Goal: Task Accomplishment & Management: Complete application form

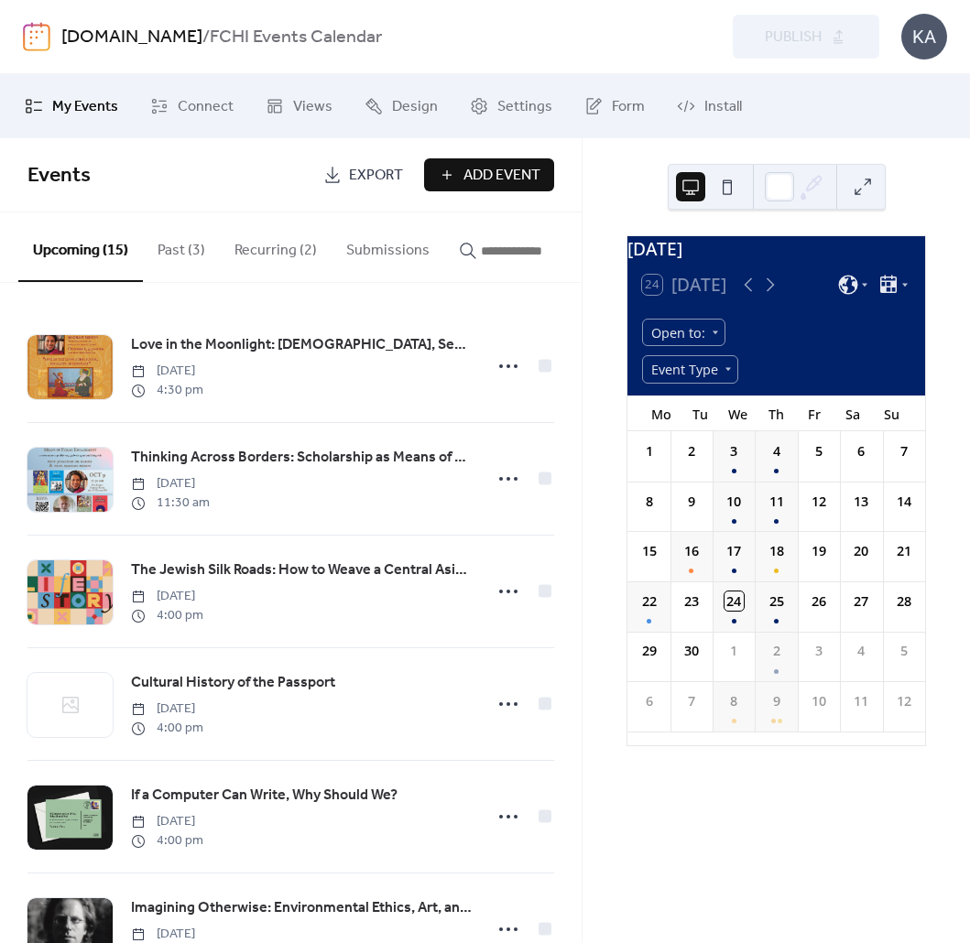
scroll to position [12, 0]
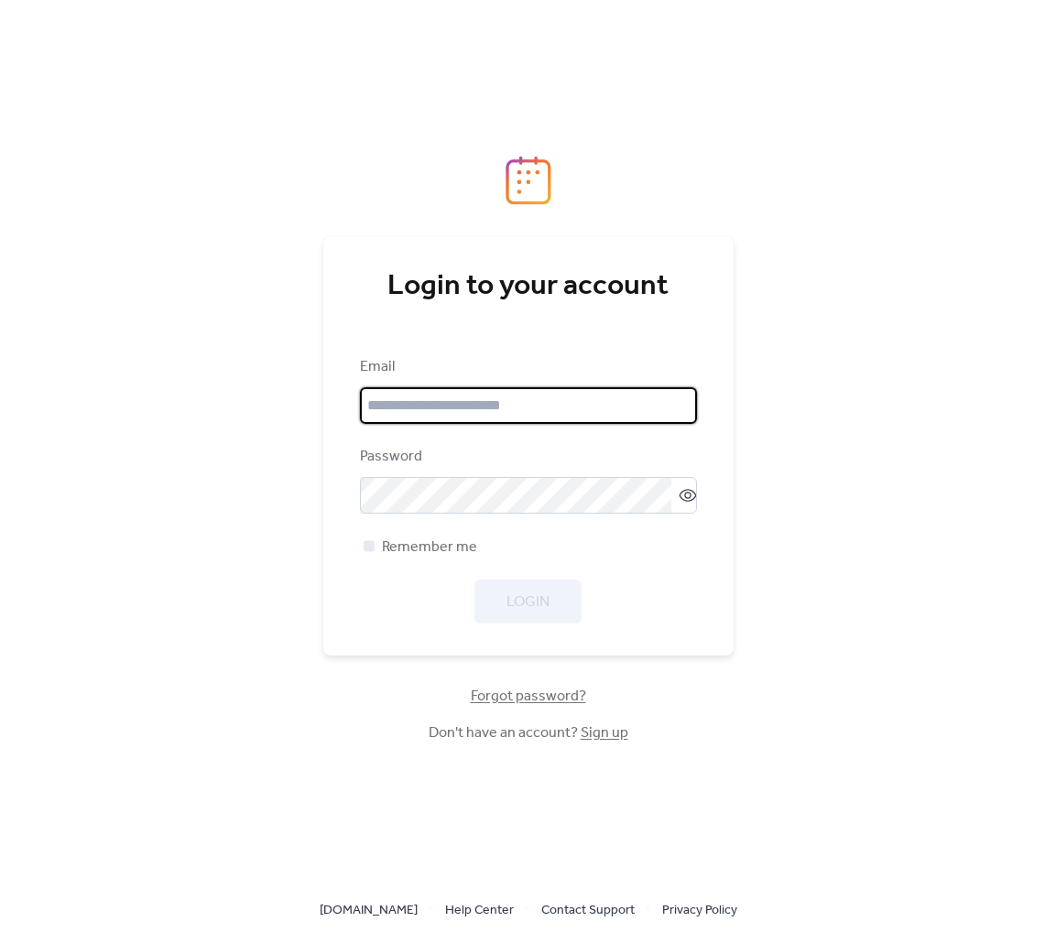
type input "**********"
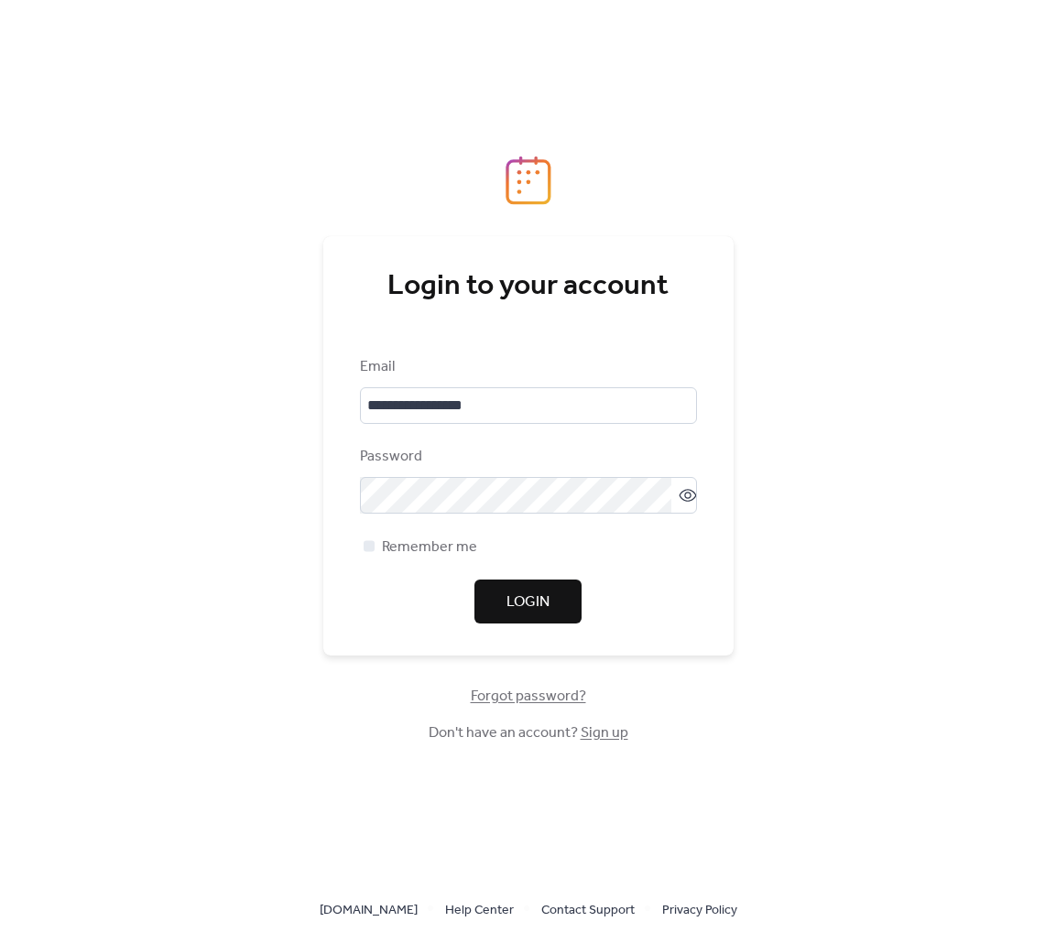
click at [702, 561] on div "**********" at bounding box center [528, 445] width 410 height 419
click at [431, 551] on span "Remember me" at bounding box center [429, 548] width 95 height 22
click at [521, 601] on span "Login" at bounding box center [527, 602] width 43 height 22
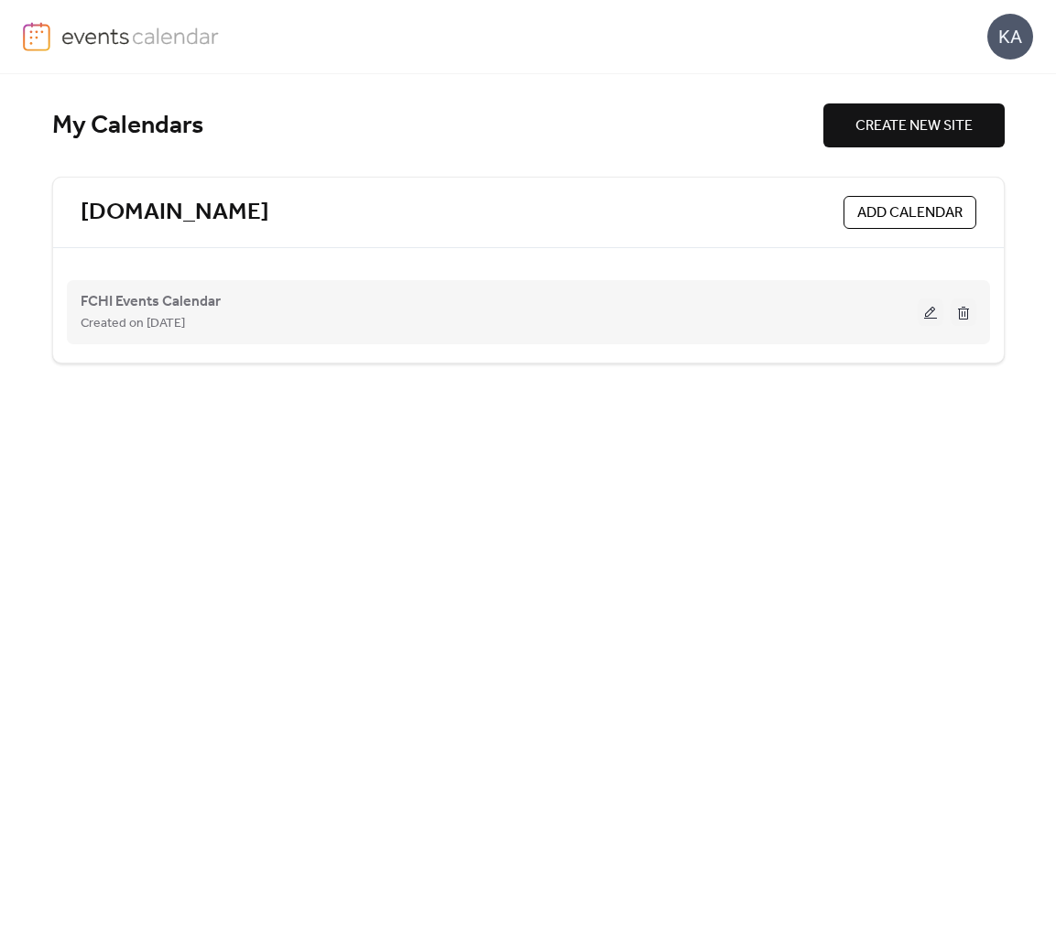
click at [932, 316] on button at bounding box center [930, 311] width 26 height 27
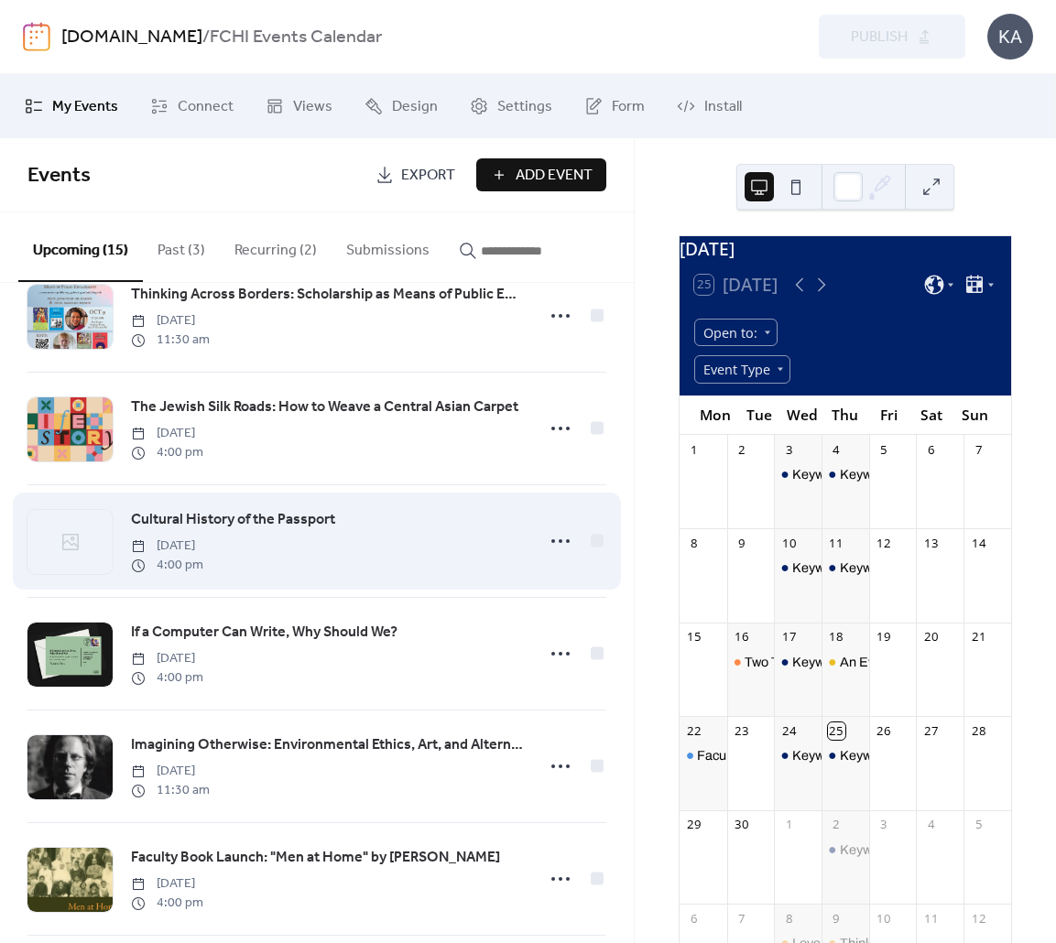
scroll to position [164, 0]
click at [546, 536] on icon at bounding box center [560, 540] width 29 height 29
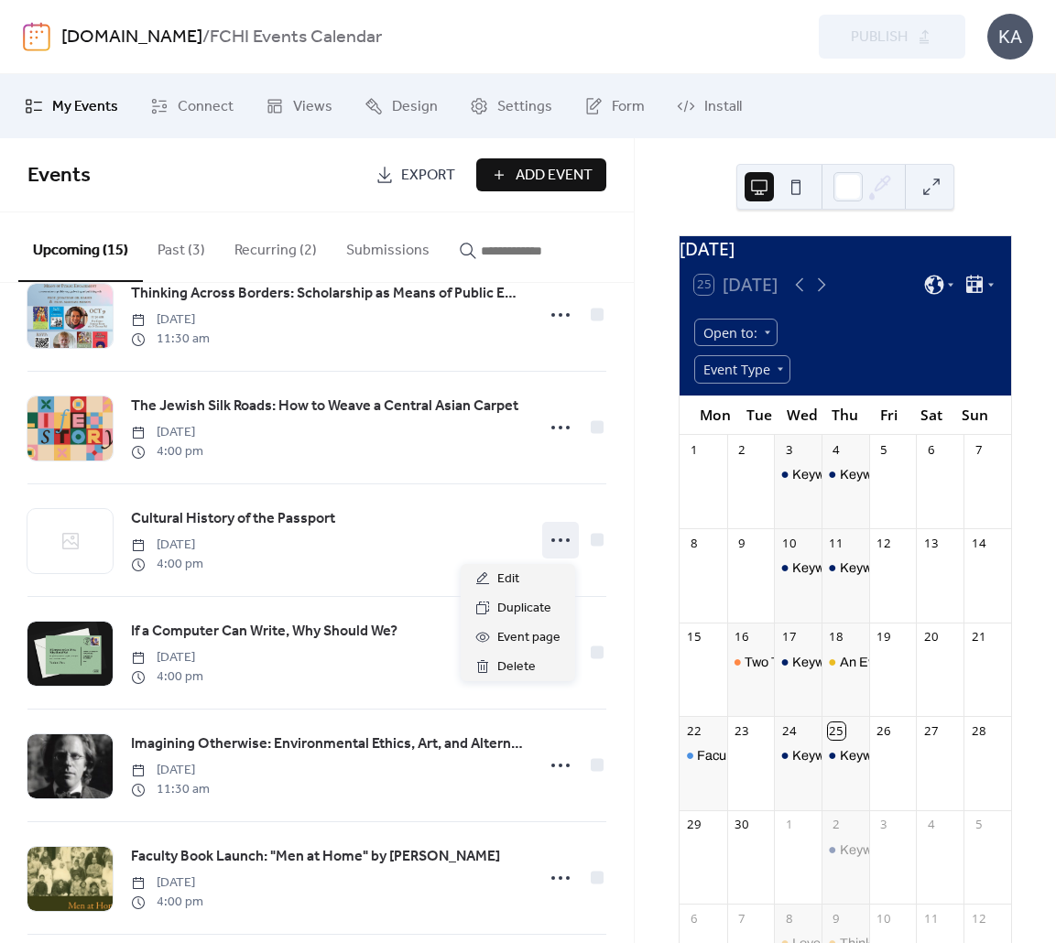
click at [624, 535] on div "Love in the Moonlight: [DEMOGRAPHIC_DATA], Sexuality, Shakespeare [DATE] 4:30 p…" at bounding box center [317, 613] width 634 height 660
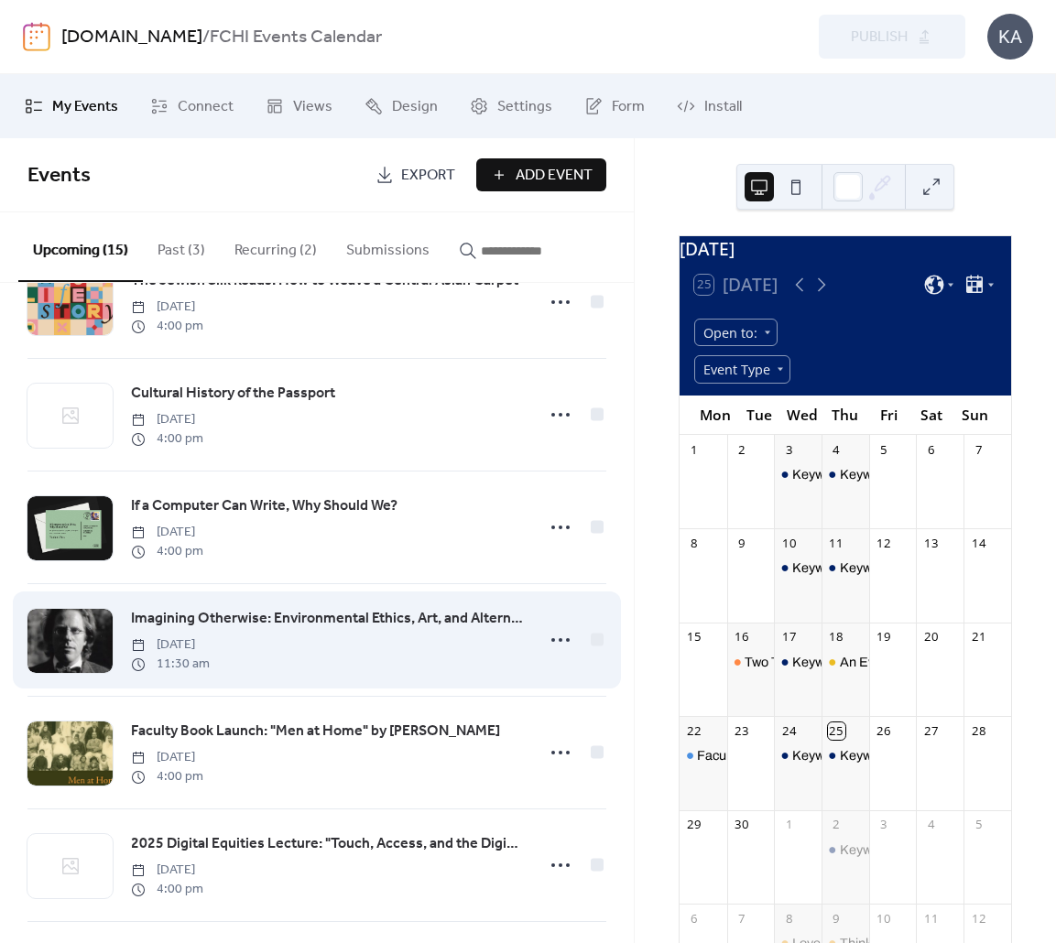
scroll to position [353, 0]
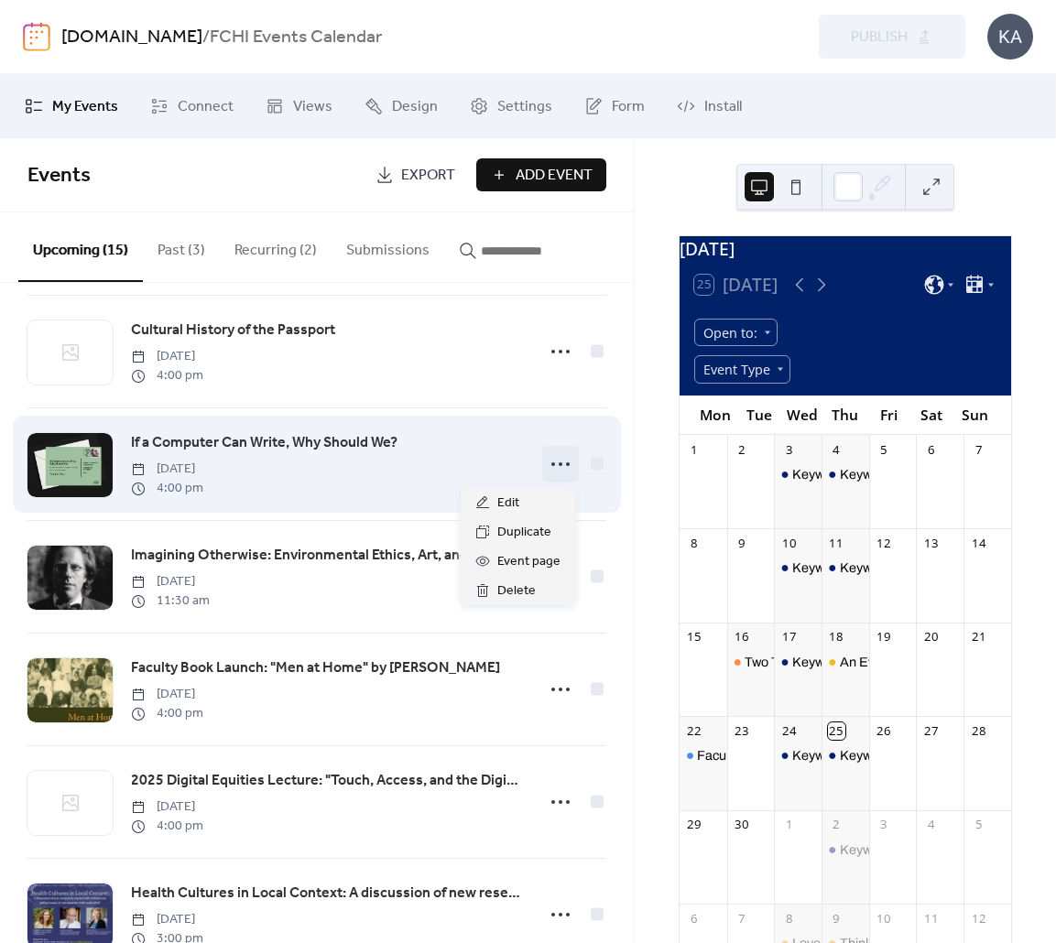
click at [551, 466] on circle at bounding box center [553, 464] width 4 height 4
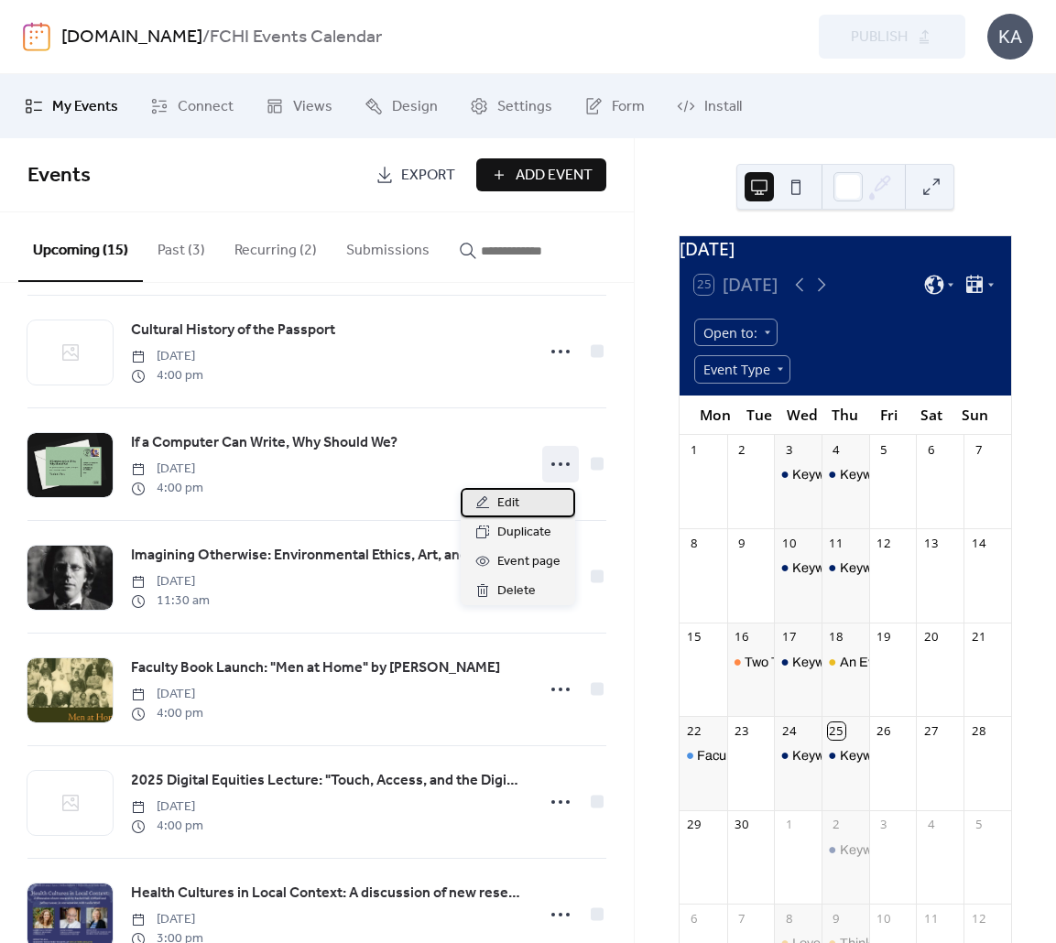
click at [531, 497] on div "Edit" at bounding box center [518, 502] width 114 height 29
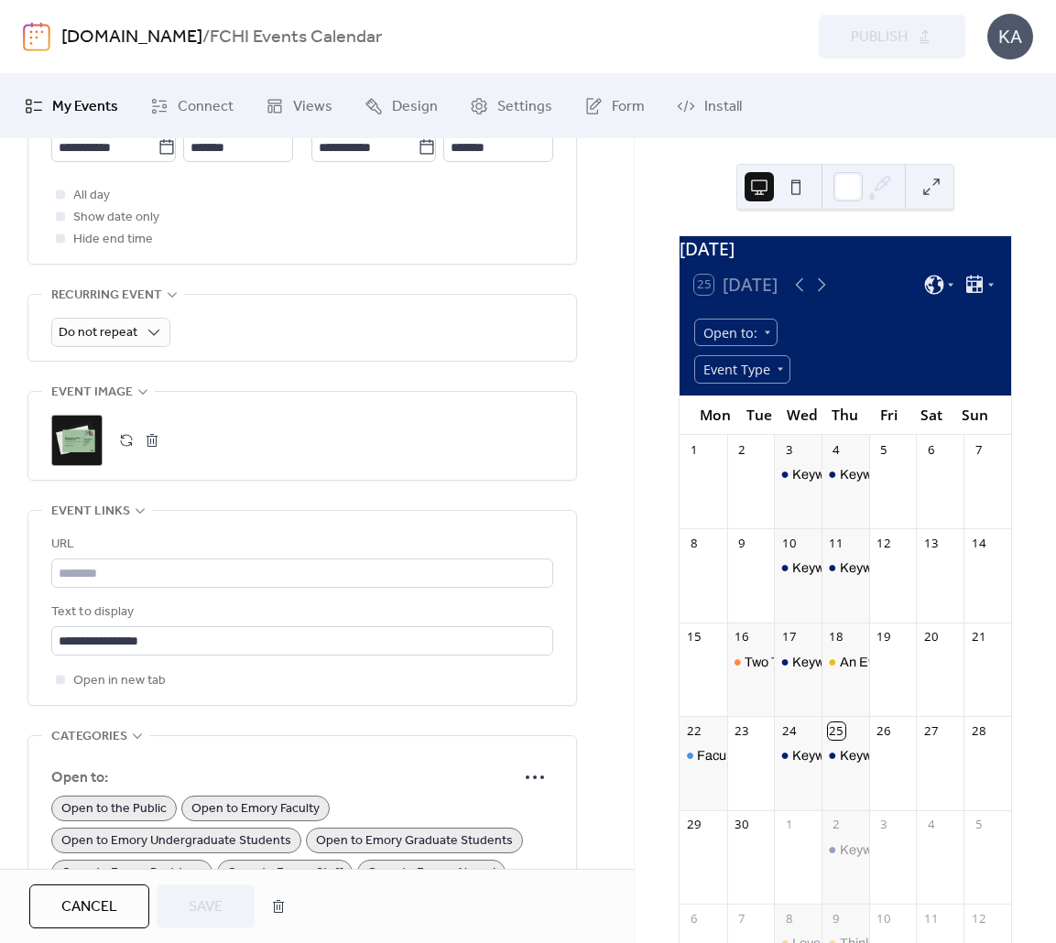
scroll to position [721, 0]
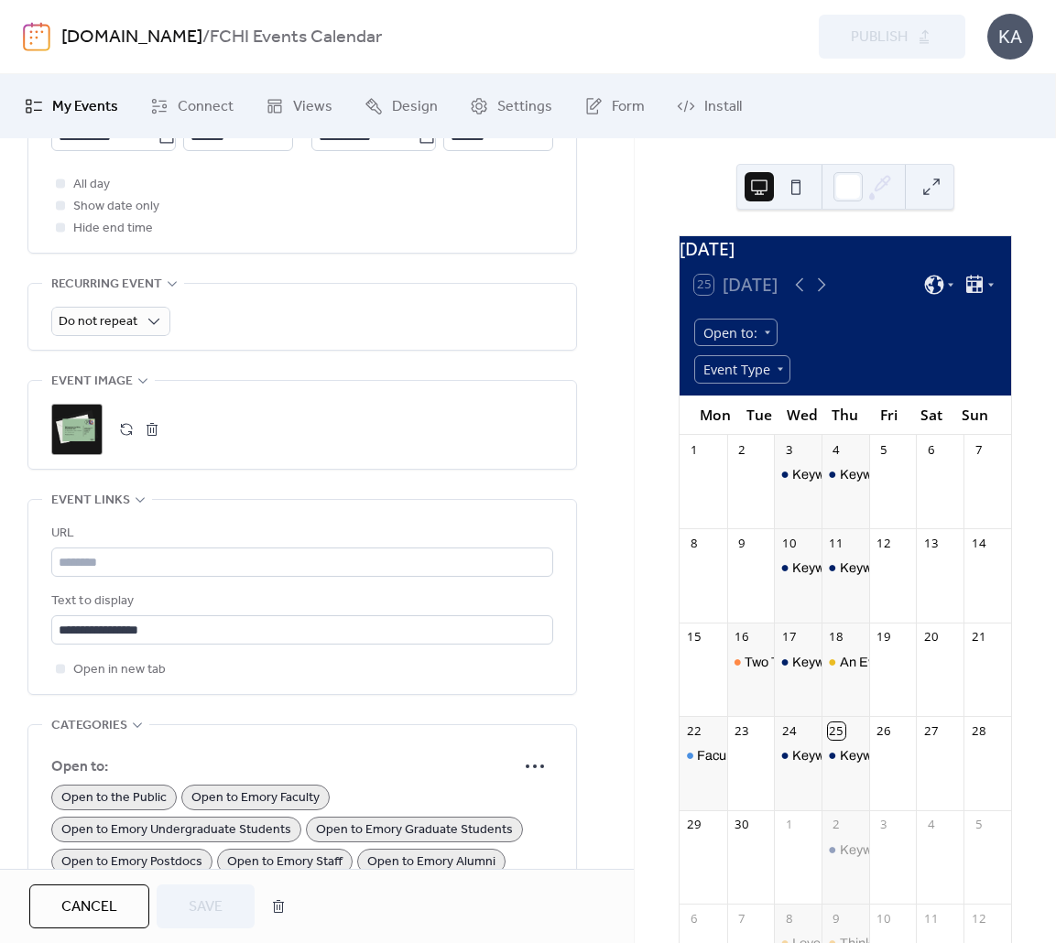
click at [156, 429] on button "button" at bounding box center [152, 430] width 26 height 26
click at [130, 431] on button "button" at bounding box center [127, 430] width 26 height 26
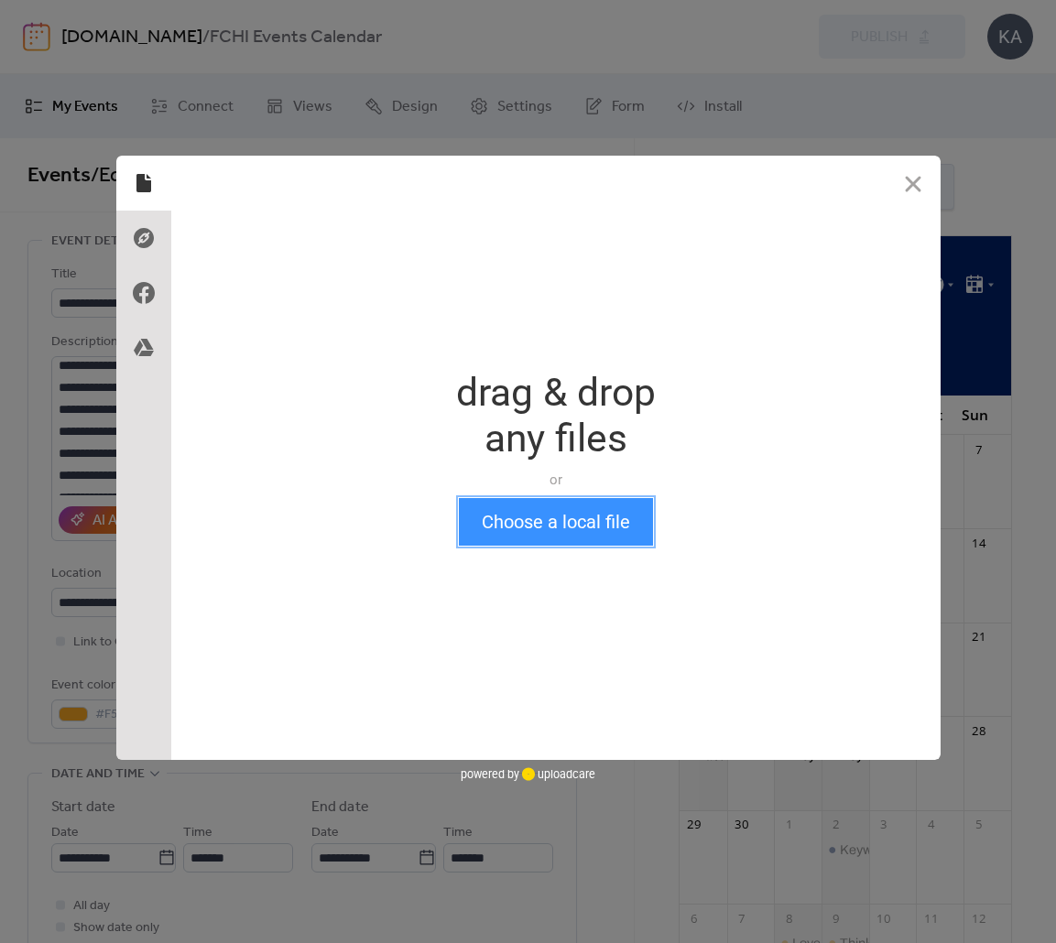
click at [537, 498] on button "Choose a local file" at bounding box center [556, 522] width 194 height 48
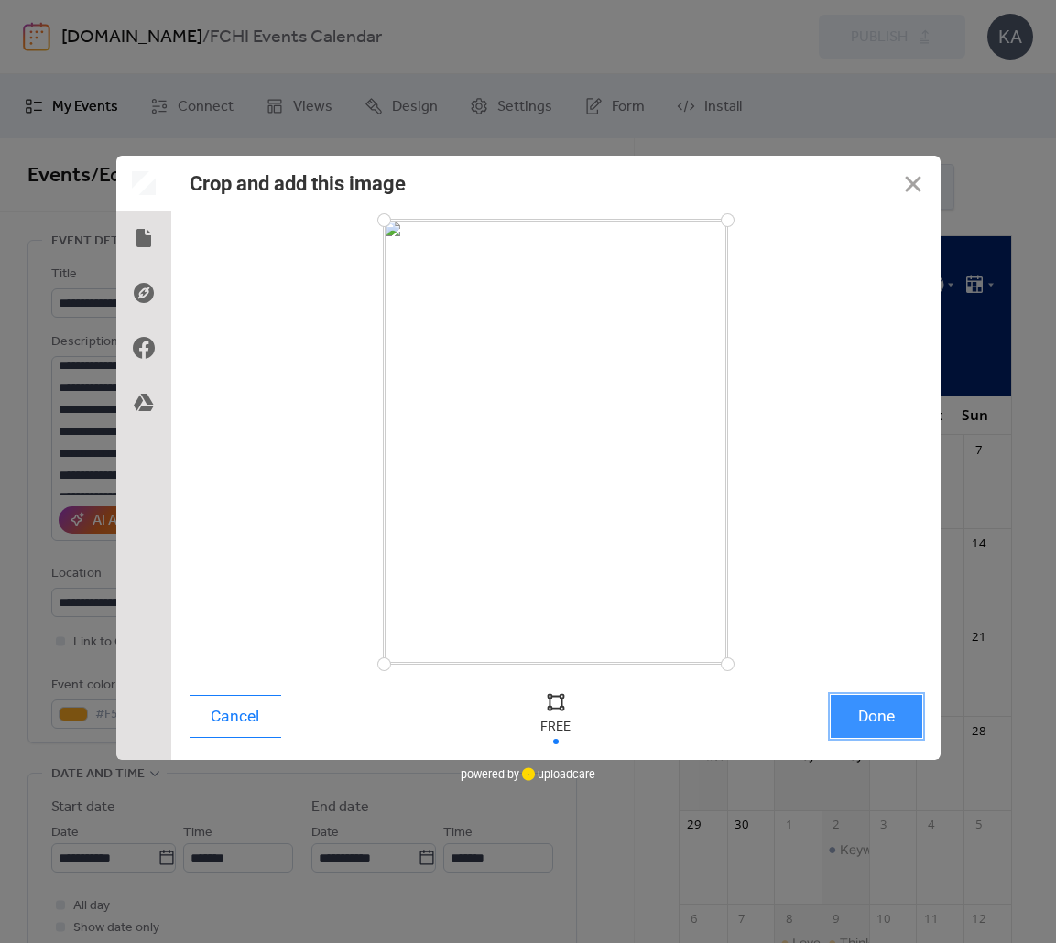
click at [841, 728] on button "Done" at bounding box center [876, 716] width 92 height 43
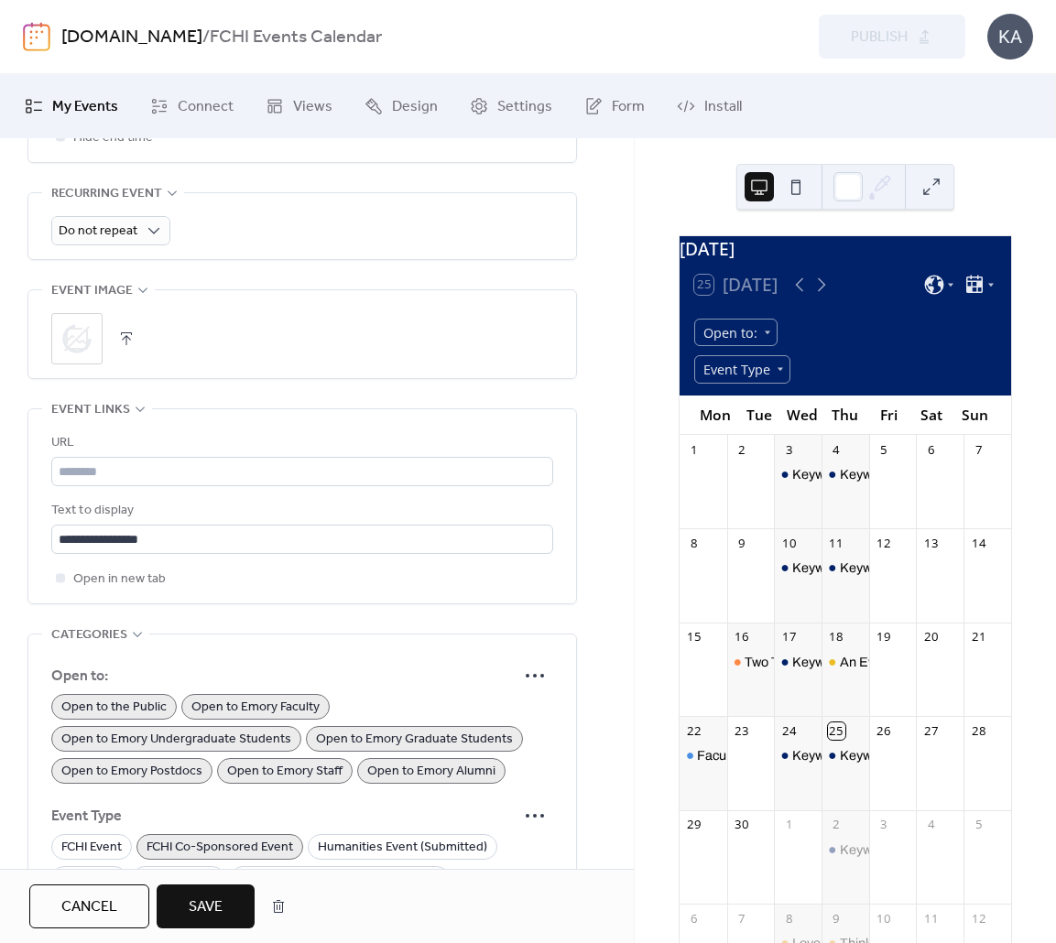
scroll to position [962, 0]
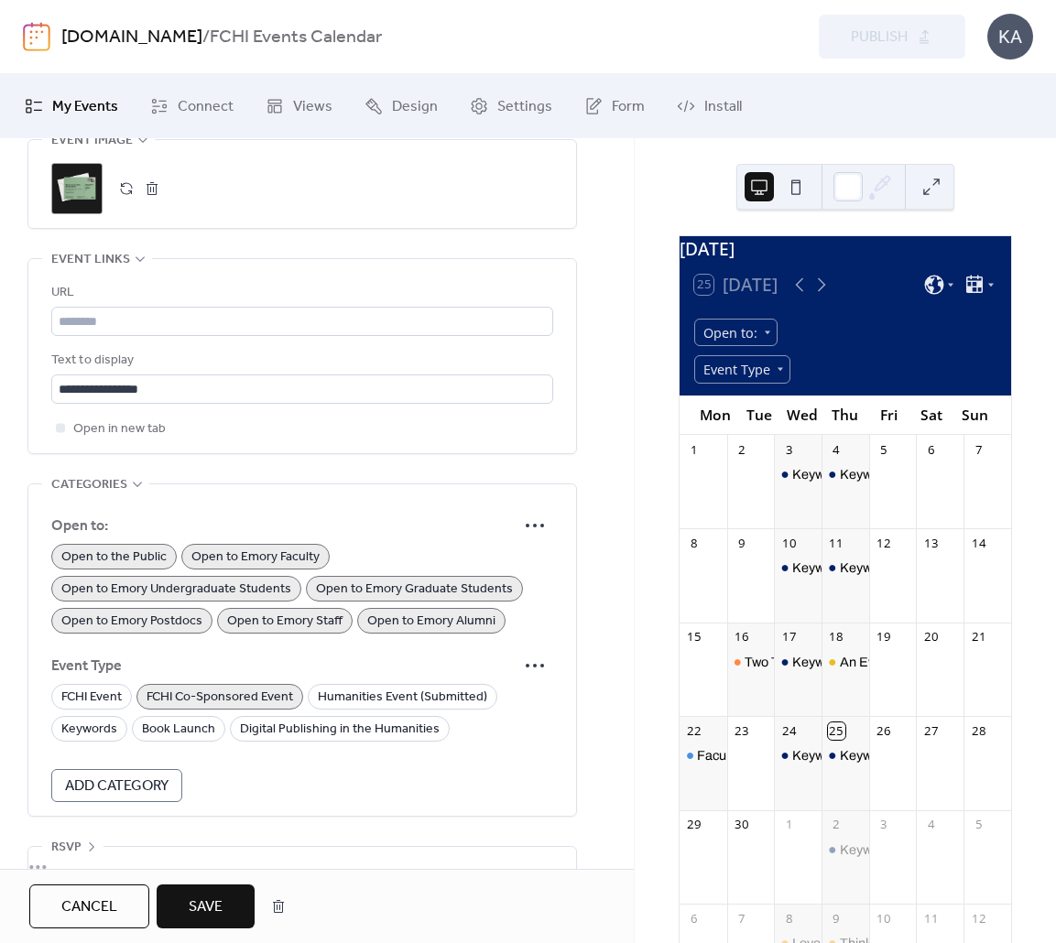
click at [222, 905] on span "Save" at bounding box center [206, 907] width 34 height 22
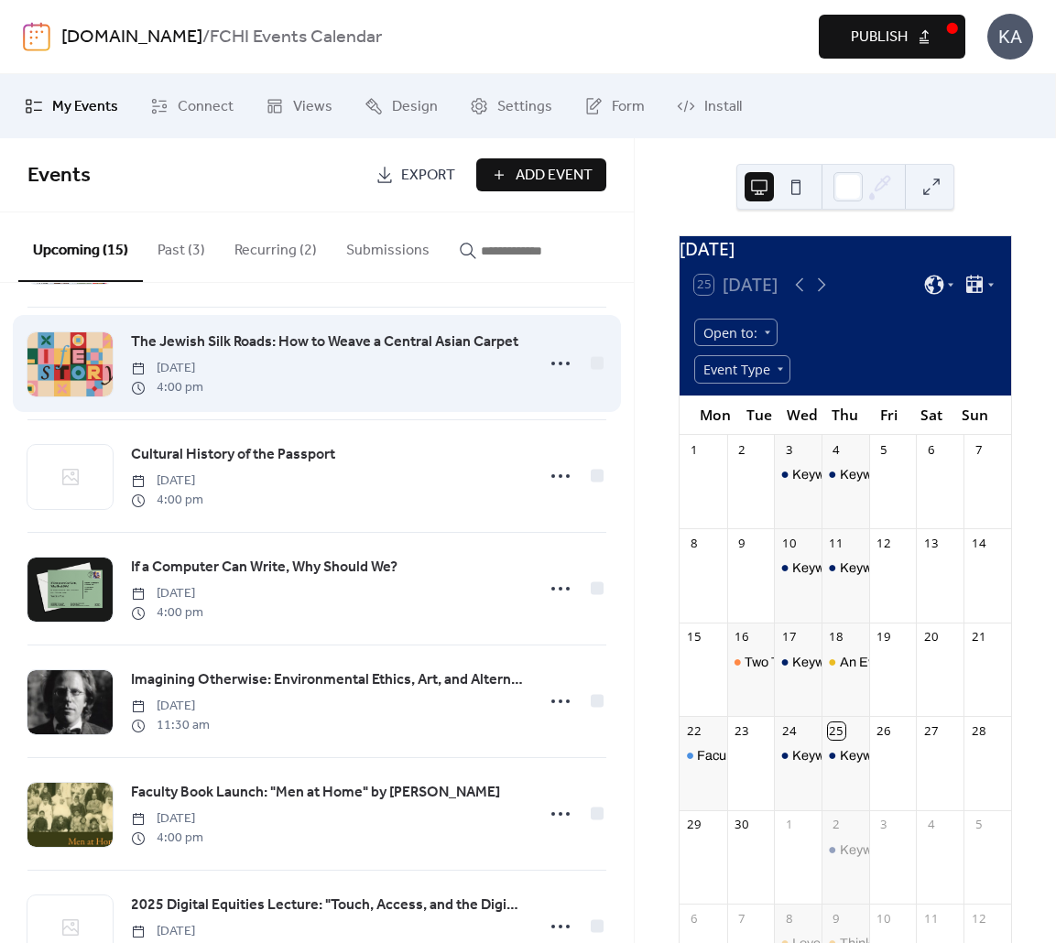
scroll to position [293, 0]
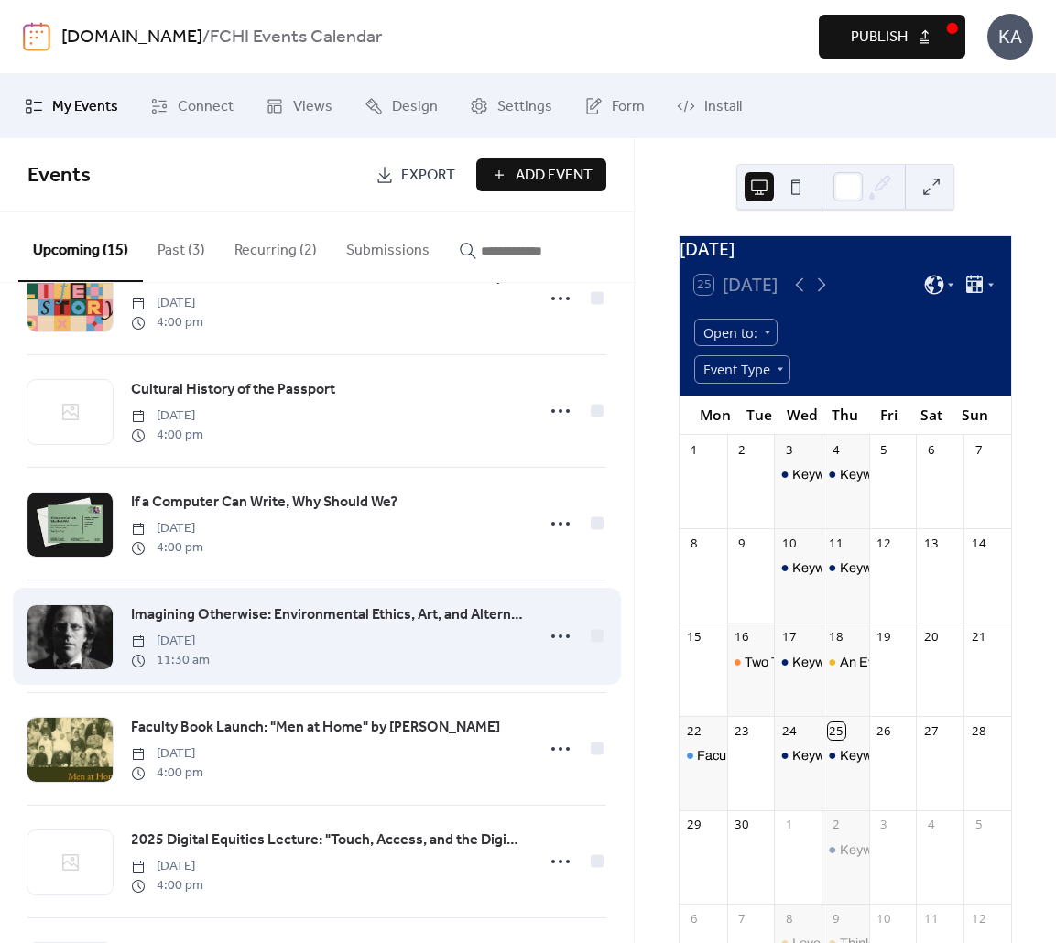
click at [322, 616] on span "Imagining Otherwise: Environmental Ethics, Art, and Alternative Futures" at bounding box center [327, 615] width 392 height 22
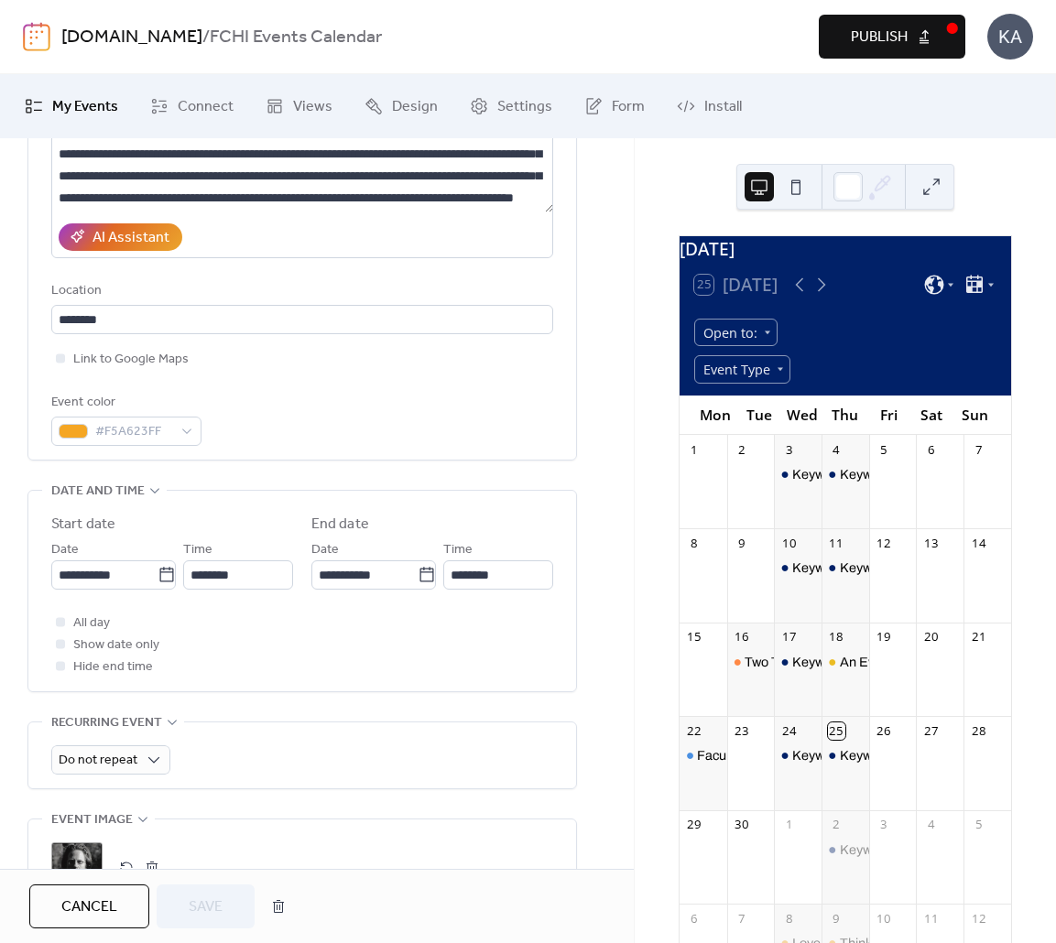
scroll to position [292, 0]
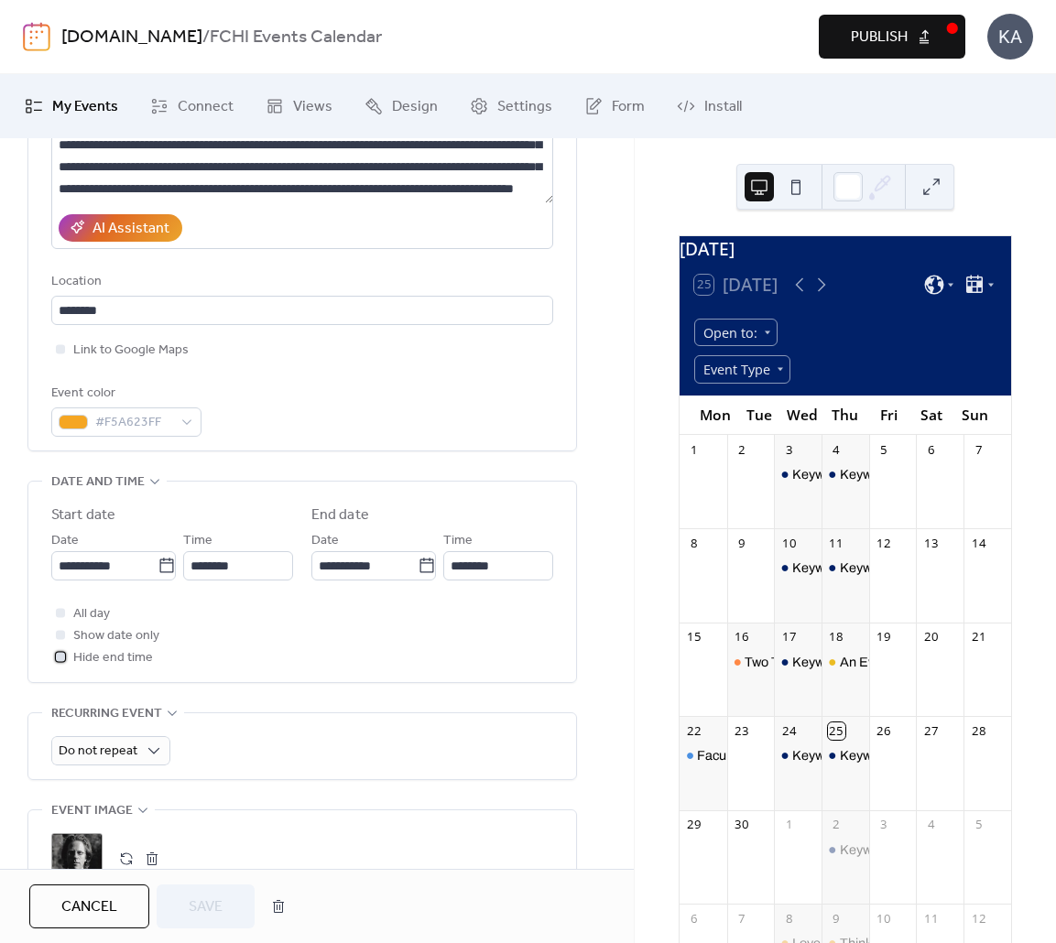
click at [101, 663] on span "Hide end time" at bounding box center [113, 658] width 80 height 22
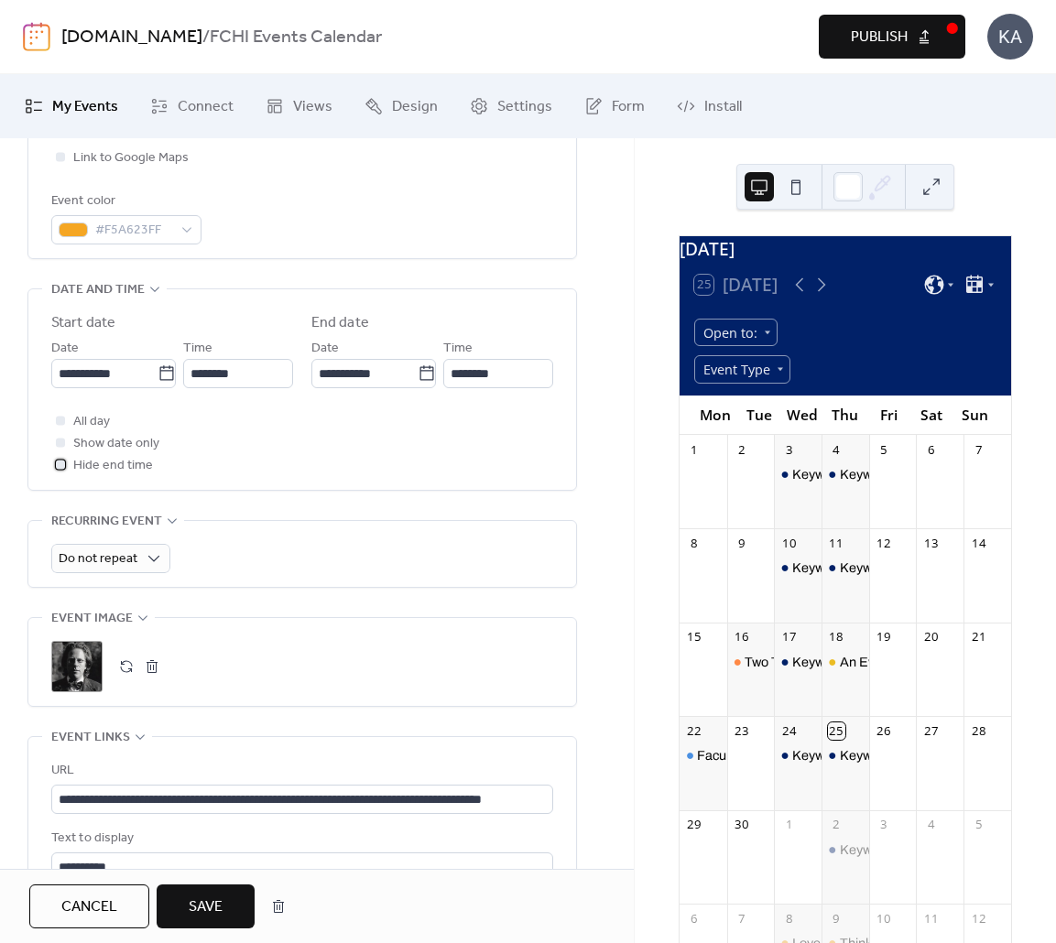
scroll to position [460, 0]
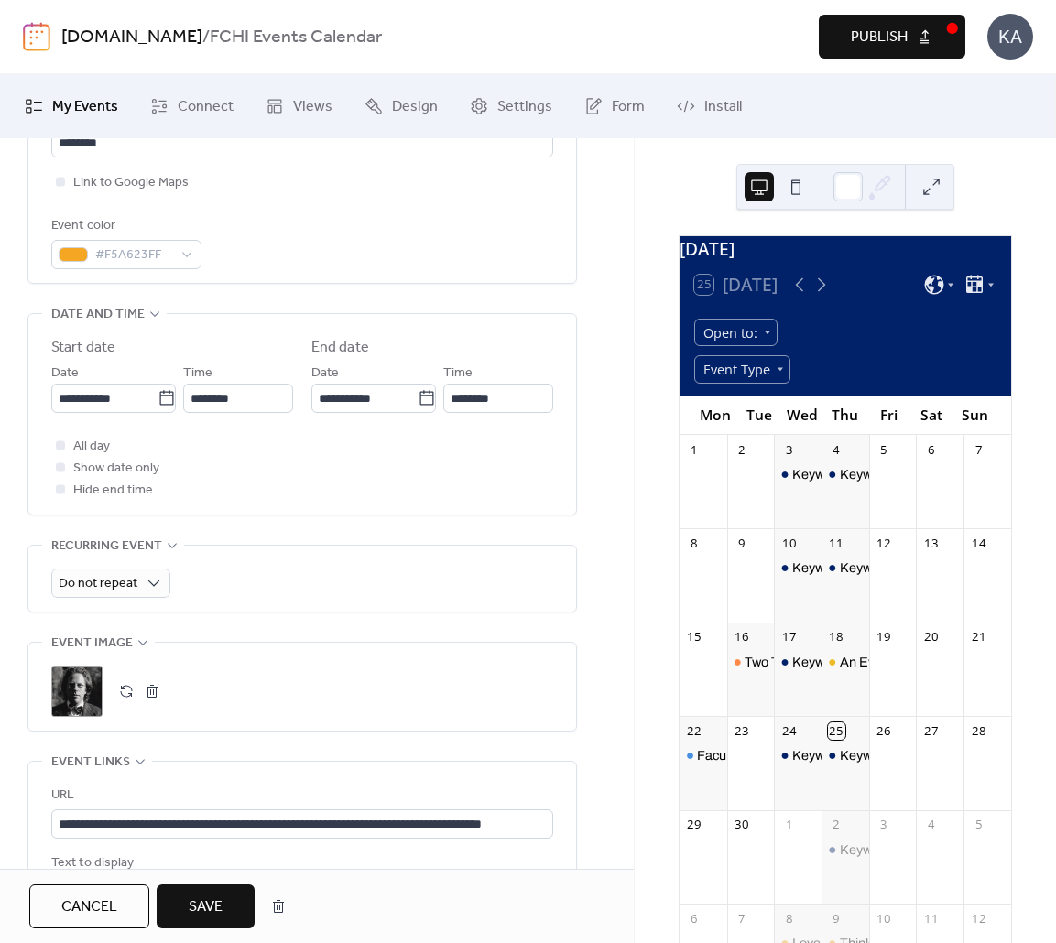
click at [127, 686] on button "button" at bounding box center [127, 691] width 26 height 26
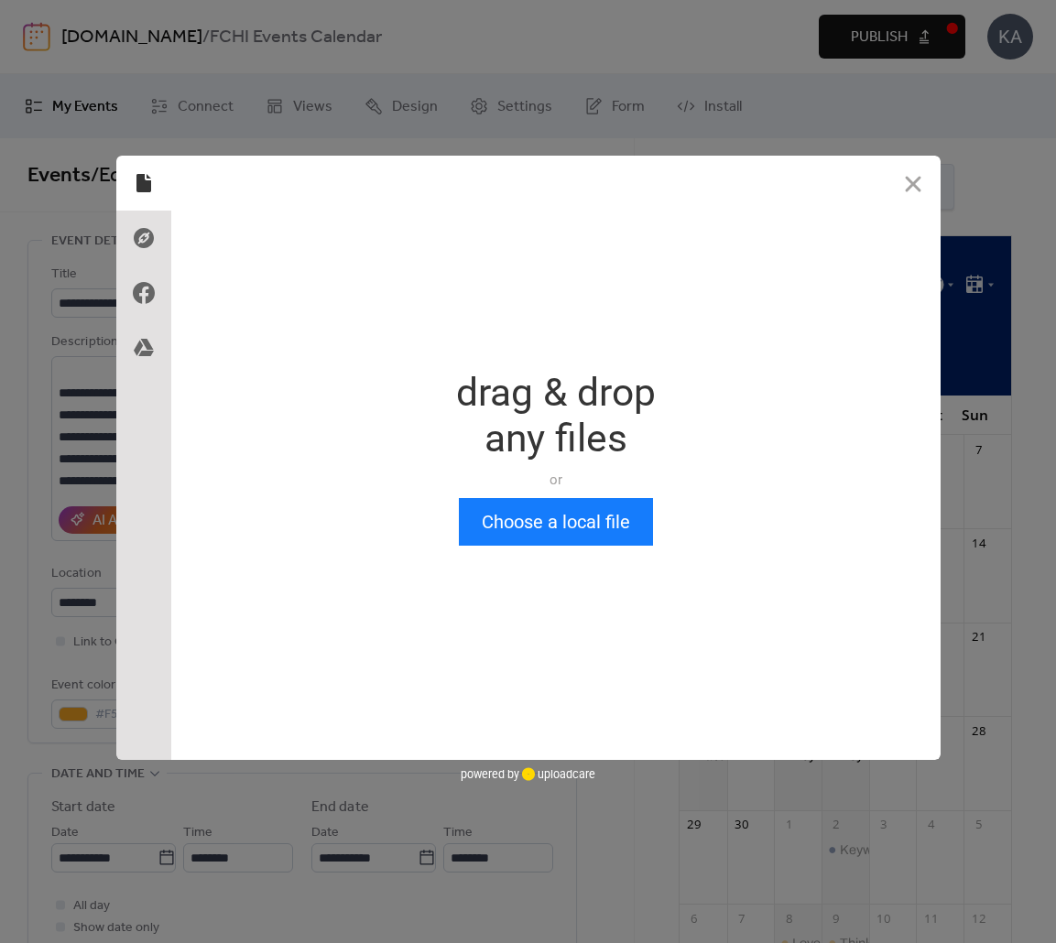
scroll to position [0, 0]
click at [530, 528] on button "Choose a local file" at bounding box center [556, 522] width 194 height 48
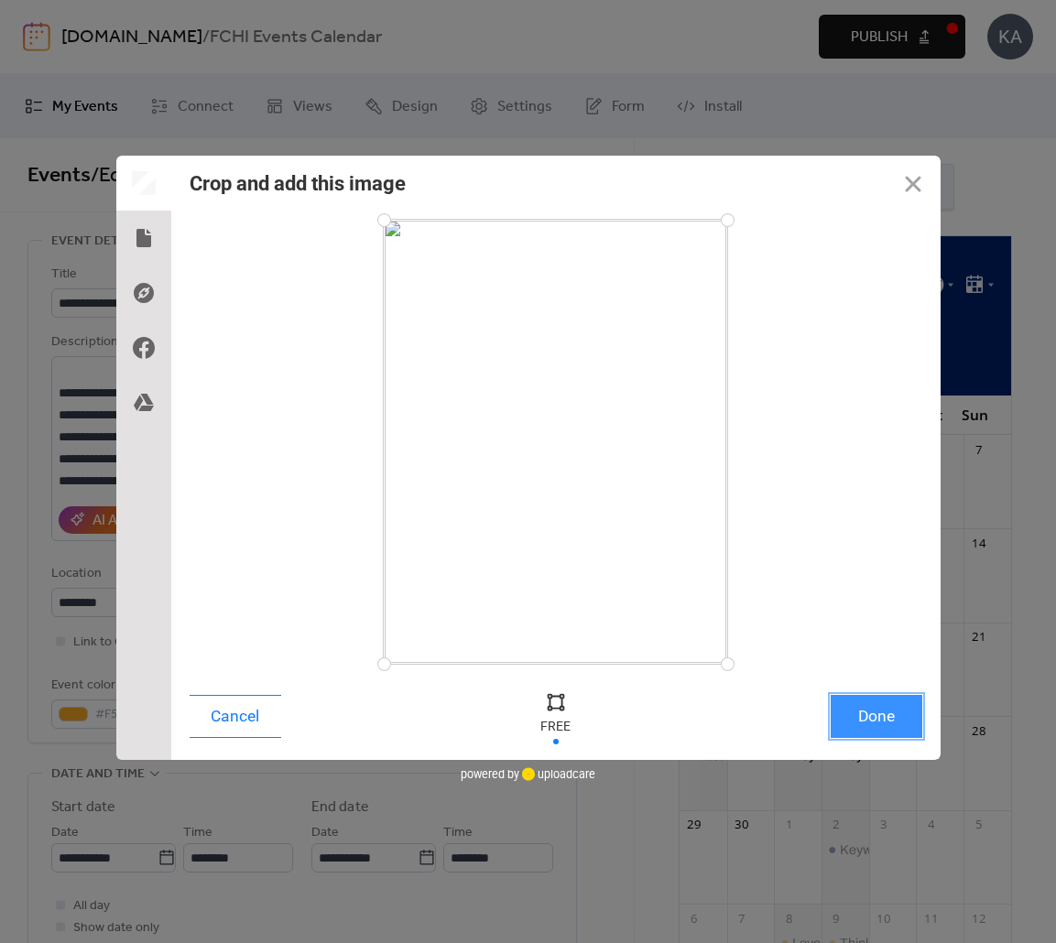
click at [855, 705] on button "Done" at bounding box center [876, 716] width 92 height 43
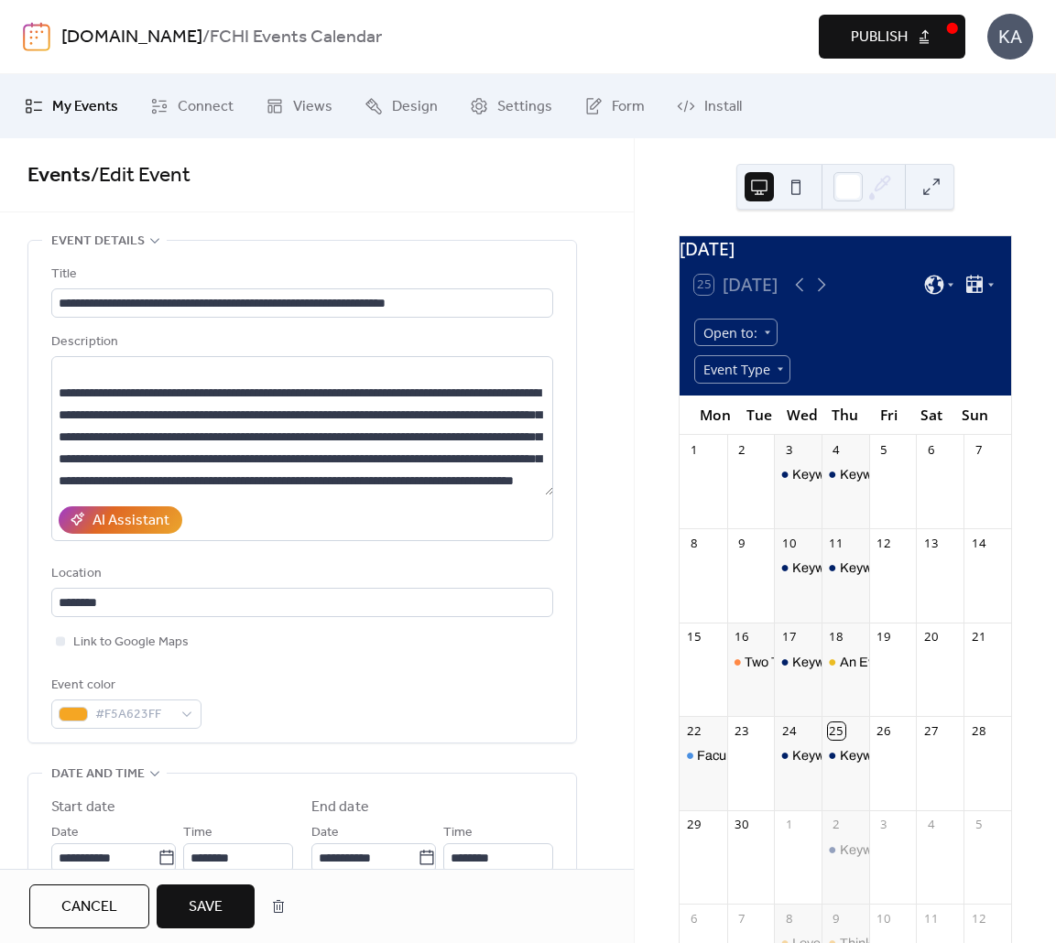
click at [210, 903] on span "Save" at bounding box center [206, 907] width 34 height 22
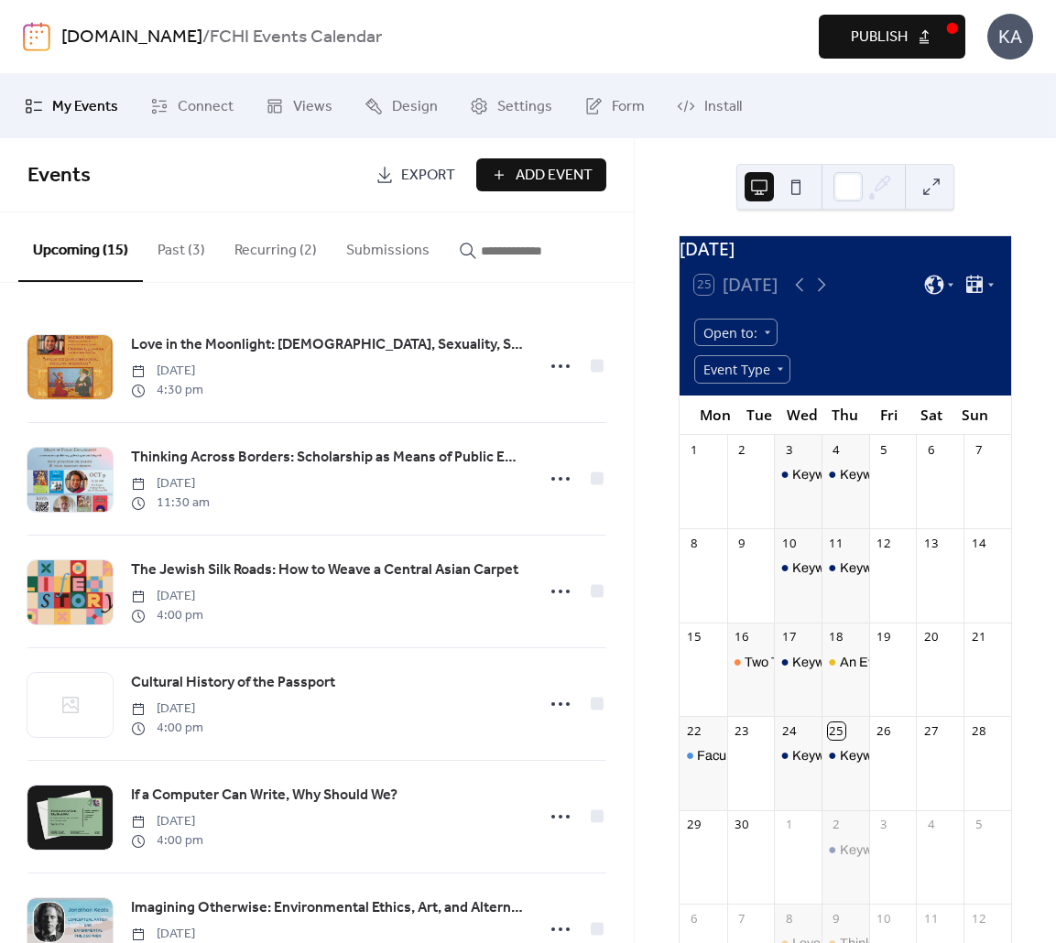
click at [526, 172] on span "Add Event" at bounding box center [553, 176] width 77 height 22
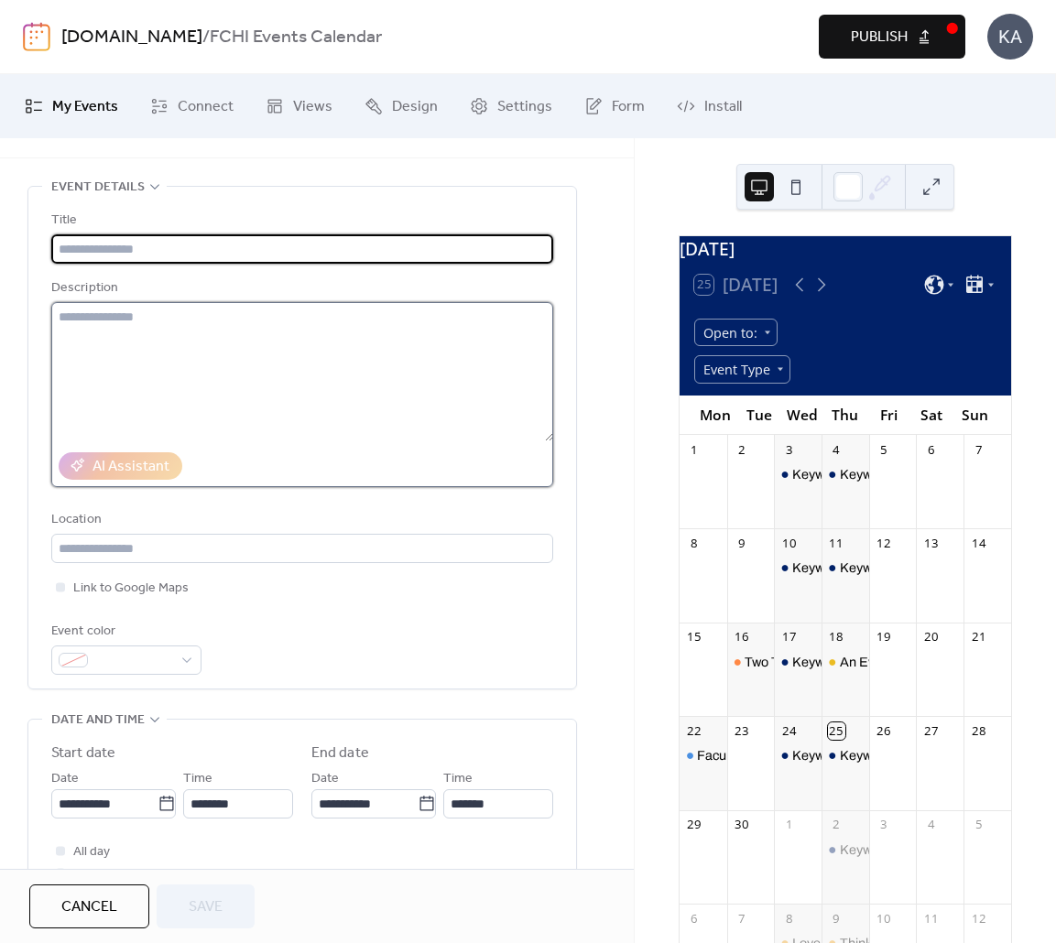
click at [299, 370] on textarea at bounding box center [302, 371] width 502 height 139
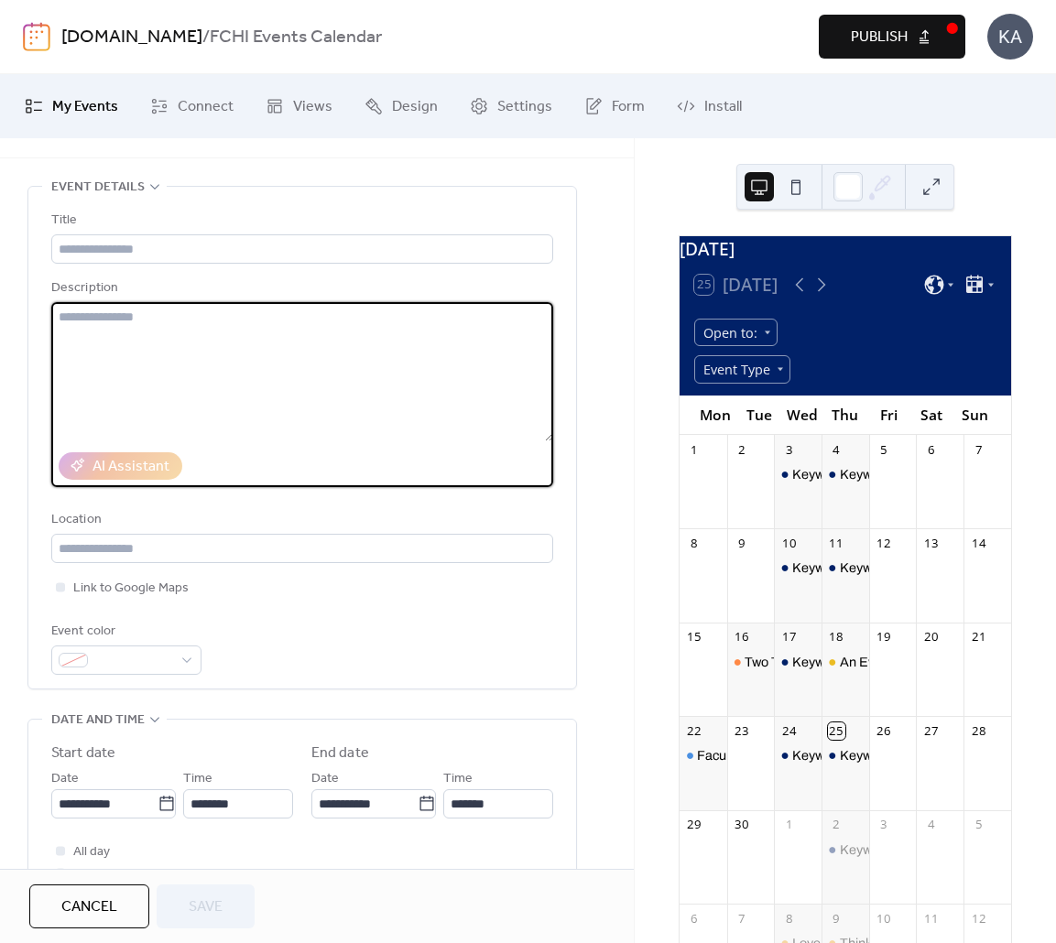
scroll to position [51, 0]
paste textarea "**********"
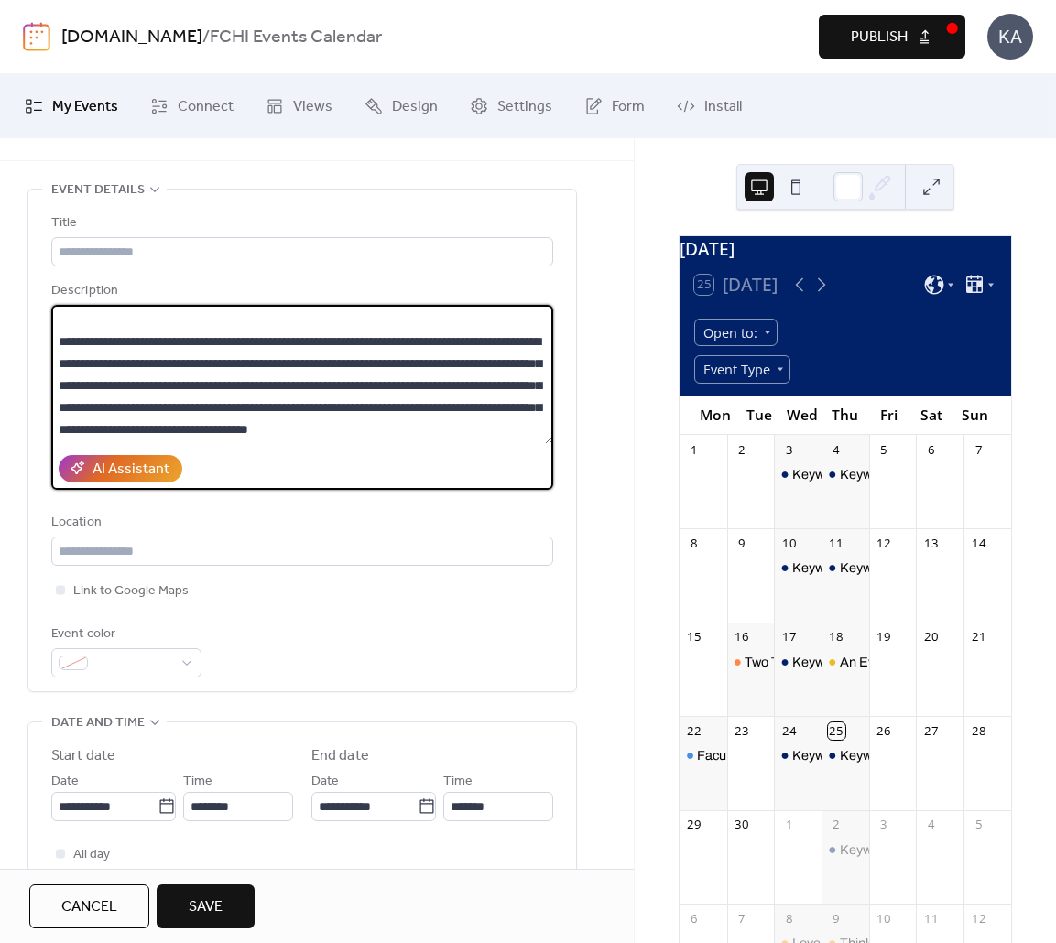
scroll to position [0, 0]
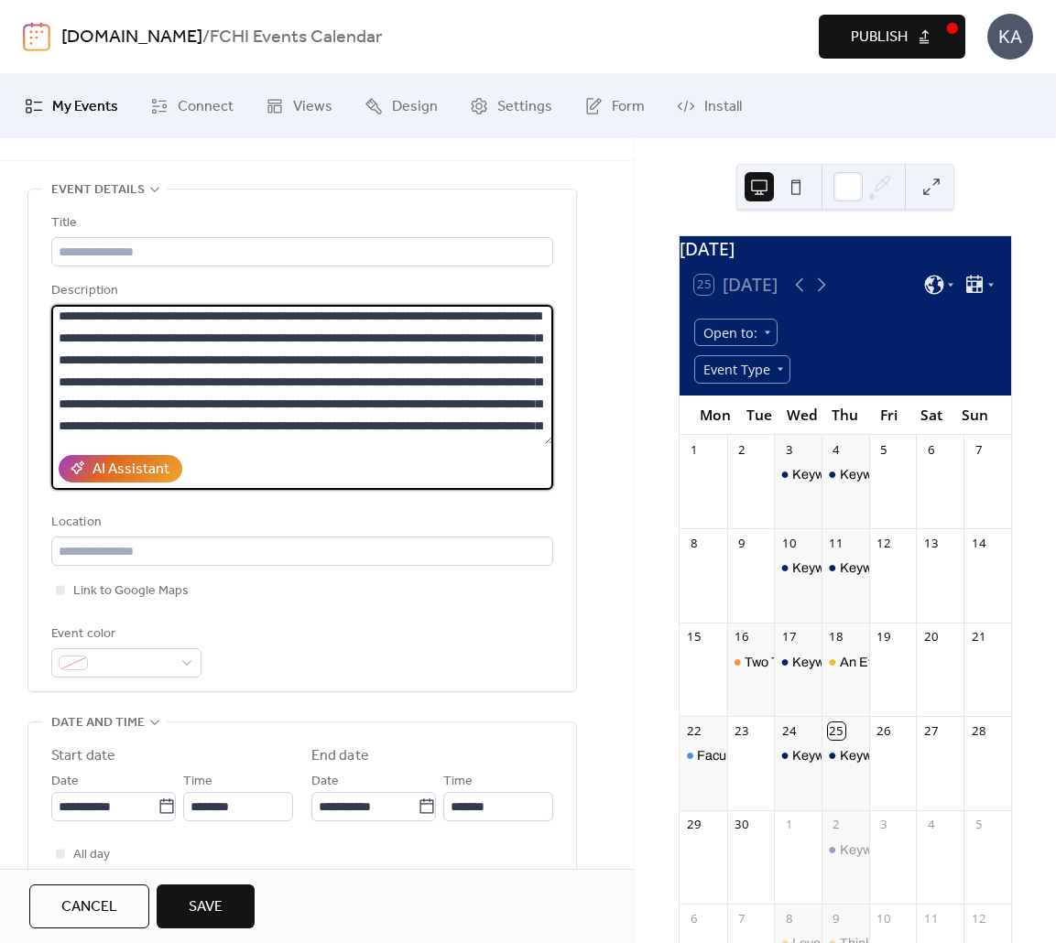
click at [320, 457] on div "AI Assistant" at bounding box center [302, 469] width 502 height 42
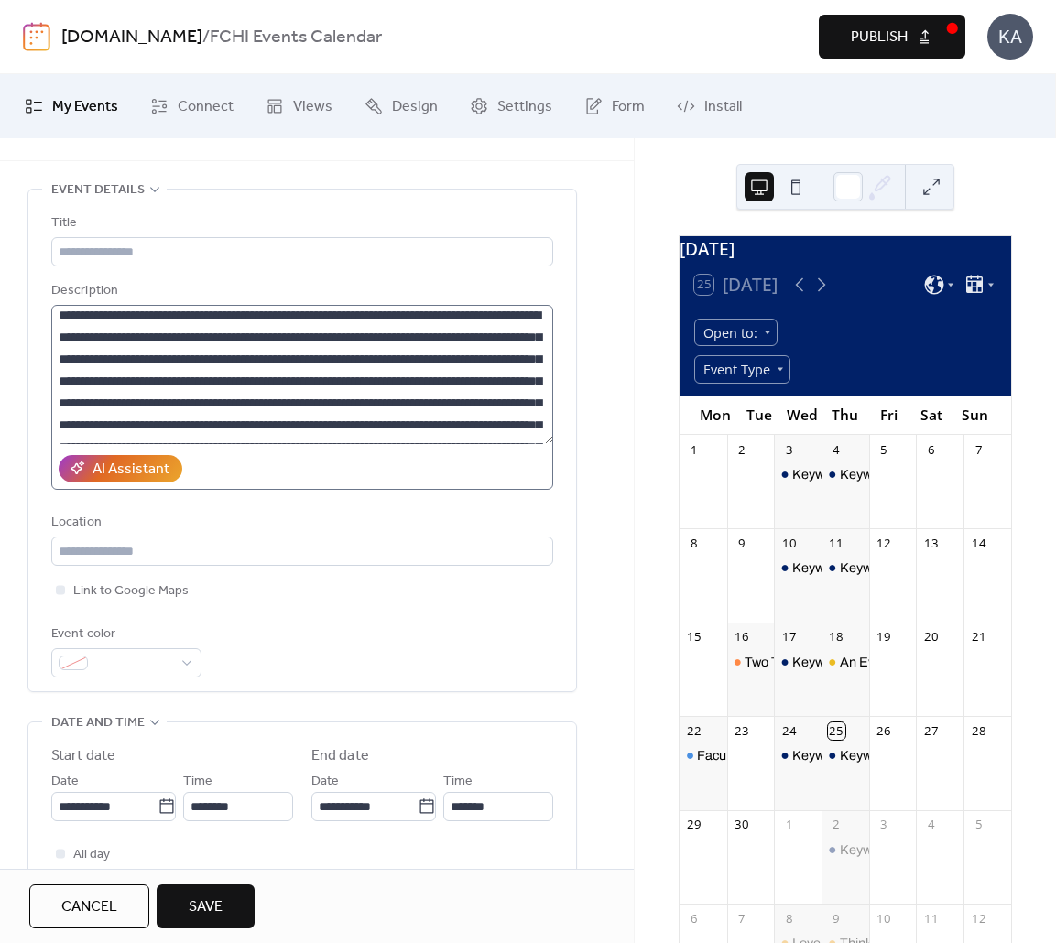
scroll to position [264, 0]
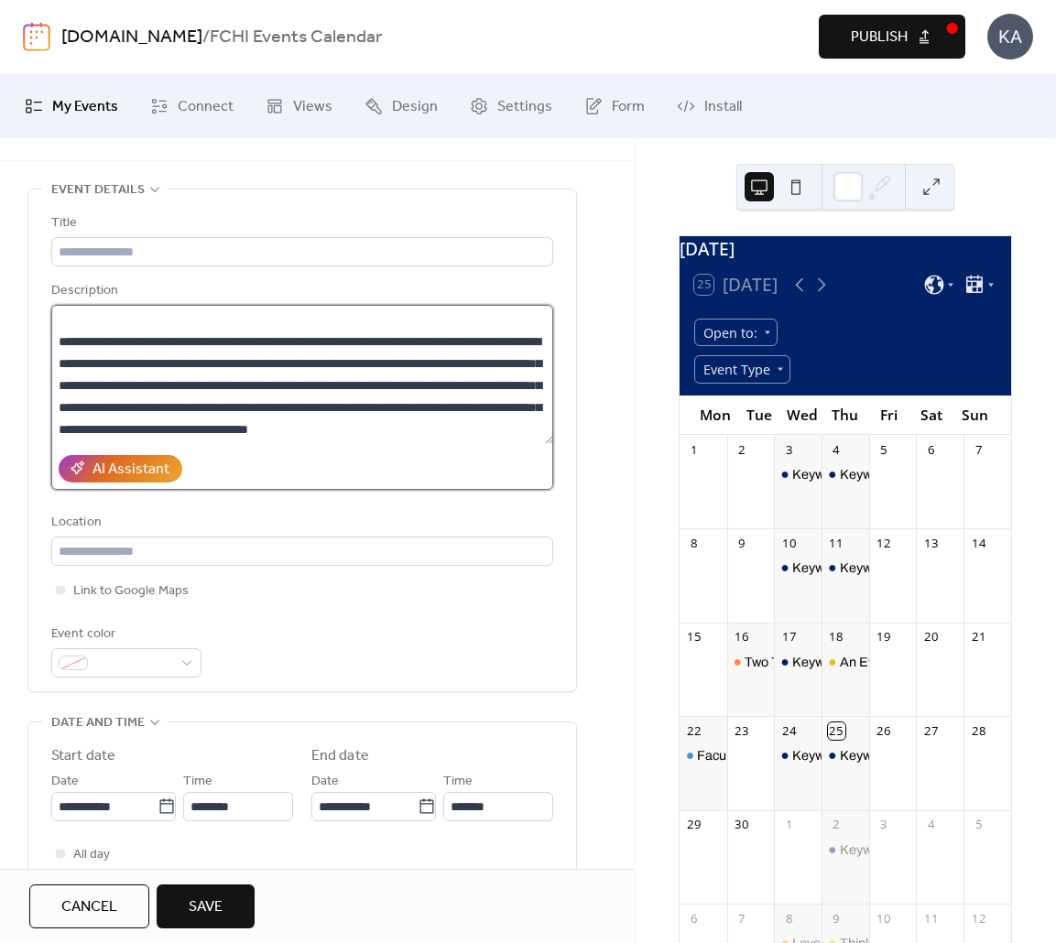
click at [401, 425] on textarea at bounding box center [302, 374] width 502 height 139
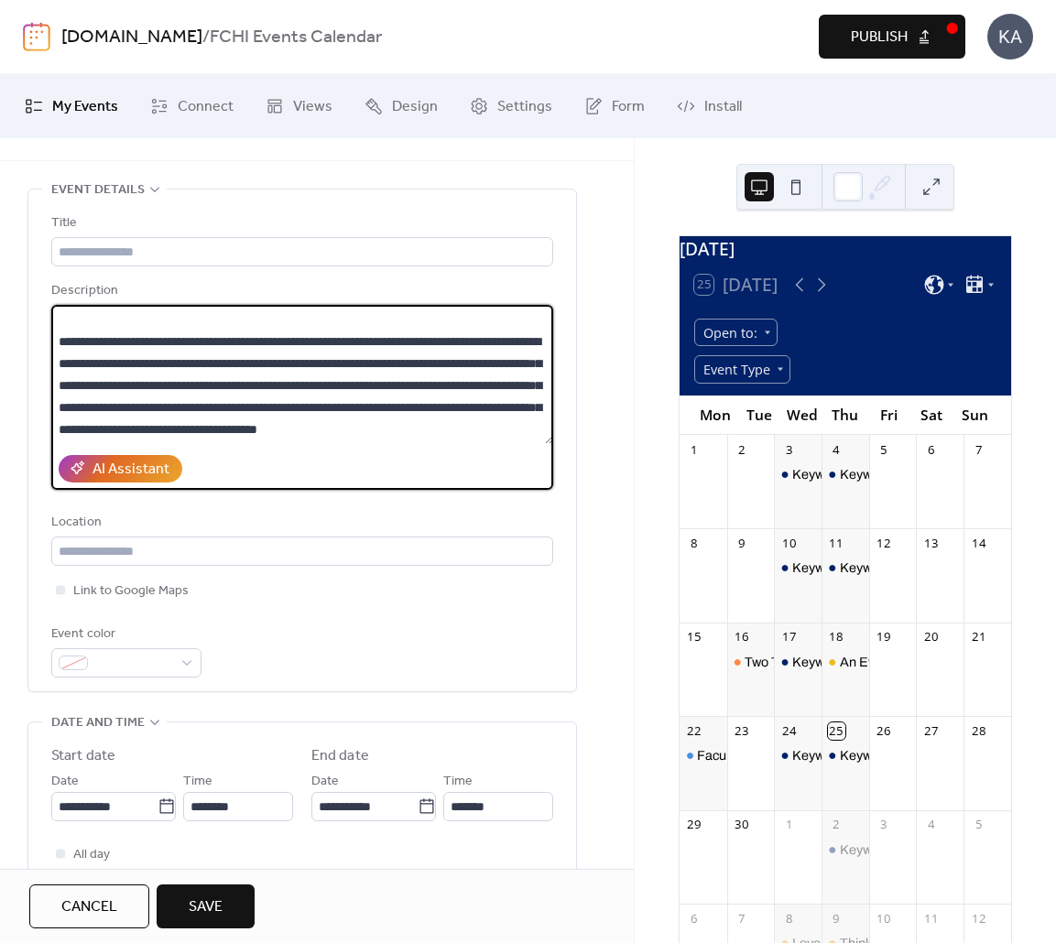
paste textarea "**********"
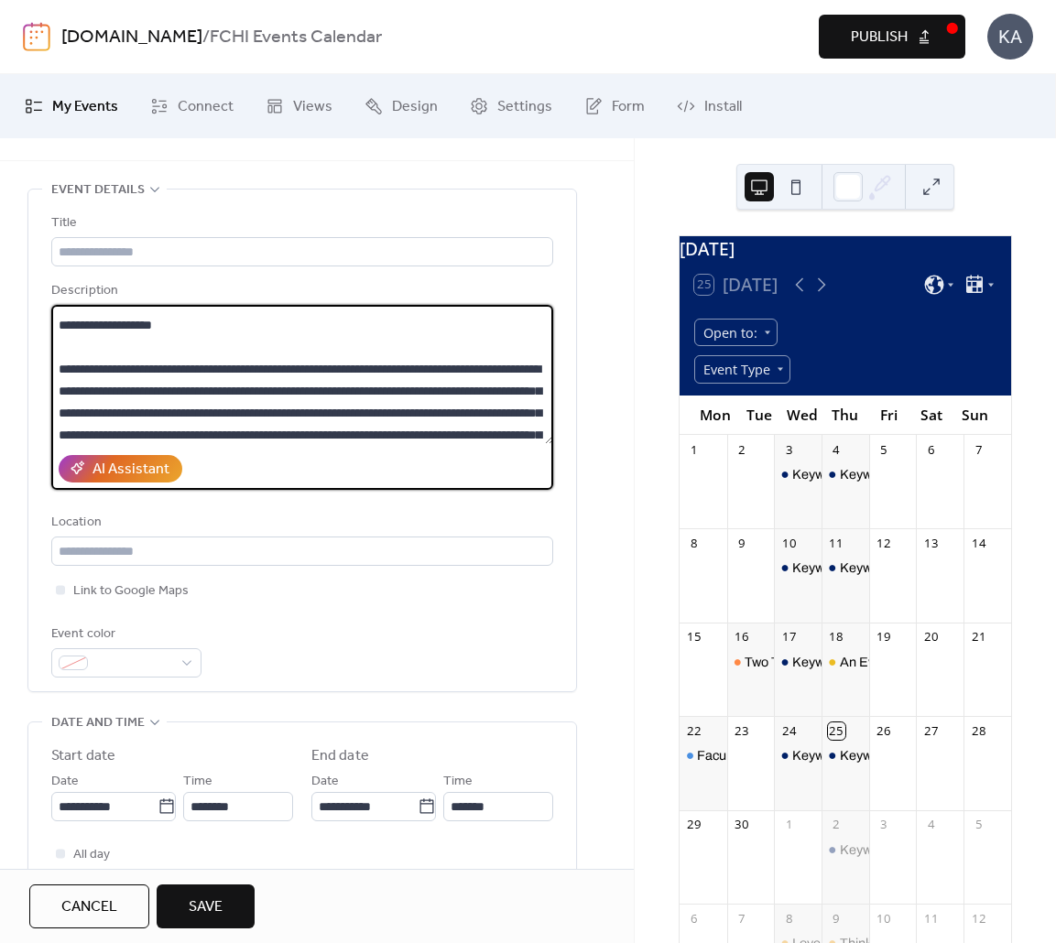
scroll to position [366, 0]
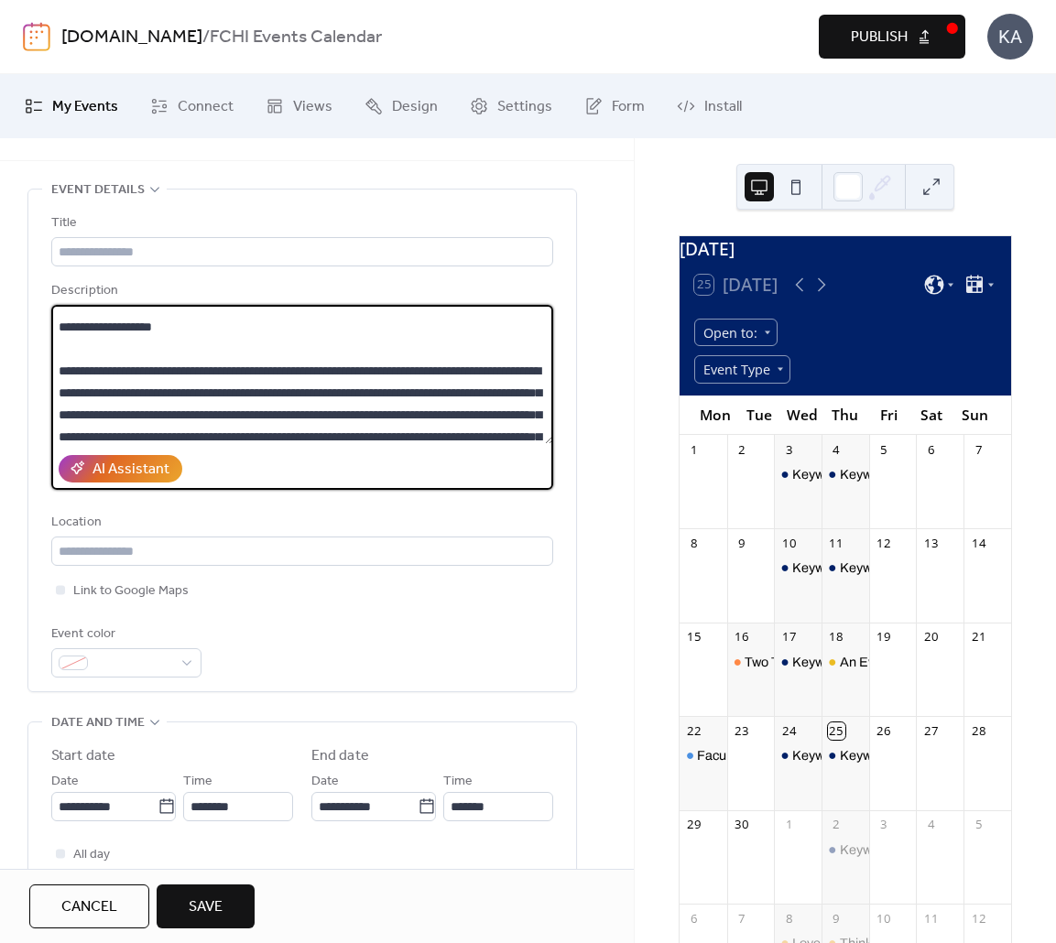
click at [251, 408] on textarea at bounding box center [302, 374] width 502 height 139
click at [231, 398] on textarea at bounding box center [302, 374] width 502 height 139
click at [200, 374] on textarea at bounding box center [302, 374] width 502 height 139
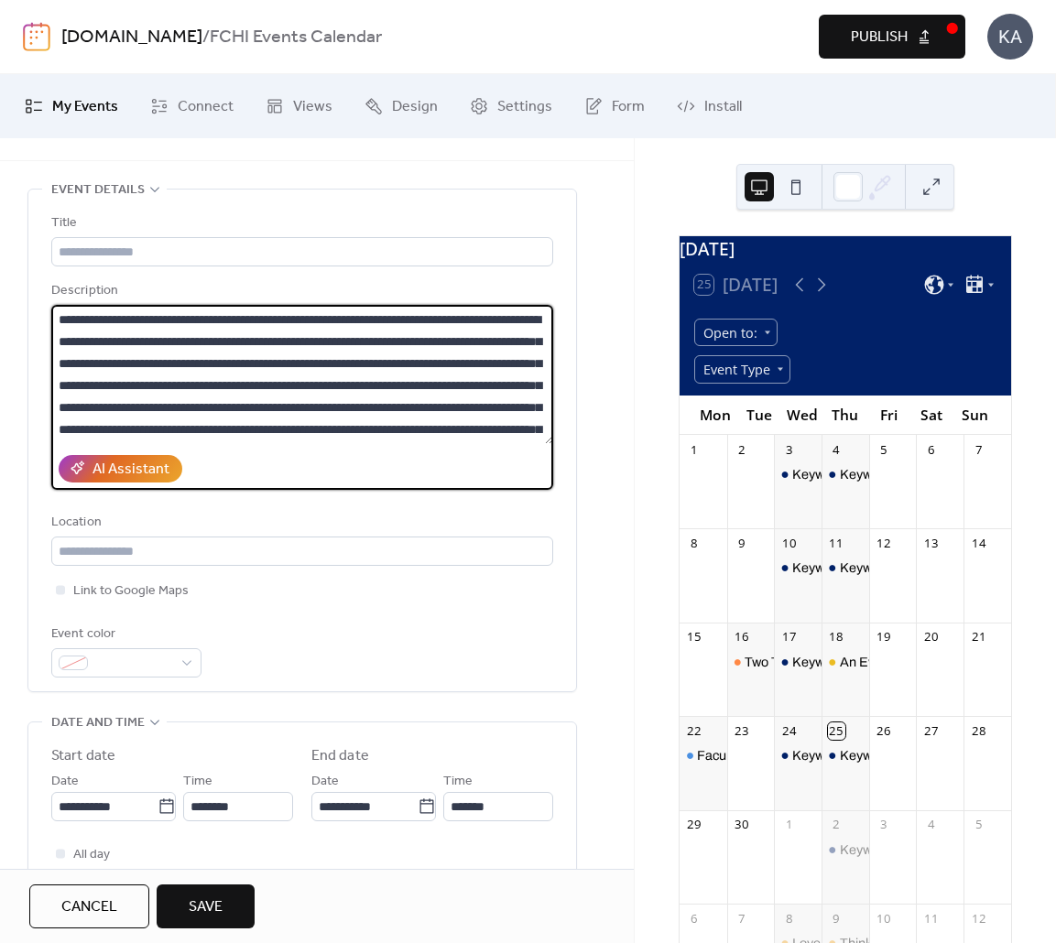
type textarea "**********"
click at [210, 242] on input "text" at bounding box center [302, 251] width 502 height 29
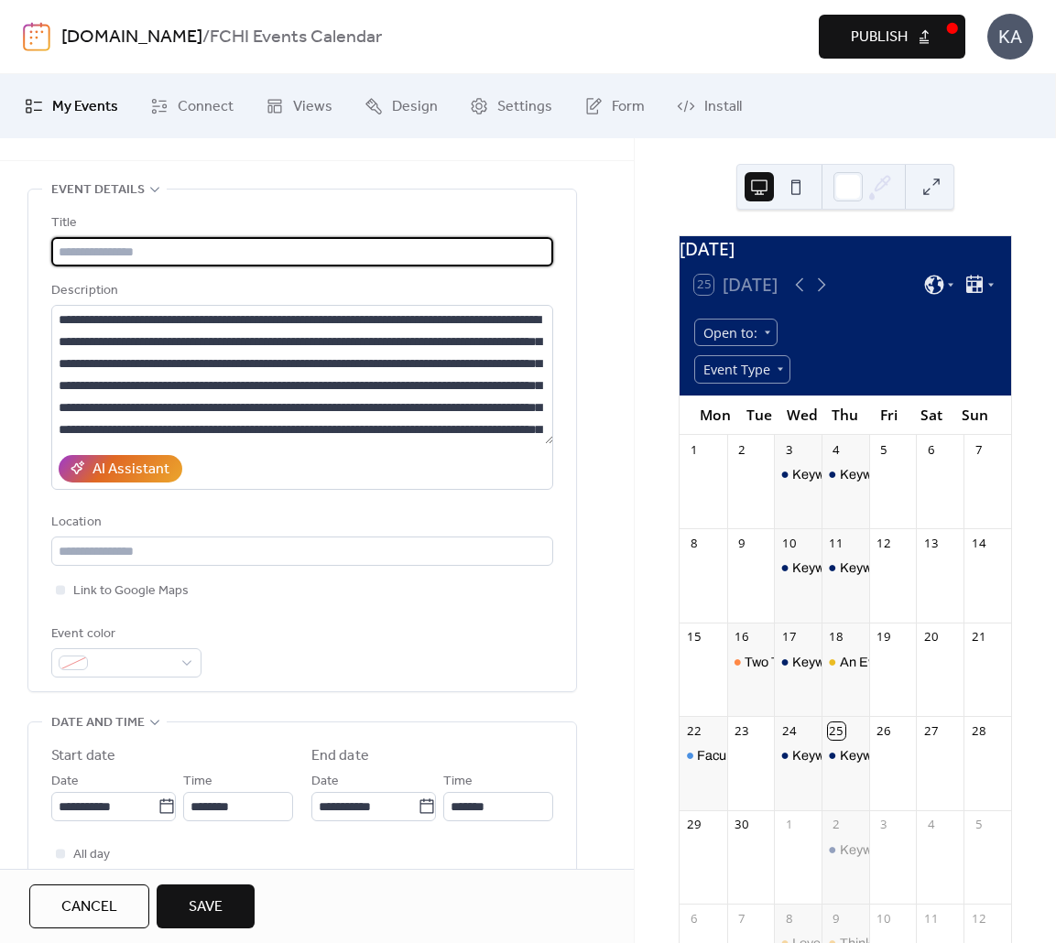
paste input "**********"
click at [267, 249] on input "**********" at bounding box center [302, 251] width 502 height 29
type input "**********"
click at [118, 673] on span at bounding box center [133, 664] width 77 height 22
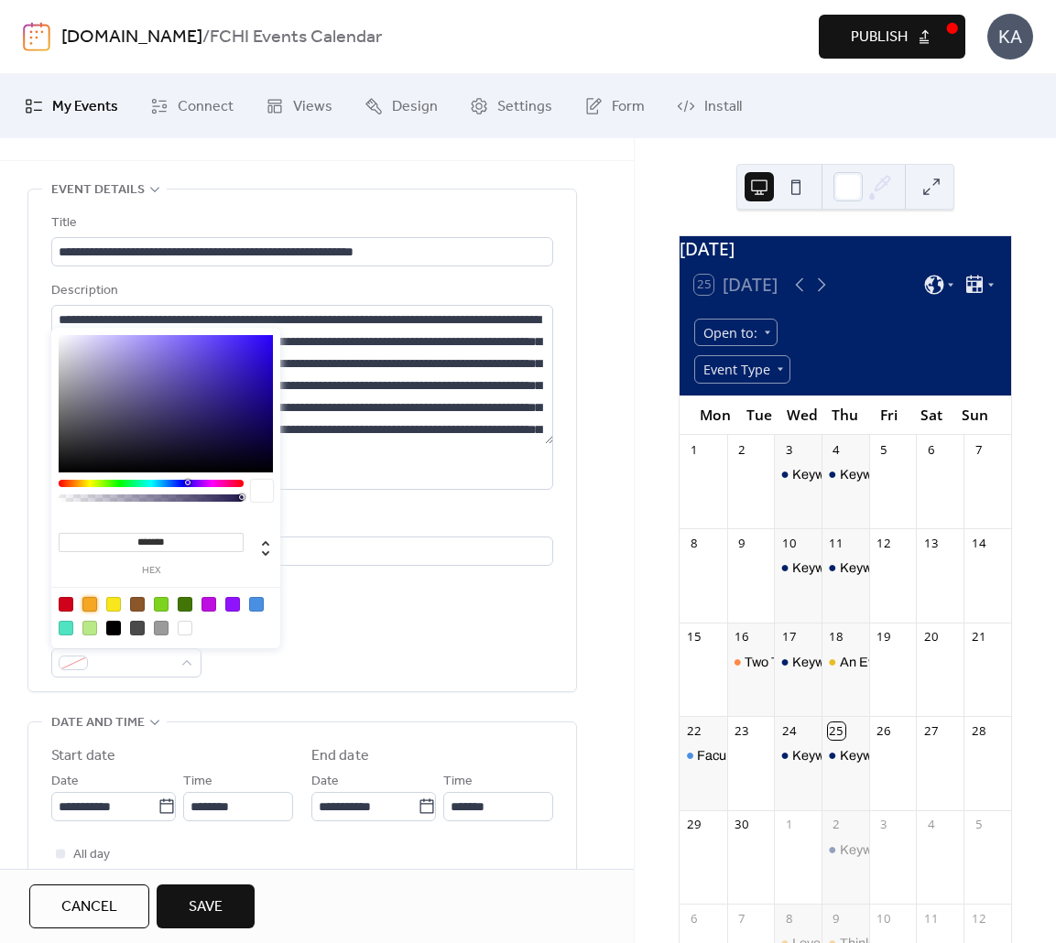
click at [82, 602] on div at bounding box center [89, 604] width 15 height 15
type input "*******"
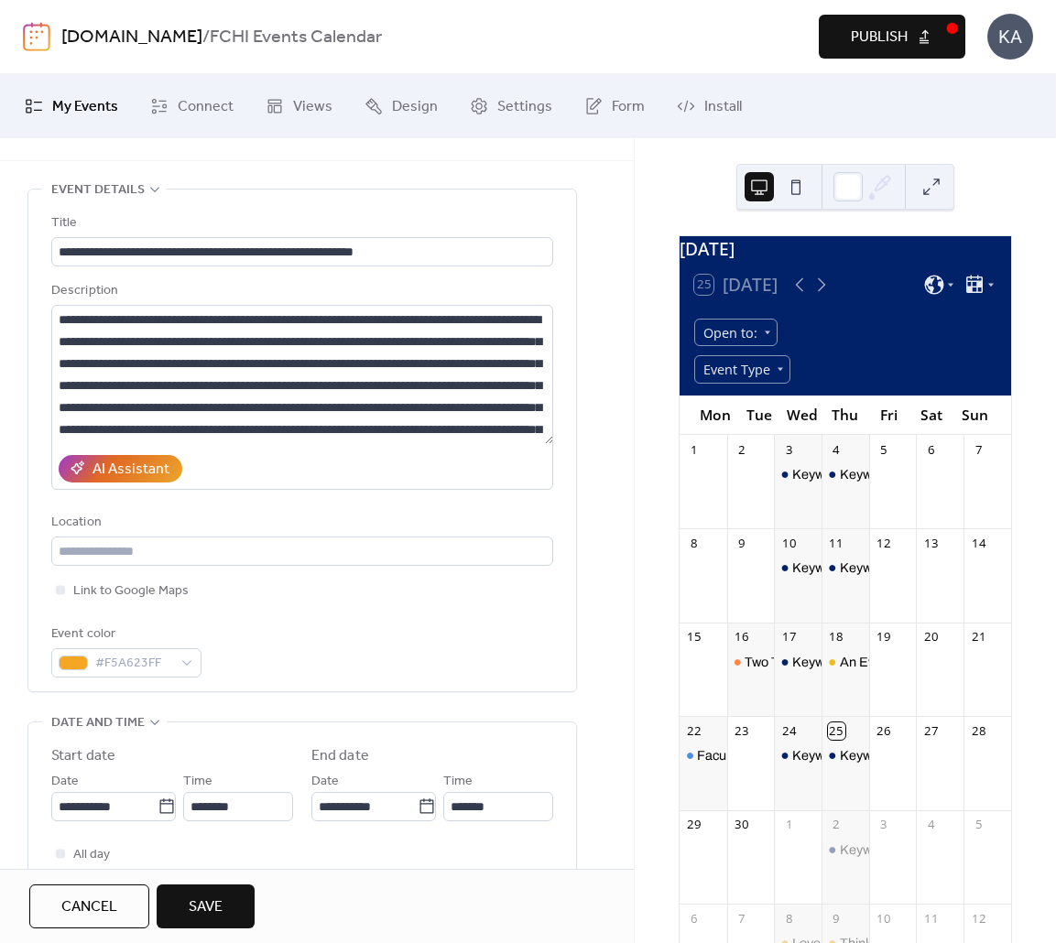
click at [356, 660] on div "Event color #F5A623FF" at bounding box center [302, 651] width 502 height 54
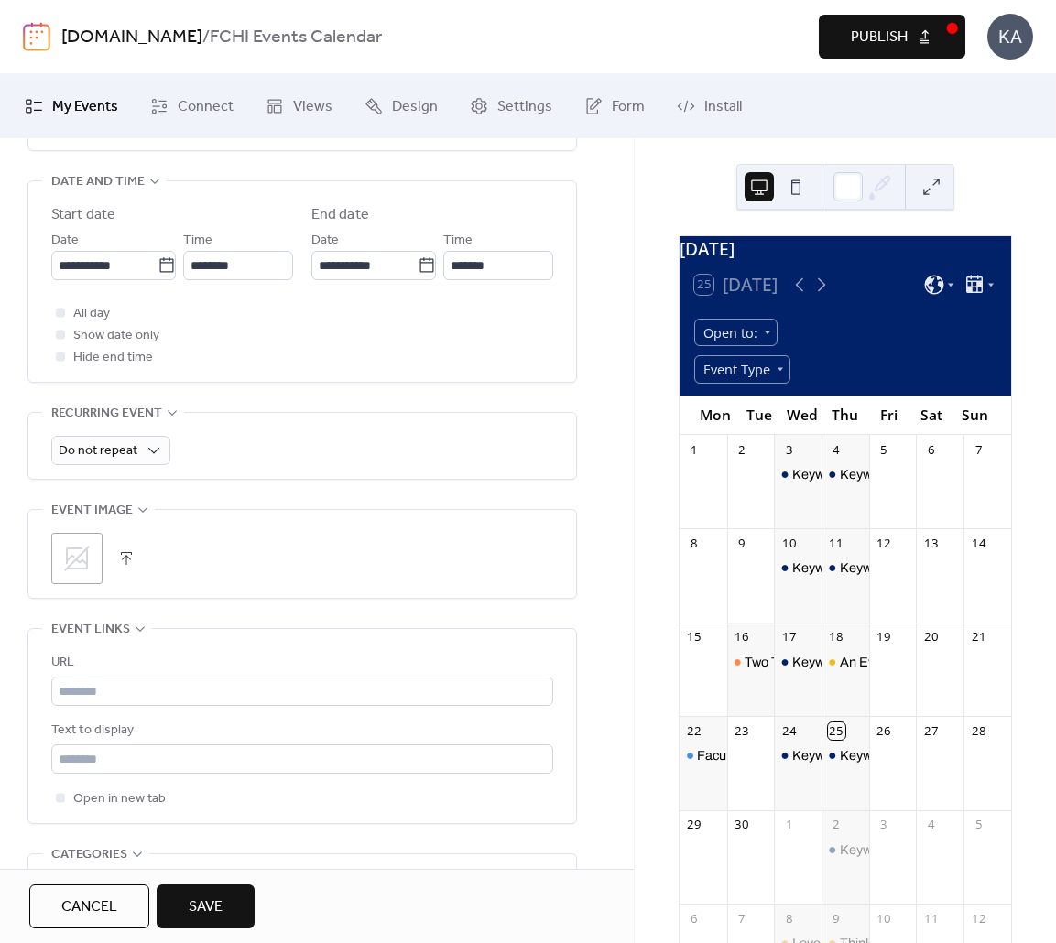
scroll to position [1002, 0]
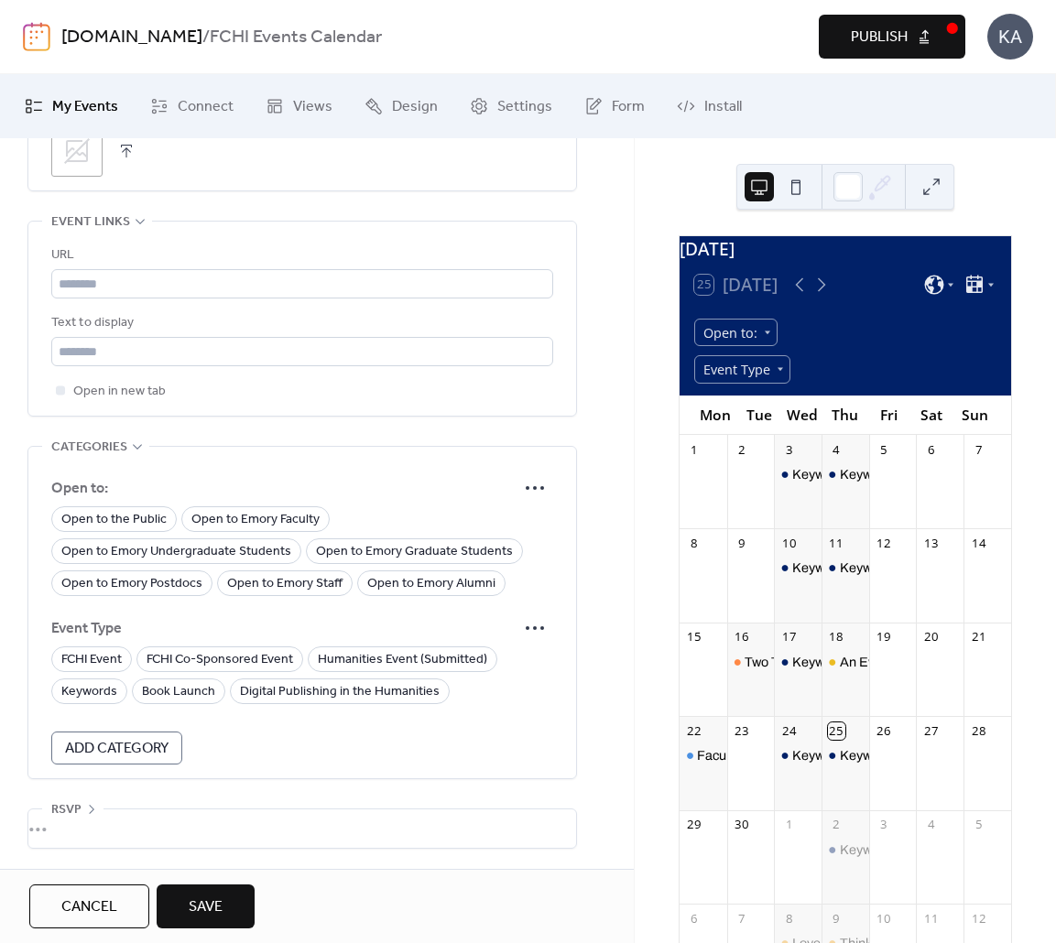
drag, startPoint x: 111, startPoint y: 511, endPoint x: 127, endPoint y: 535, distance: 29.0
click at [111, 511] on span "Open to the Public" at bounding box center [113, 520] width 105 height 22
click at [136, 549] on span "Open to Emory Undergraduate Students" at bounding box center [176, 552] width 230 height 22
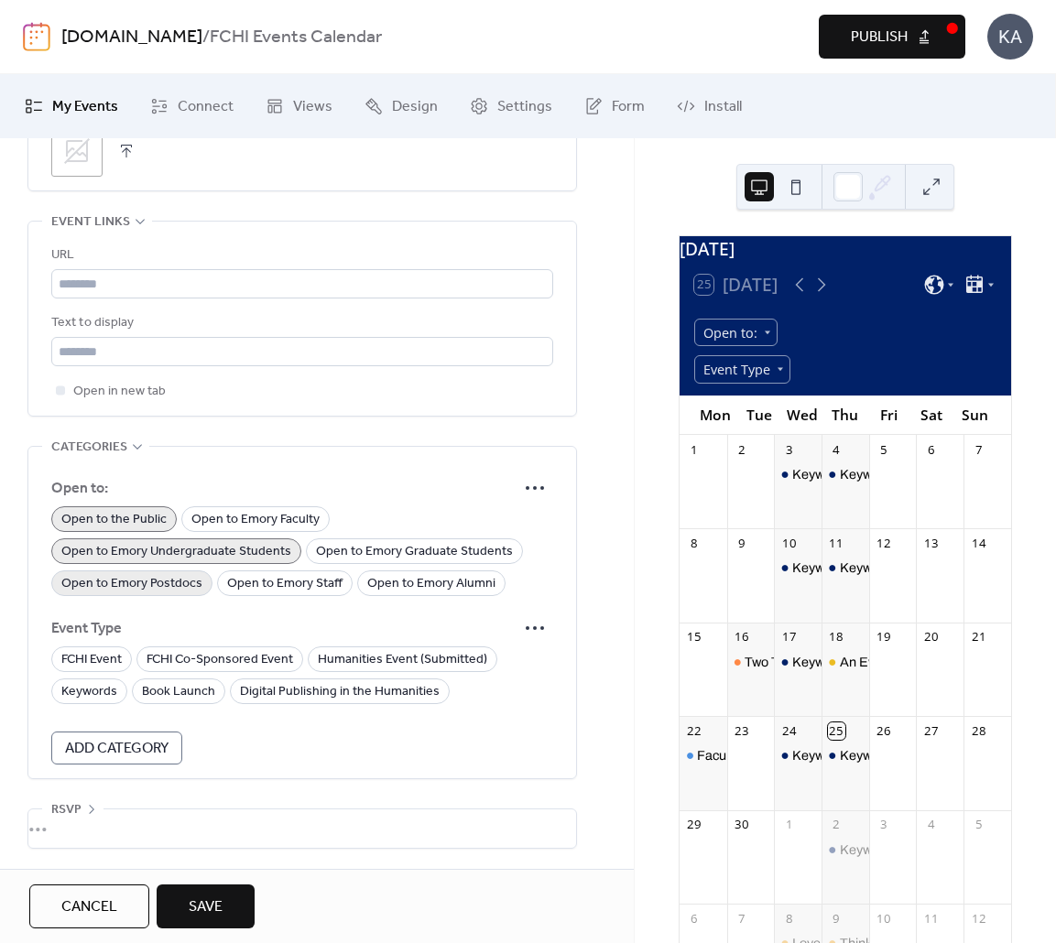
click at [134, 573] on span "Open to Emory Postdocs" at bounding box center [131, 584] width 141 height 22
drag, startPoint x: 265, startPoint y: 584, endPoint x: 398, endPoint y: 580, distance: 133.8
click at [266, 584] on span "Open to Emory Staff" at bounding box center [284, 584] width 115 height 22
click at [402, 580] on span "Open to Emory Alumni" at bounding box center [431, 584] width 128 height 22
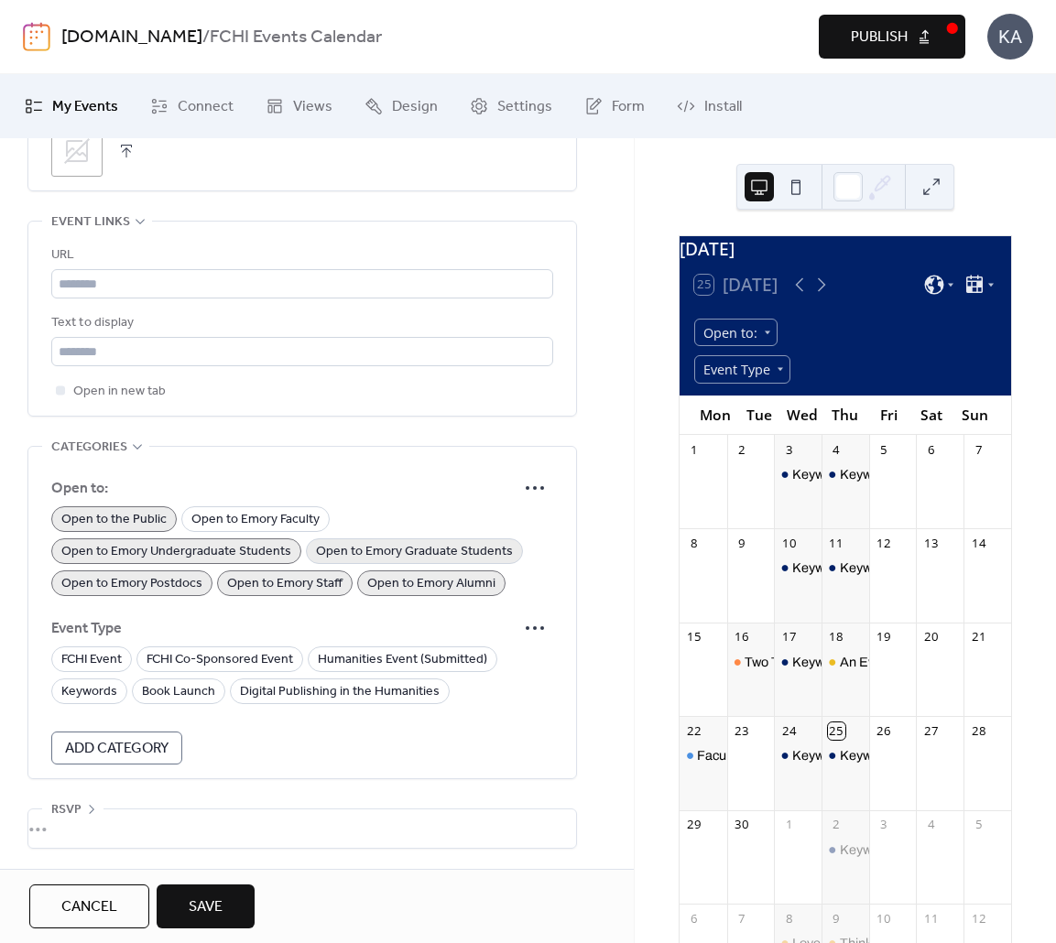
click at [396, 553] on span "Open to Emory Graduate Students" at bounding box center [414, 552] width 197 height 22
click at [270, 515] on span "Open to Emory Faculty" at bounding box center [255, 520] width 128 height 22
click at [206, 659] on span "FCHI Co-Sponsored Event" at bounding box center [219, 660] width 146 height 22
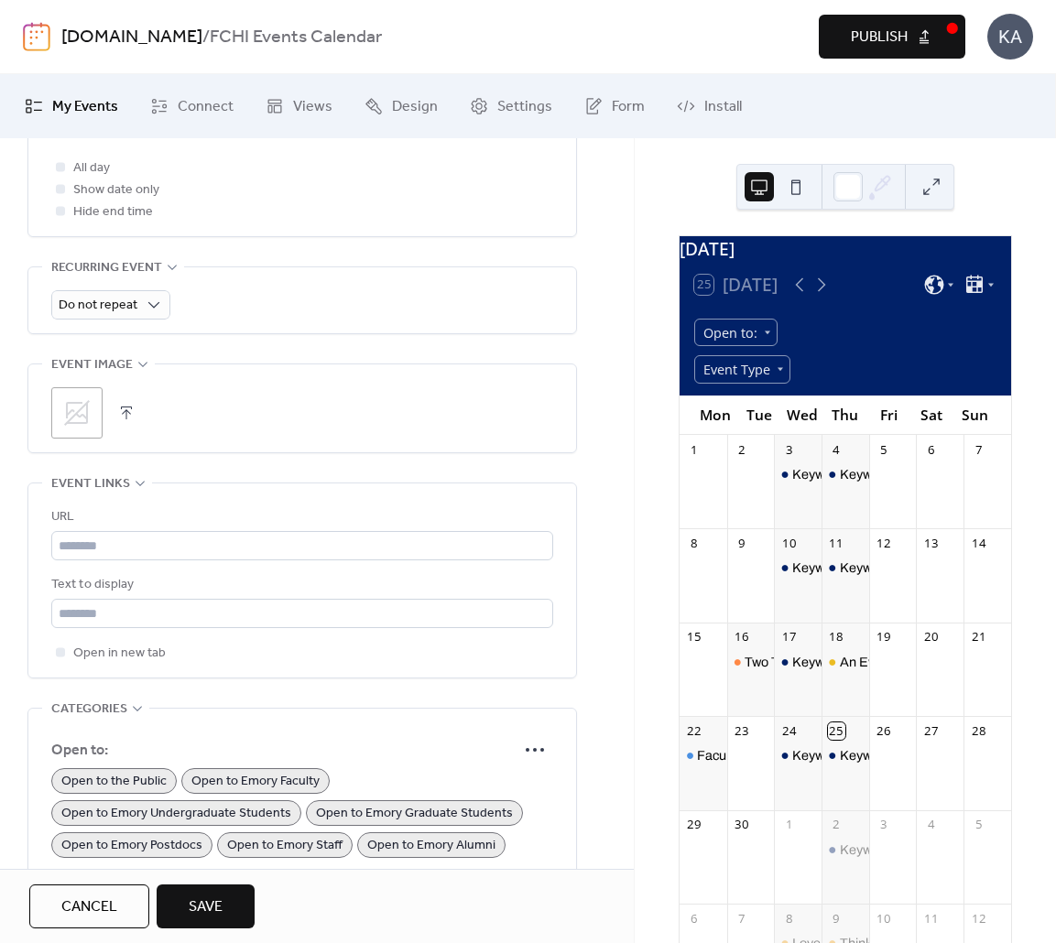
scroll to position [731, 0]
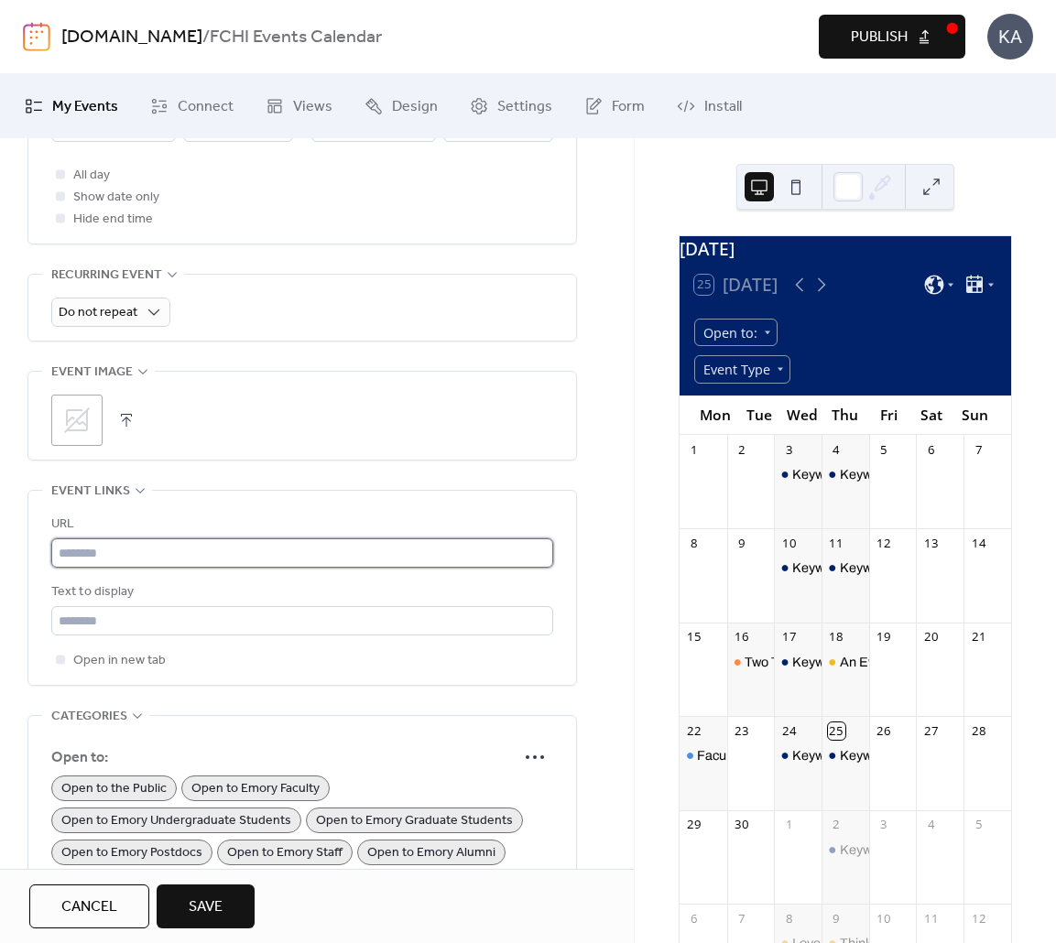
click at [120, 552] on input "text" at bounding box center [302, 552] width 502 height 29
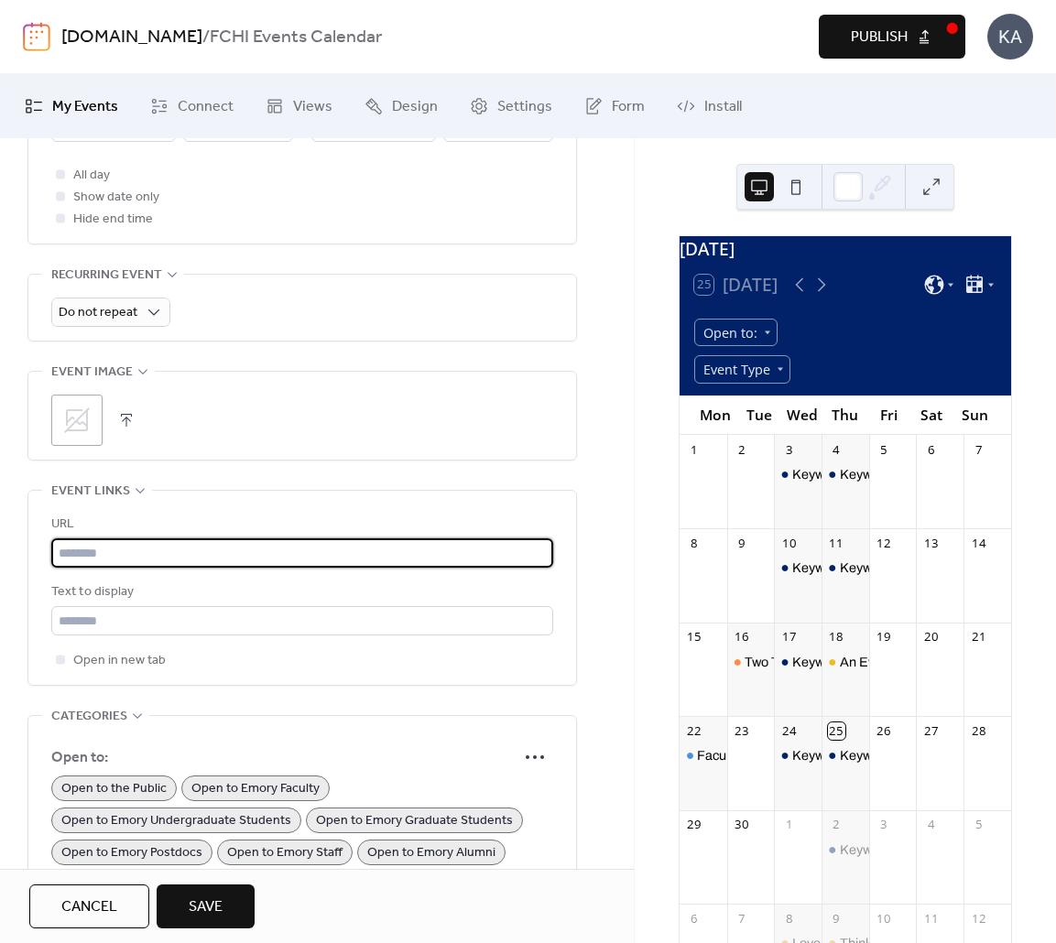
click at [93, 602] on div "Text to display" at bounding box center [300, 592] width 498 height 22
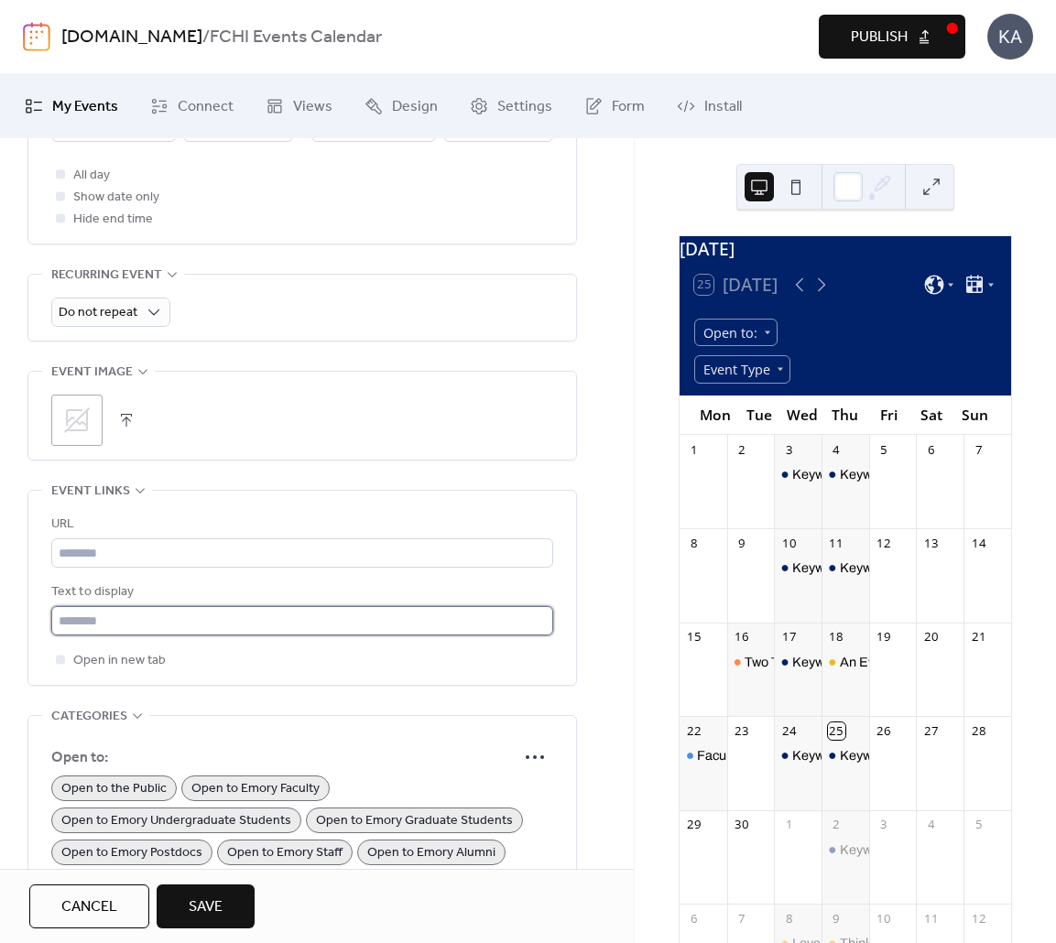
click at [101, 615] on input "text" at bounding box center [302, 620] width 502 height 29
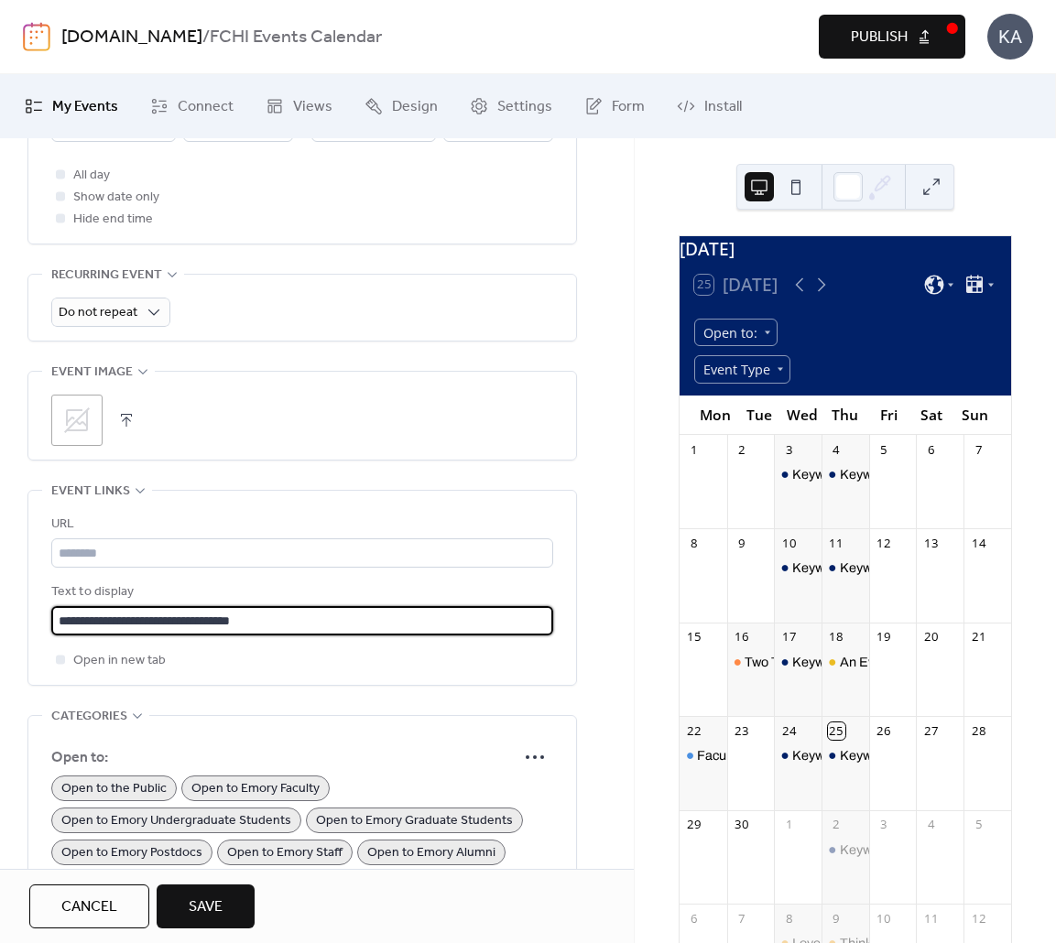
type input "**********"
click at [261, 567] on div "**********" at bounding box center [302, 592] width 502 height 157
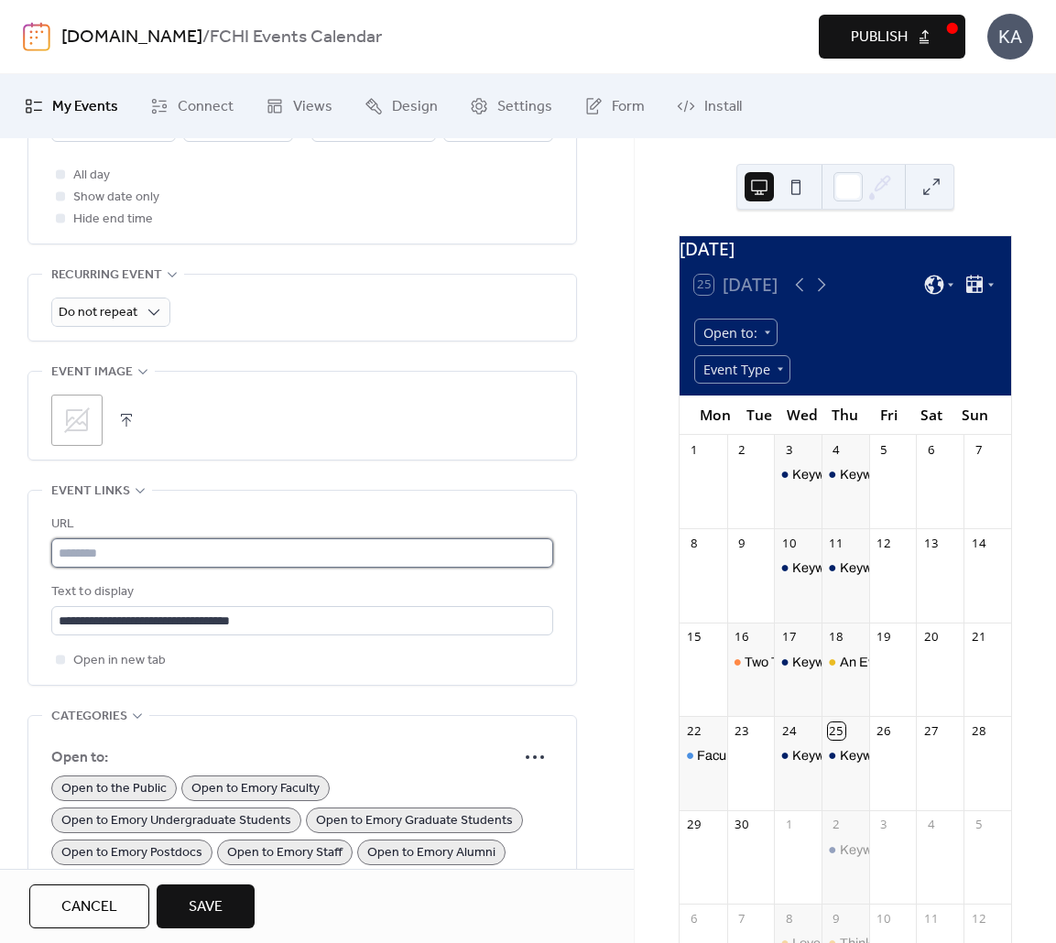
click at [246, 556] on input "text" at bounding box center [302, 552] width 502 height 29
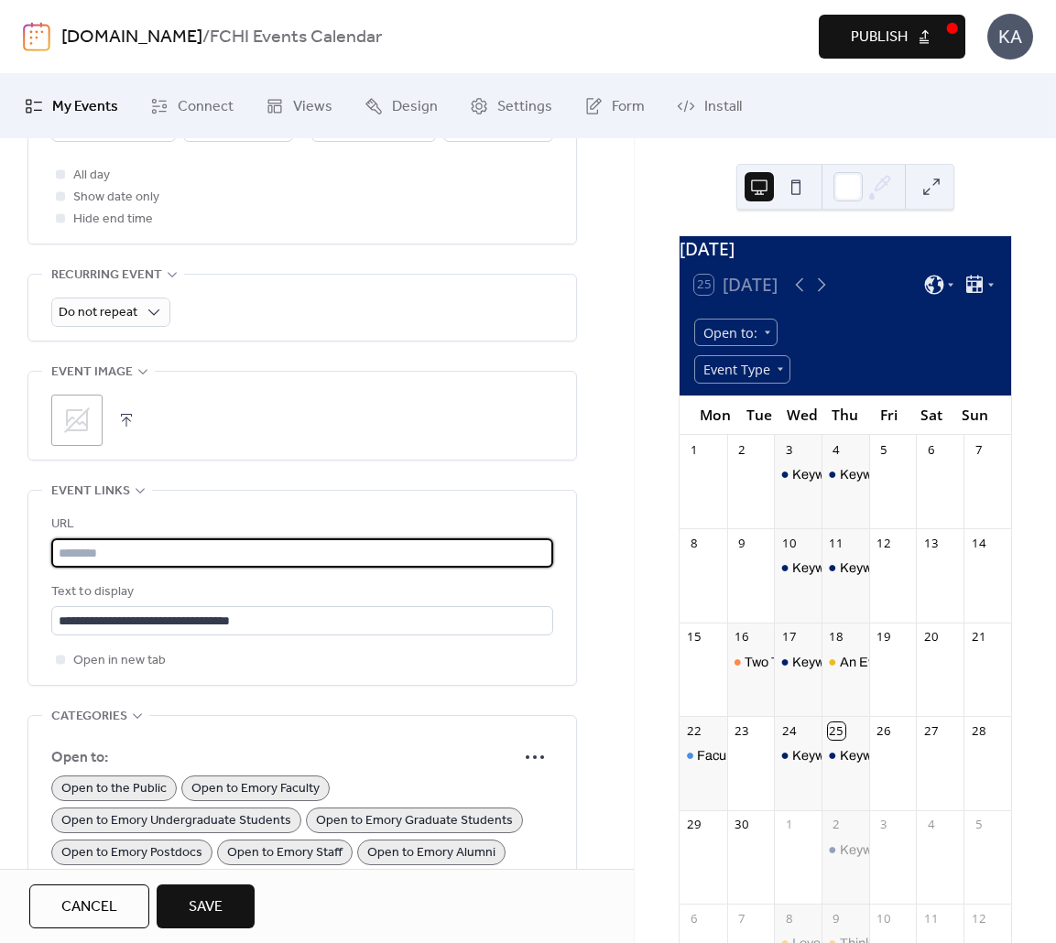
paste input "**********"
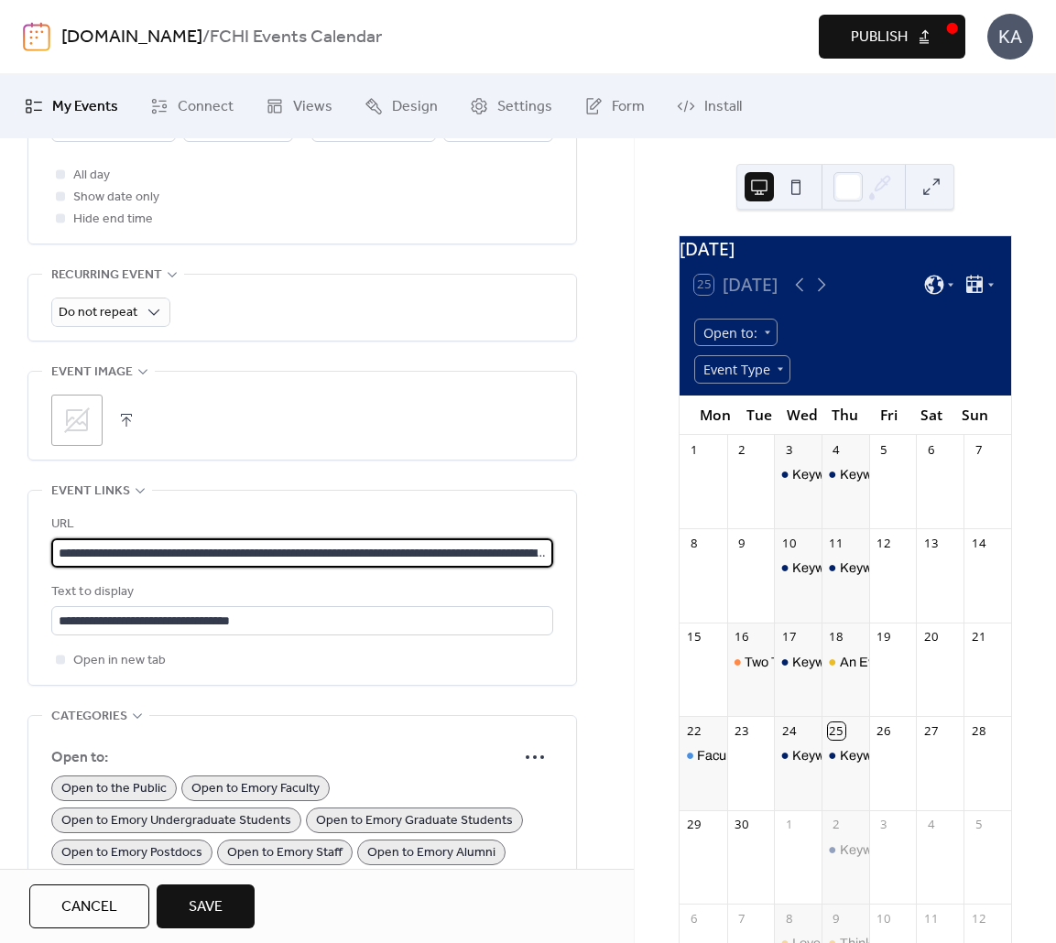
scroll to position [0, 217]
type input "**********"
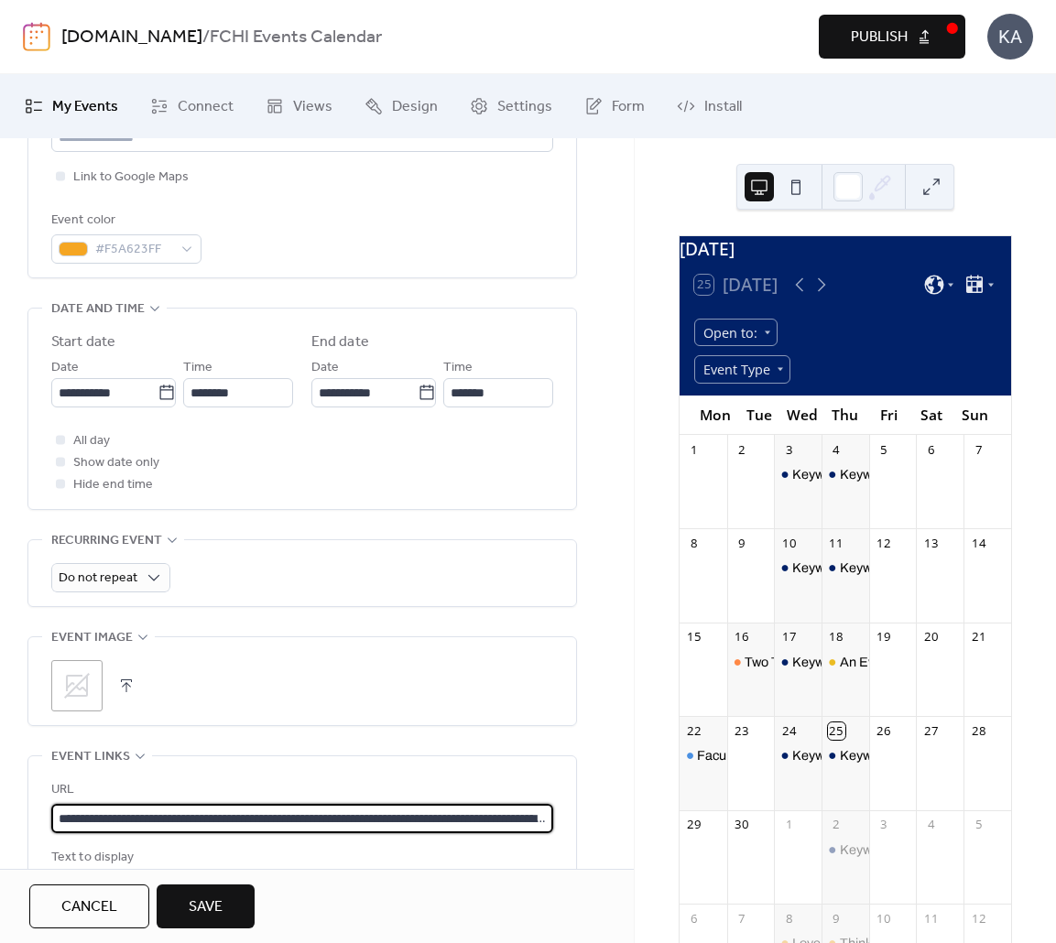
scroll to position [465, 0]
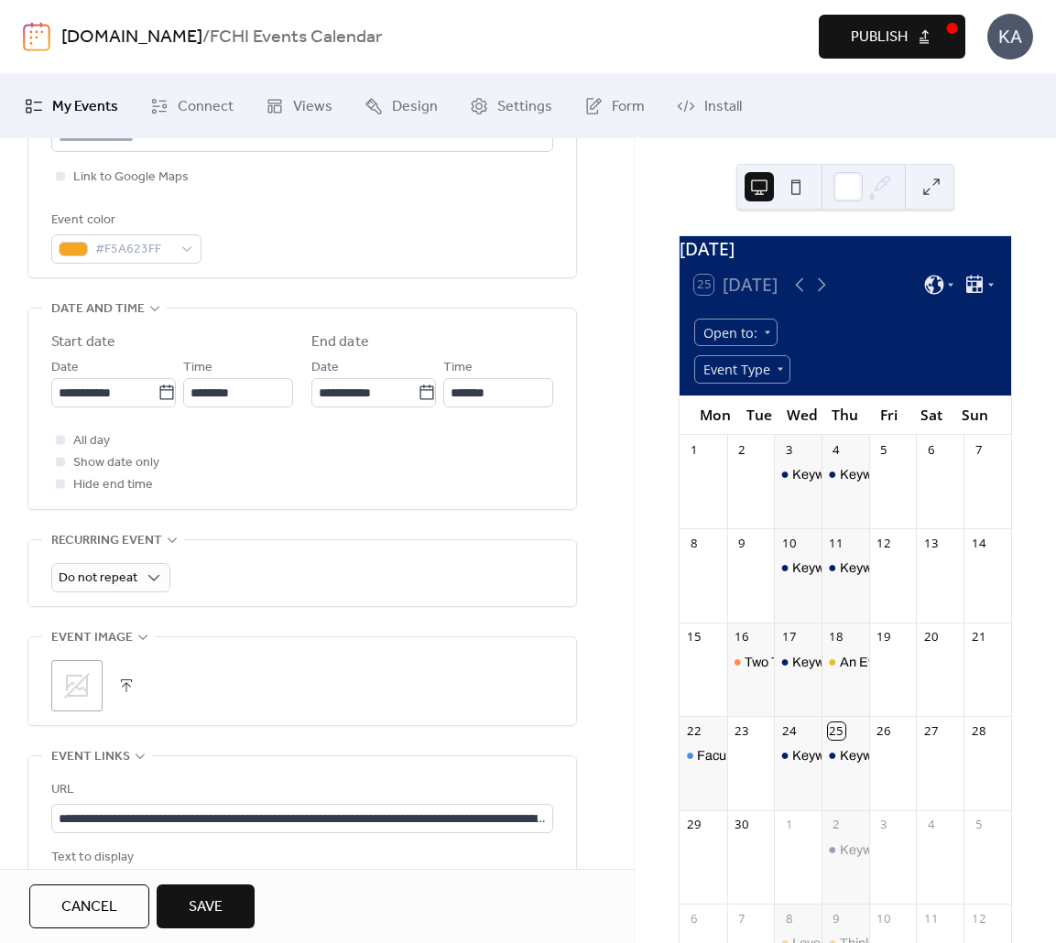
click at [113, 684] on div ";" at bounding box center [302, 685] width 502 height 51
click at [116, 678] on button "button" at bounding box center [127, 686] width 26 height 26
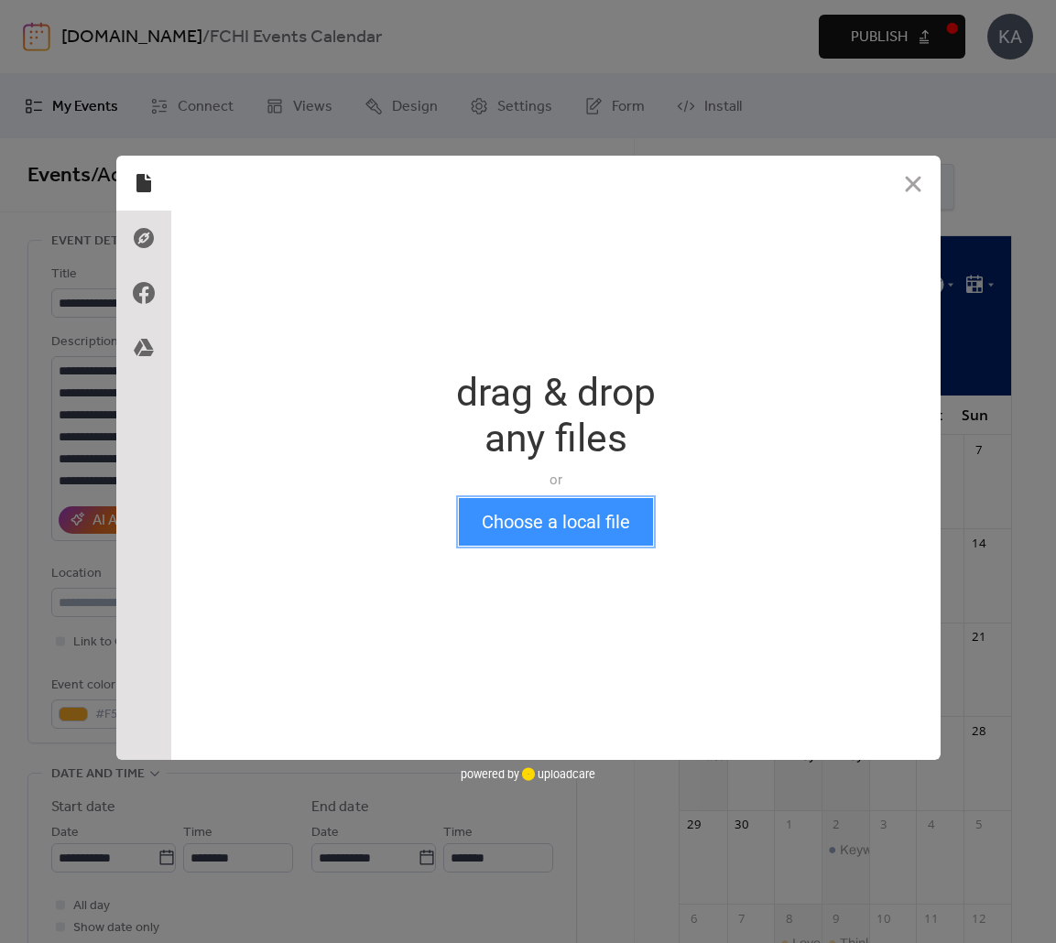
click at [558, 518] on button "Choose a local file" at bounding box center [556, 522] width 194 height 48
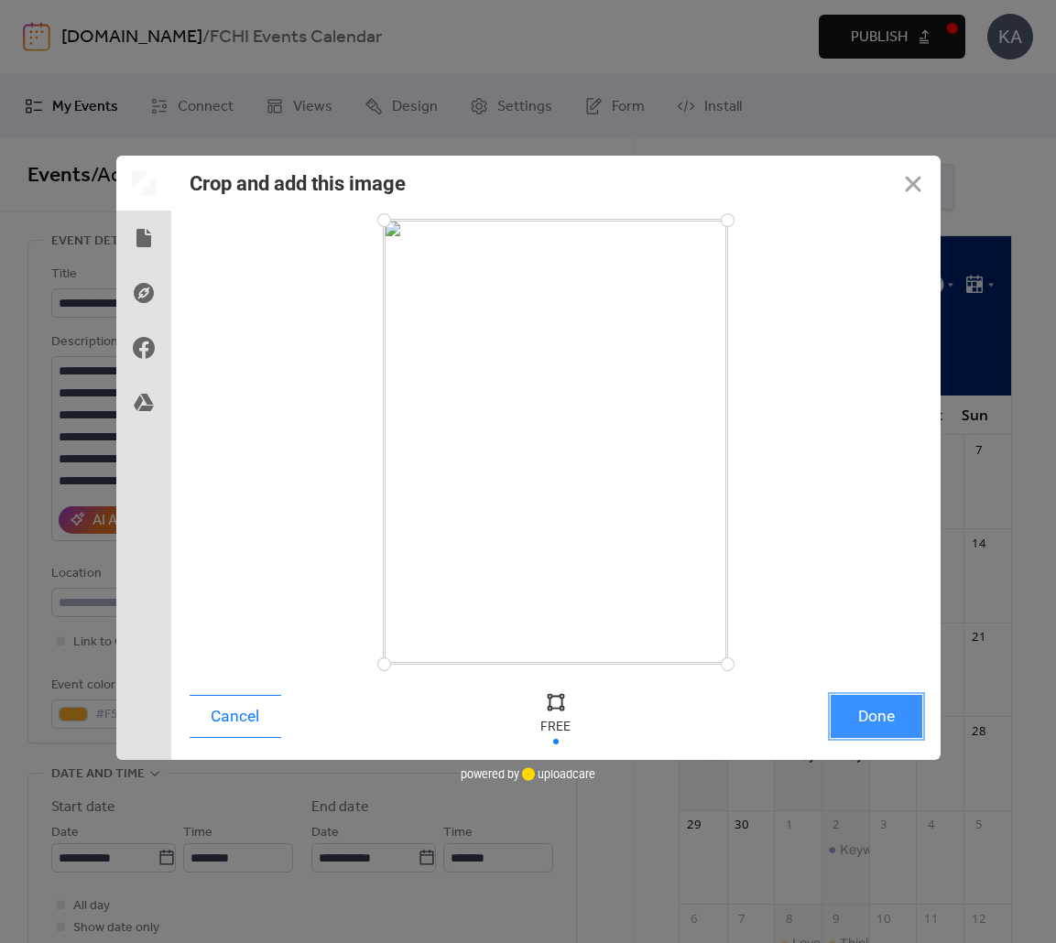
click at [853, 715] on button "Done" at bounding box center [876, 716] width 92 height 43
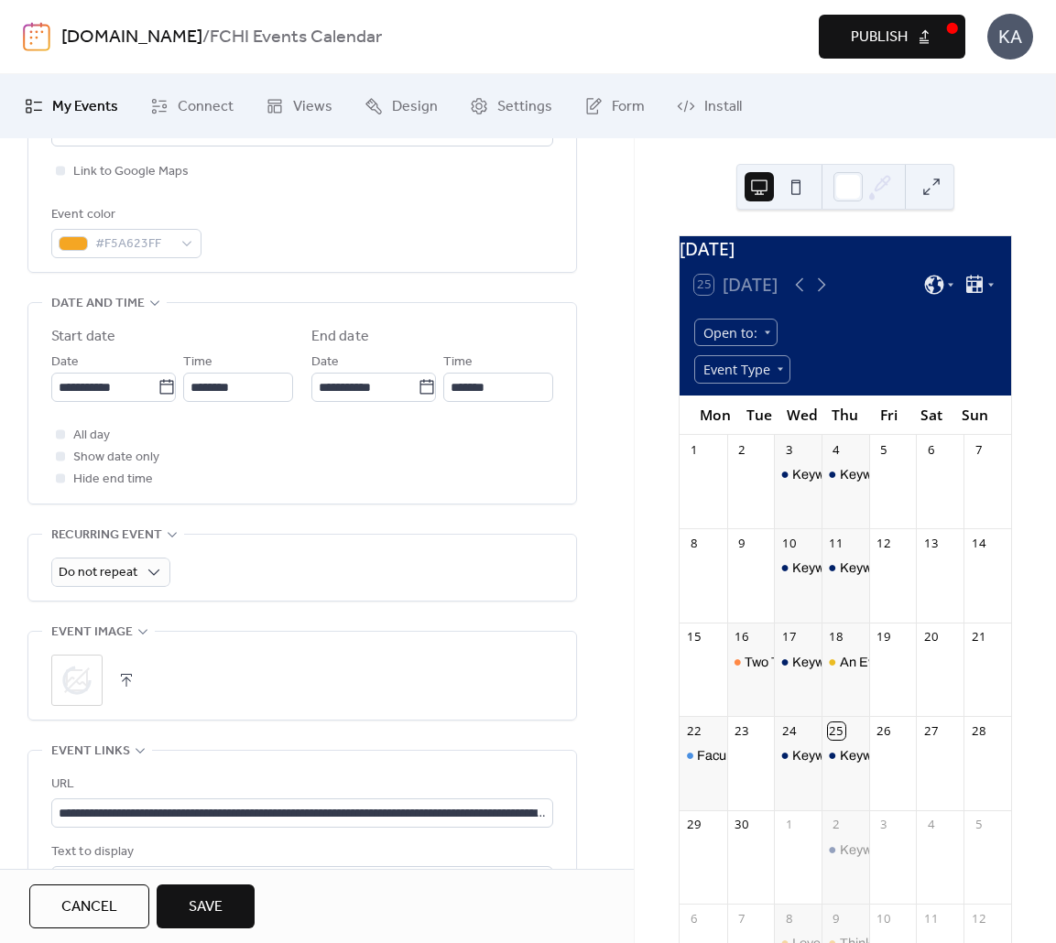
scroll to position [419, 0]
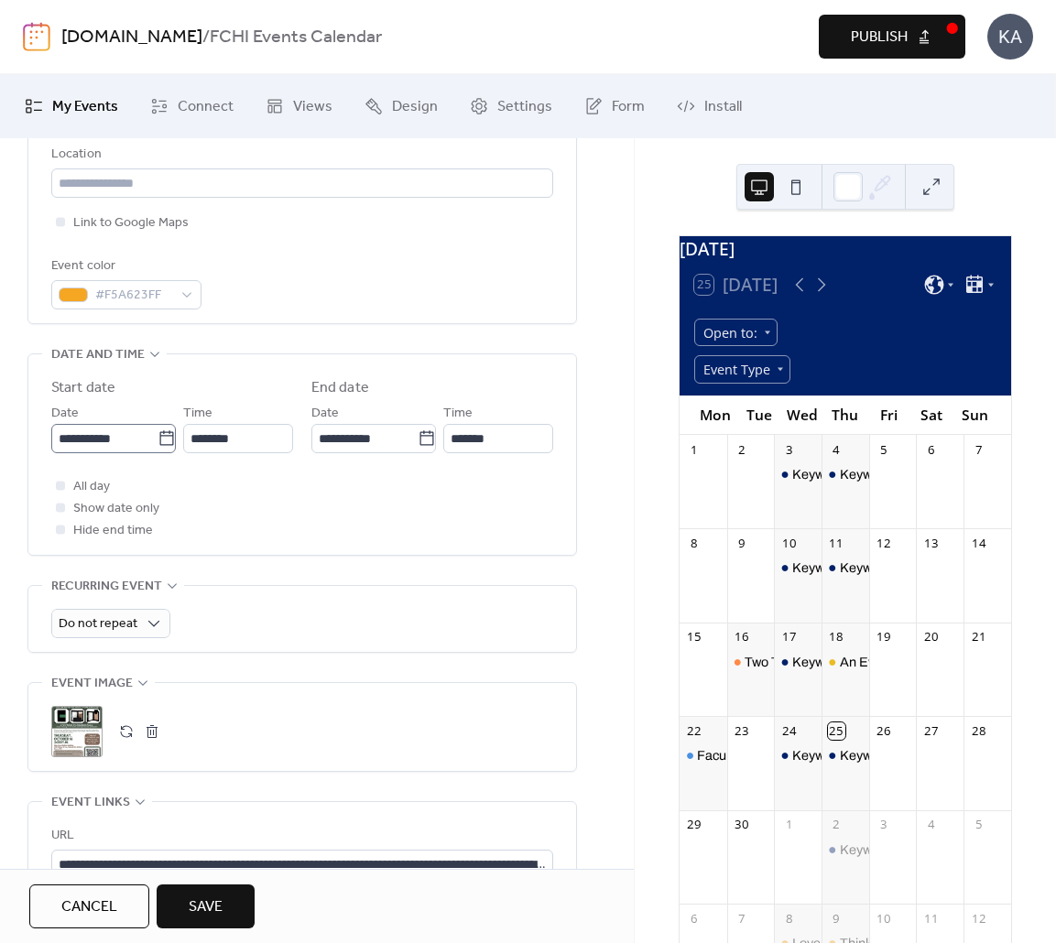
click at [167, 441] on icon at bounding box center [166, 438] width 18 height 18
click at [157, 441] on input "**********" at bounding box center [104, 438] width 106 height 29
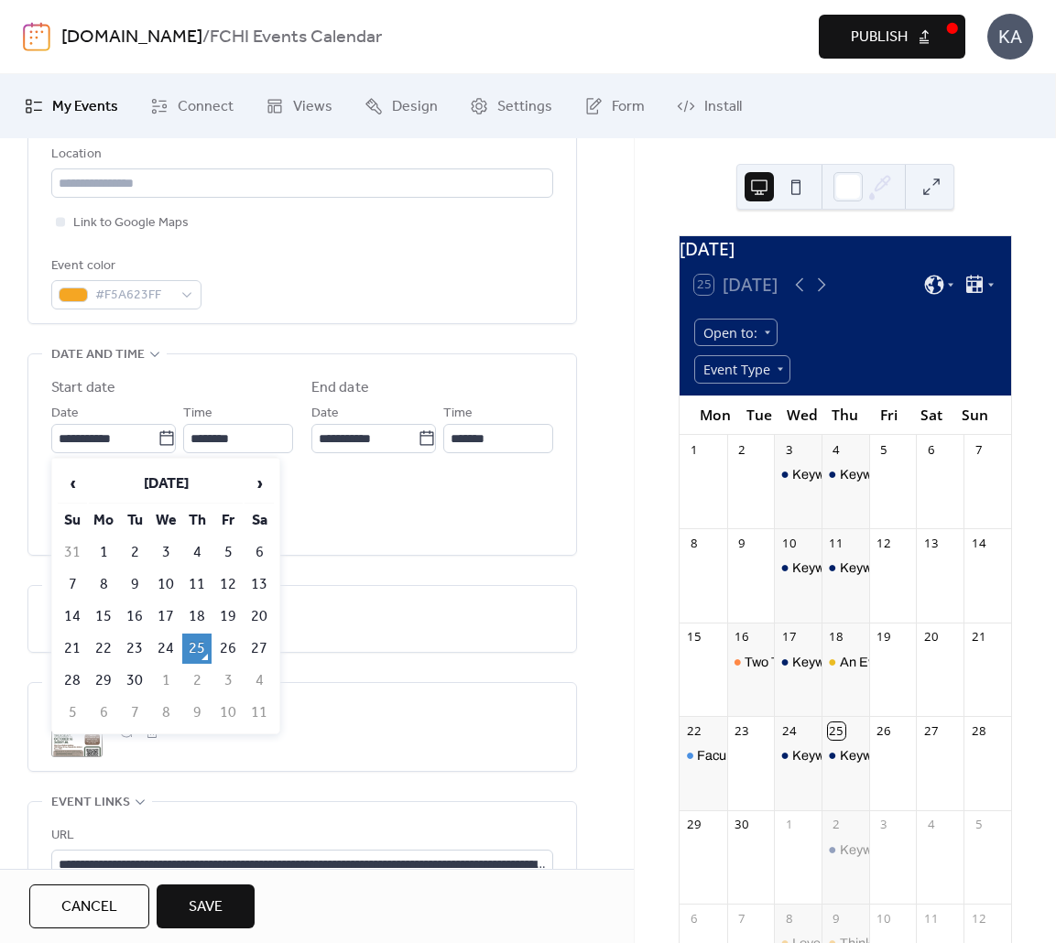
drag, startPoint x: 255, startPoint y: 489, endPoint x: 251, endPoint y: 505, distance: 17.1
click at [255, 489] on span "›" at bounding box center [258, 483] width 27 height 37
click at [194, 616] on td "16" at bounding box center [196, 617] width 29 height 30
type input "**********"
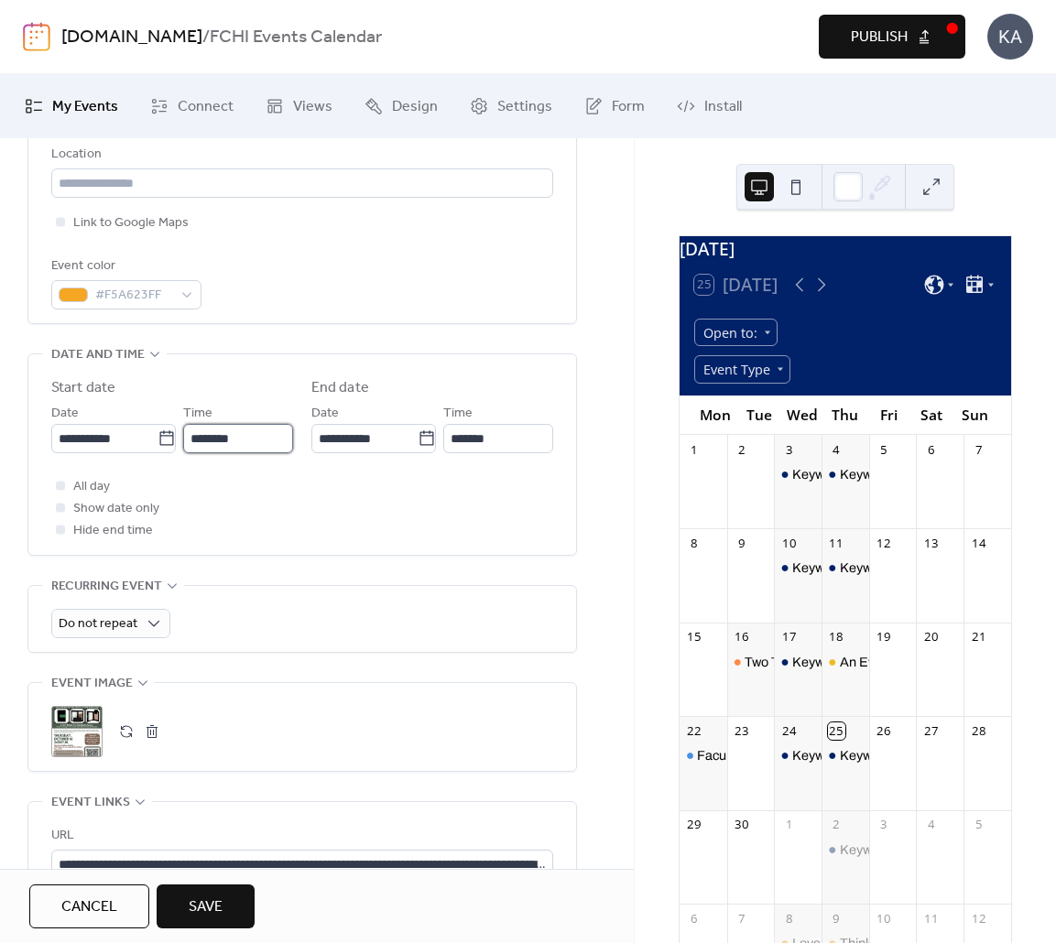
click at [235, 432] on input "********" at bounding box center [238, 438] width 110 height 29
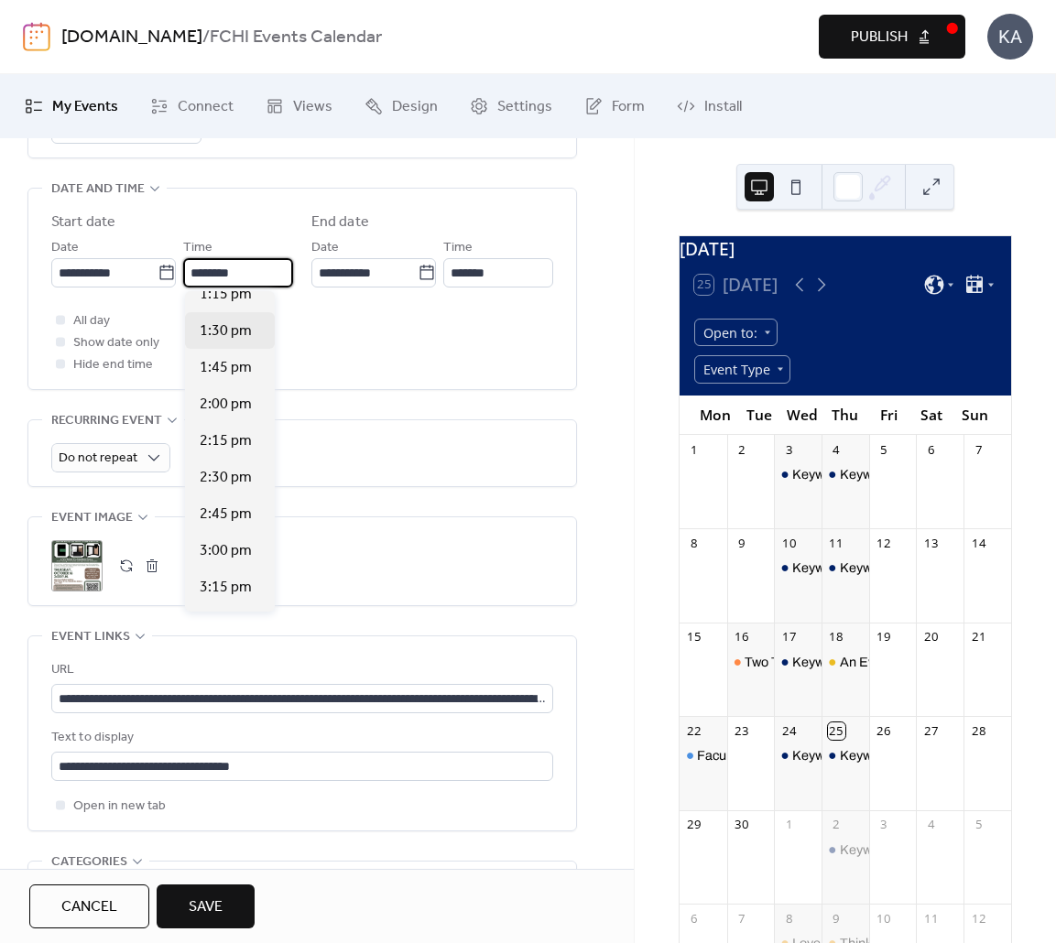
scroll to position [2030, 0]
click at [222, 480] on span "3:00 pm" at bounding box center [226, 478] width 52 height 22
type input "*******"
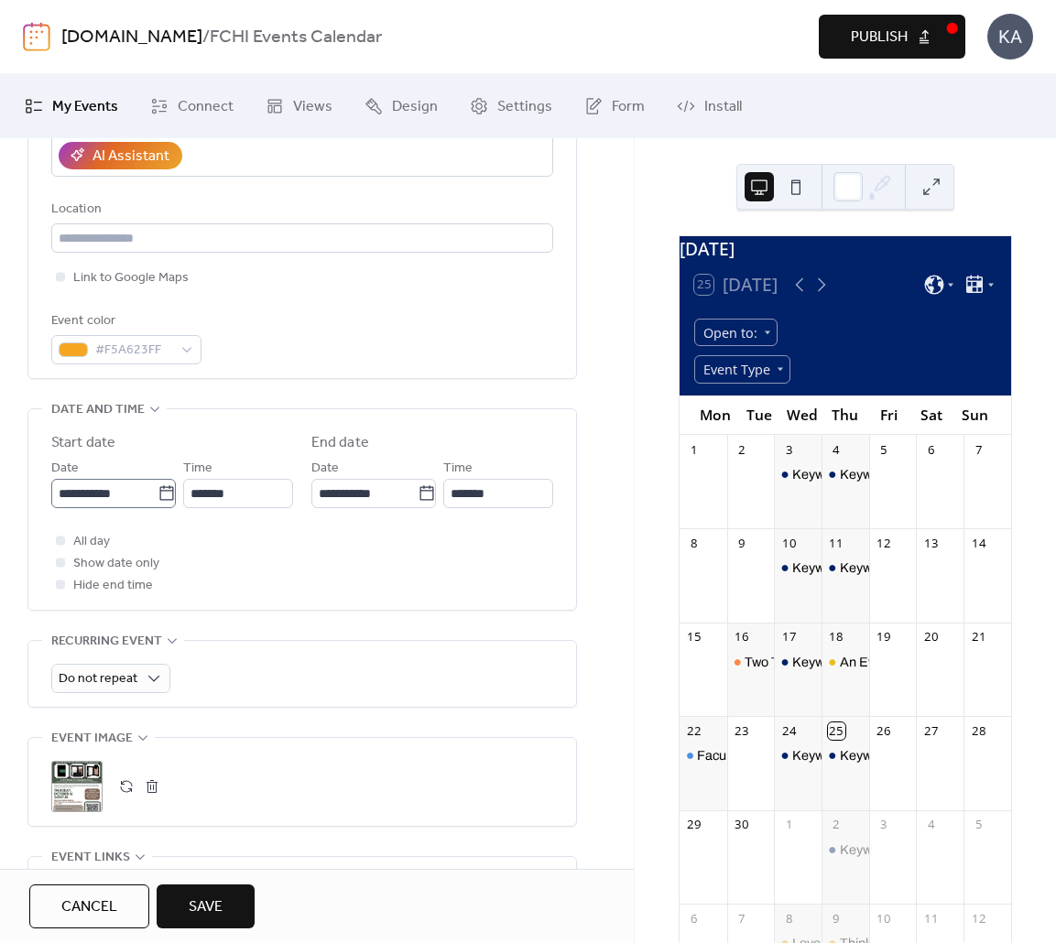
scroll to position [287, 0]
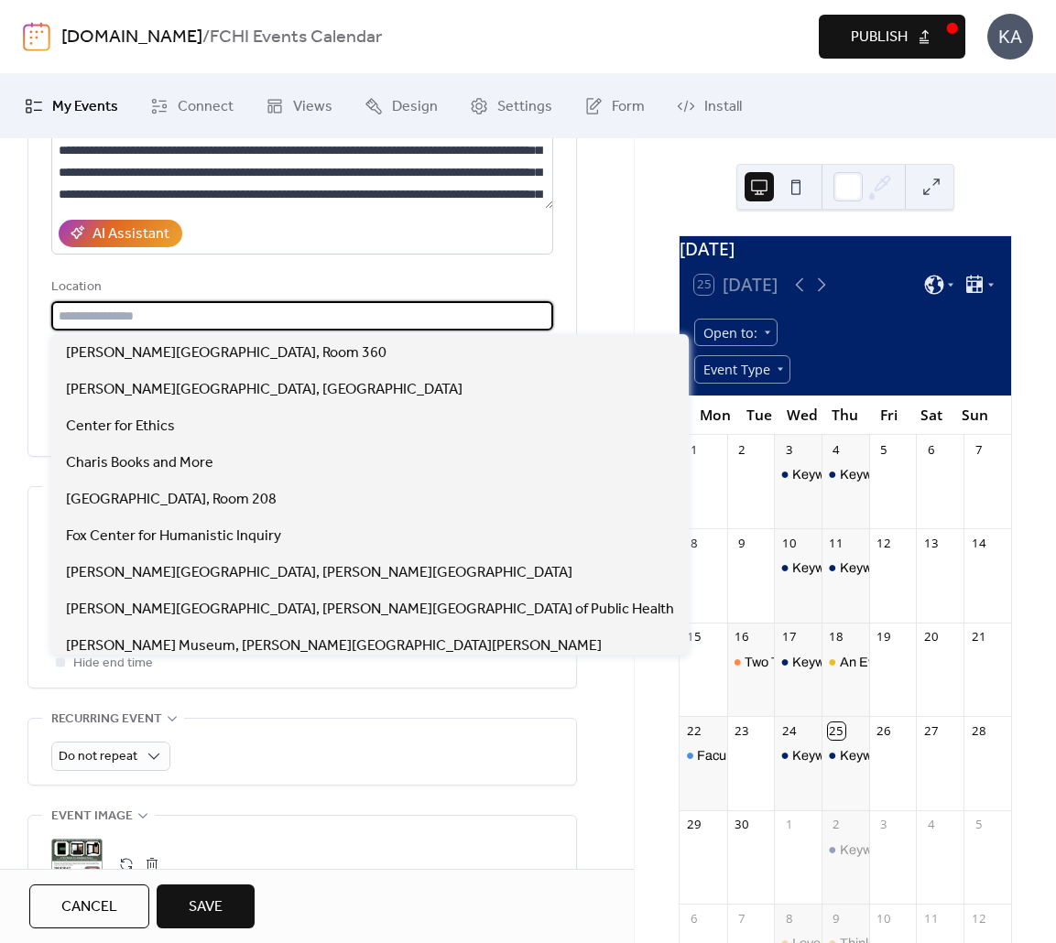
click at [96, 323] on input "text" at bounding box center [302, 315] width 502 height 29
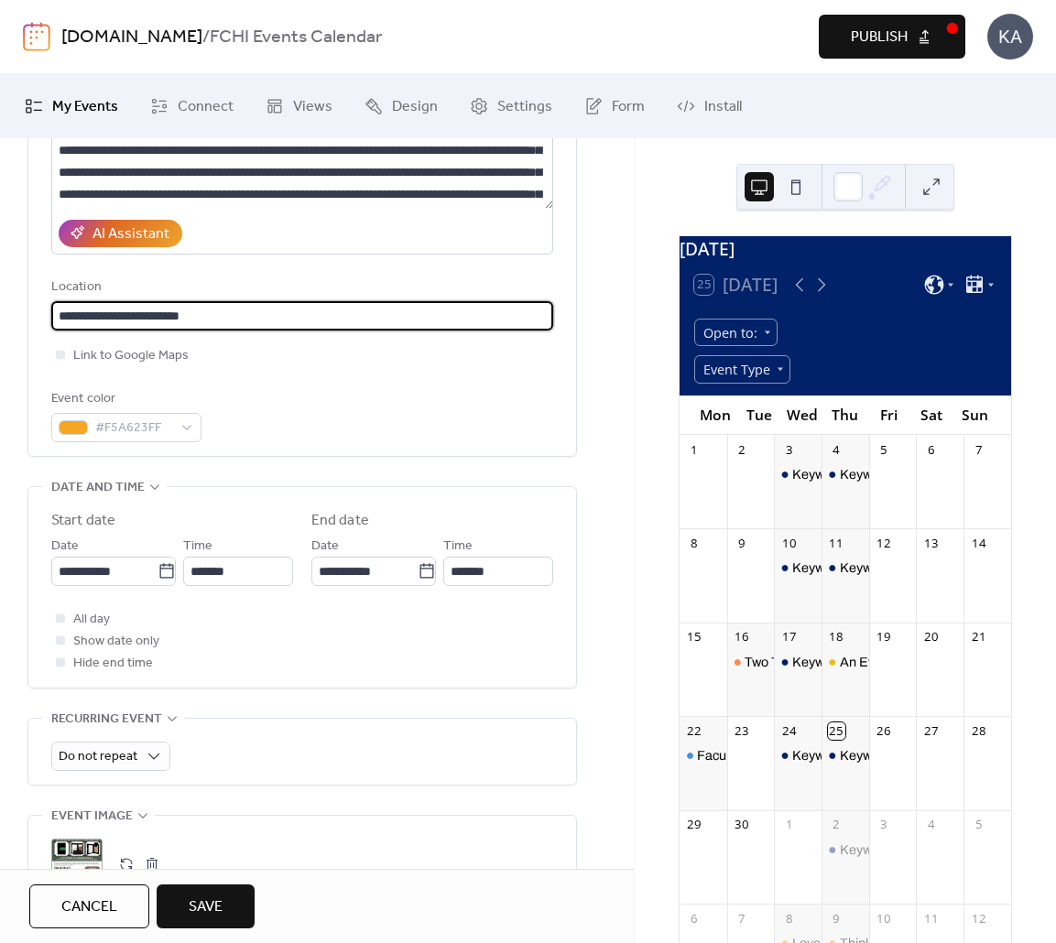
type input "**********"
drag, startPoint x: 229, startPoint y: 388, endPoint x: 168, endPoint y: 392, distance: 60.5
click at [229, 388] on div "Event color #F5A623FF" at bounding box center [302, 415] width 502 height 54
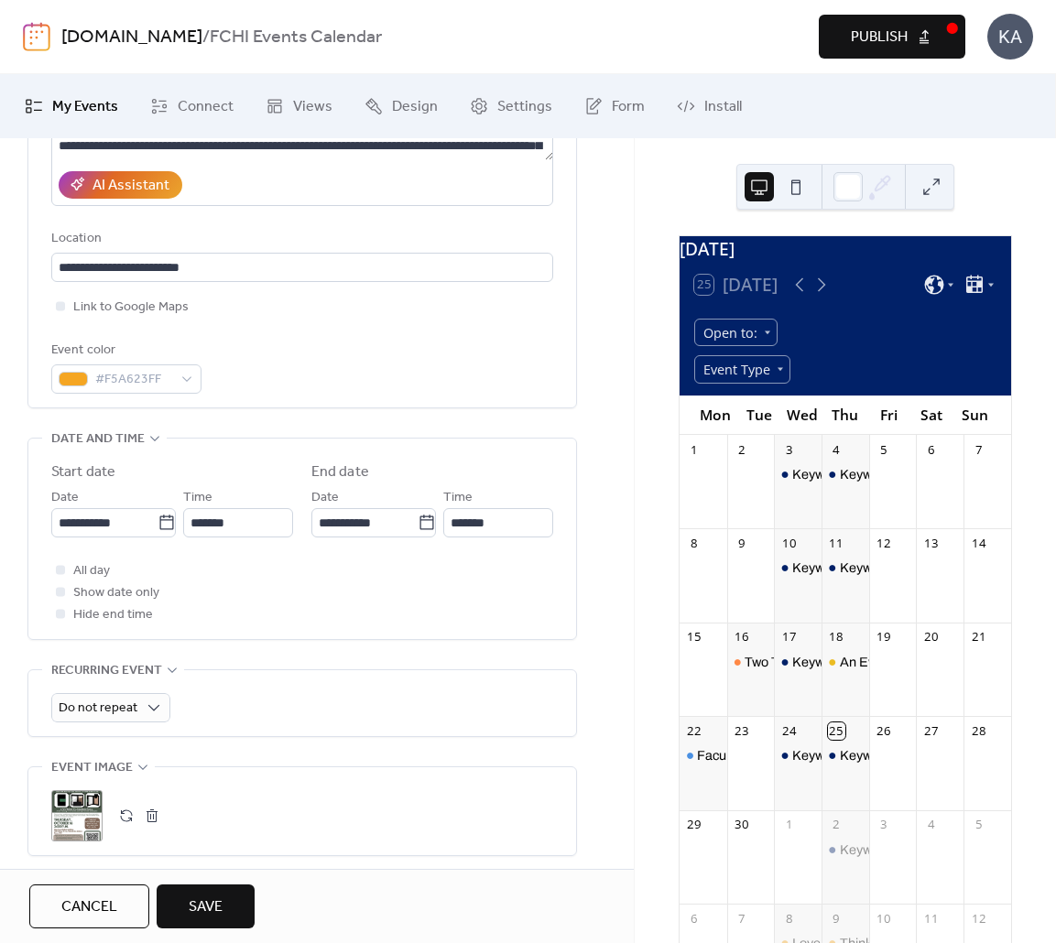
scroll to position [338, 0]
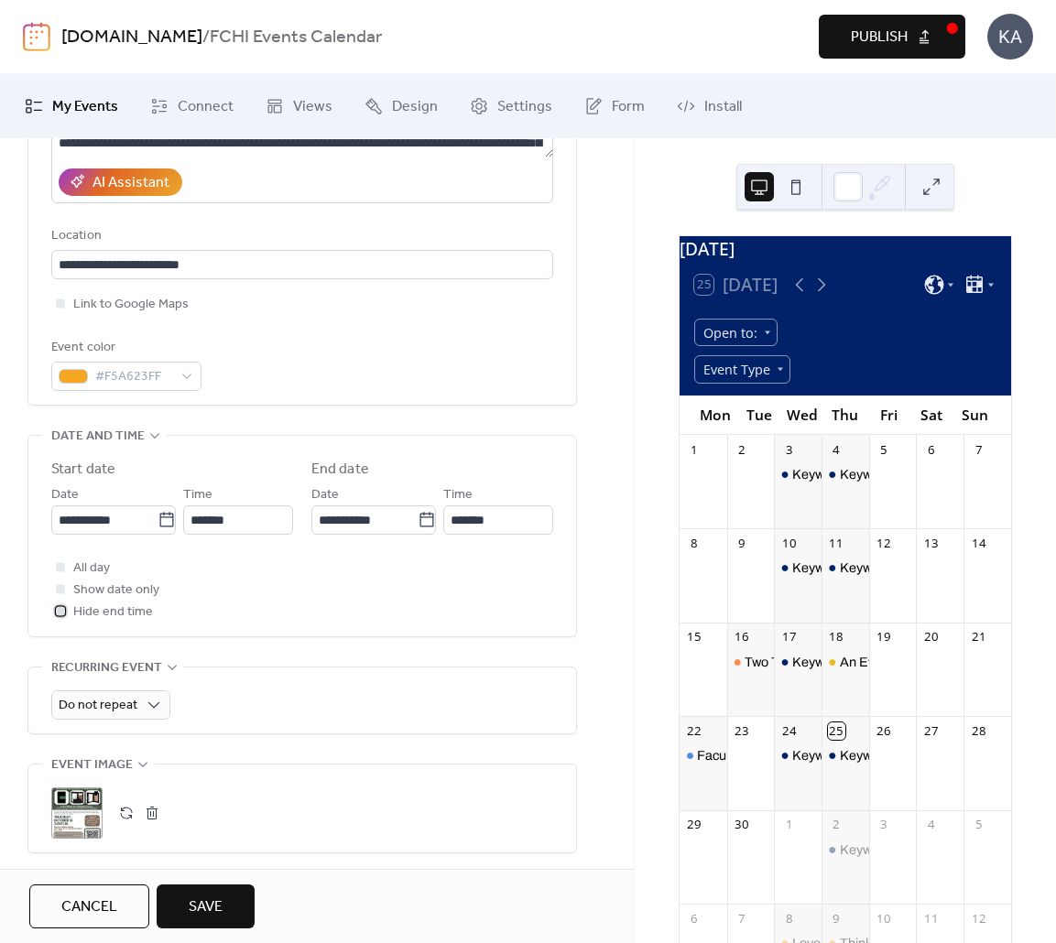
click at [103, 613] on span "Hide end time" at bounding box center [113, 613] width 80 height 22
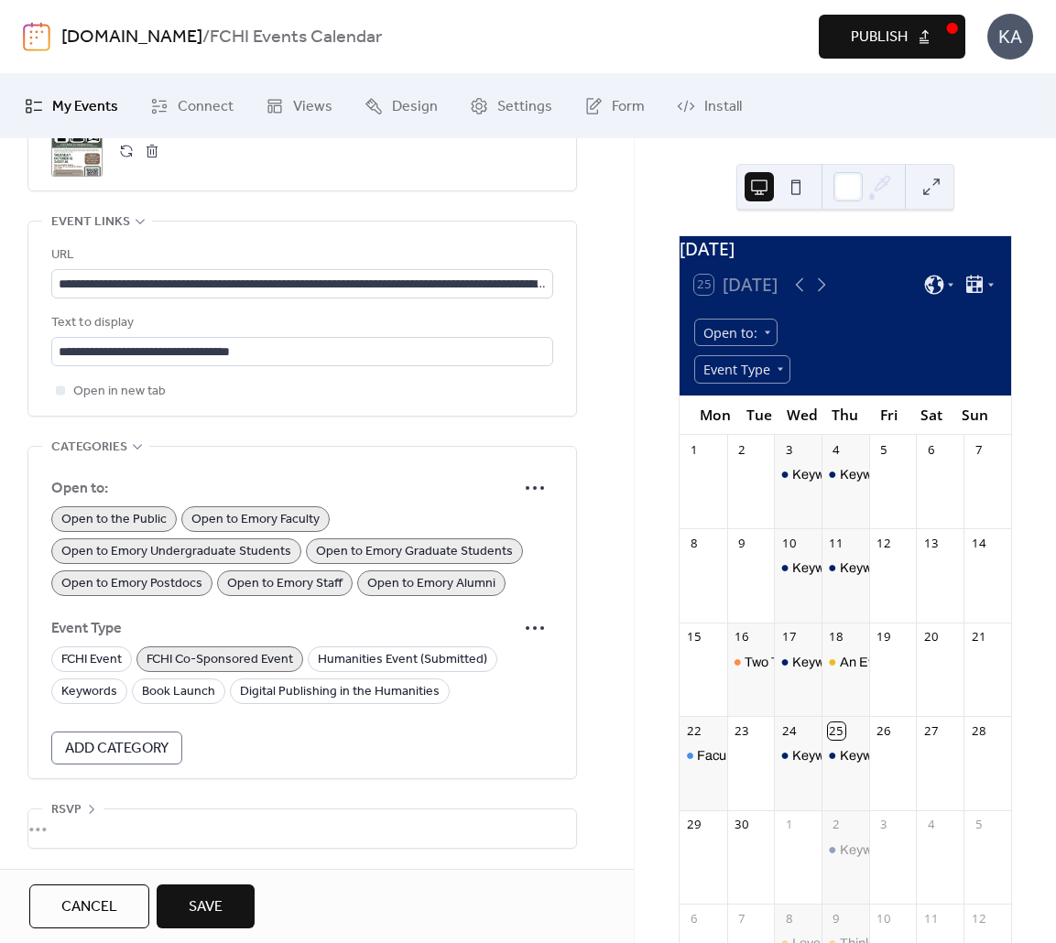
scroll to position [0, 0]
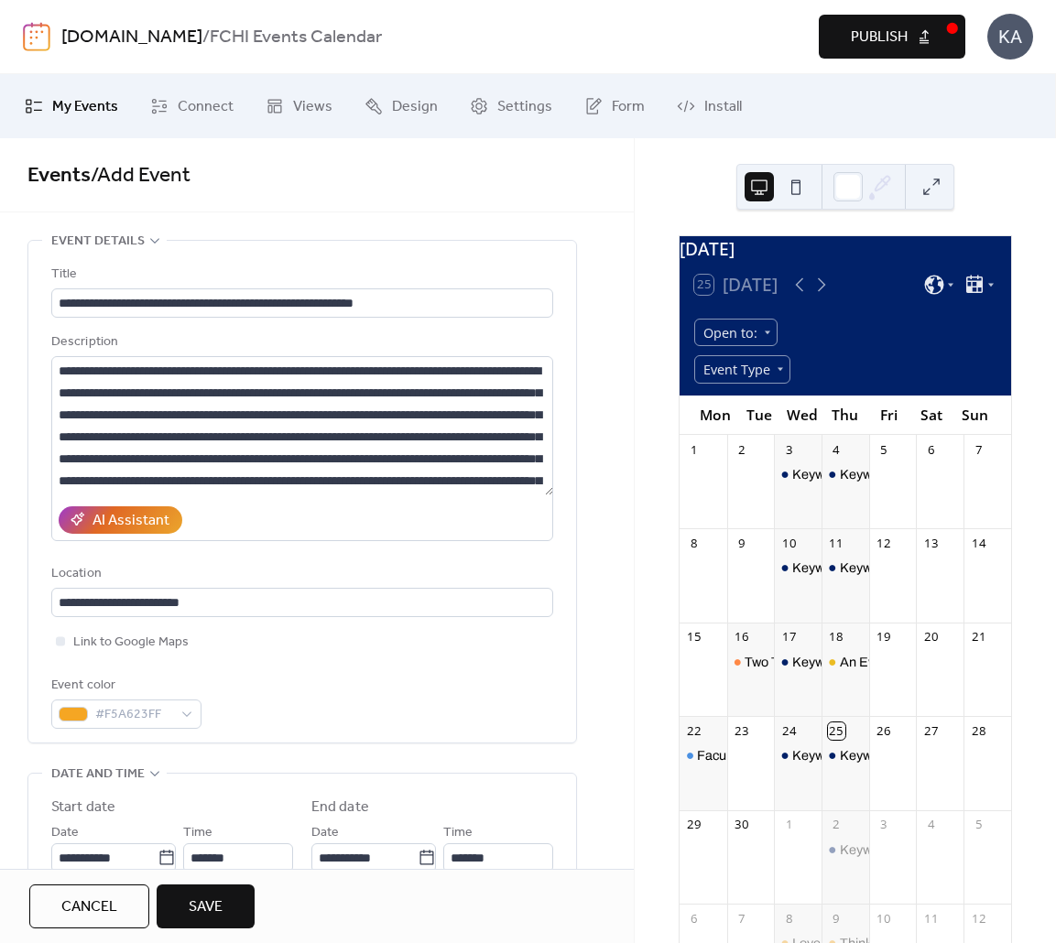
click at [244, 887] on button "Save" at bounding box center [206, 906] width 98 height 44
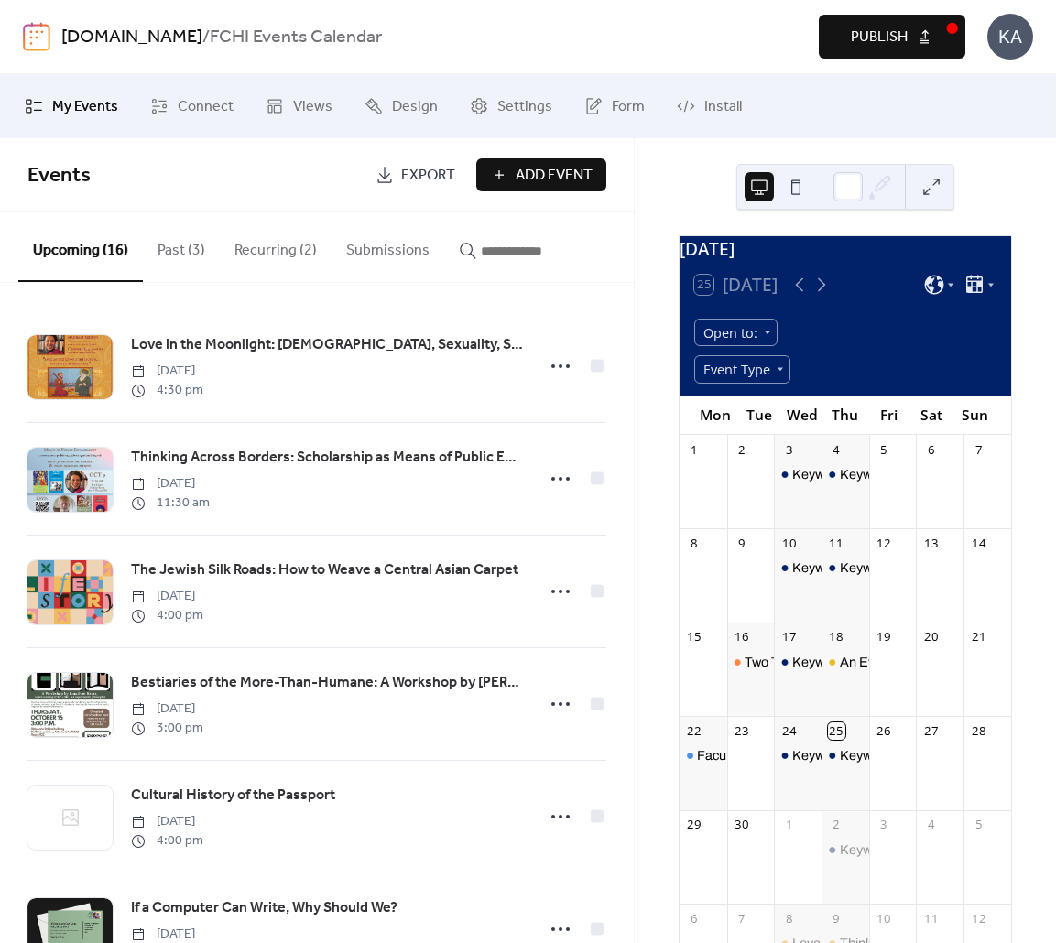
click at [871, 40] on span "Publish" at bounding box center [879, 38] width 57 height 22
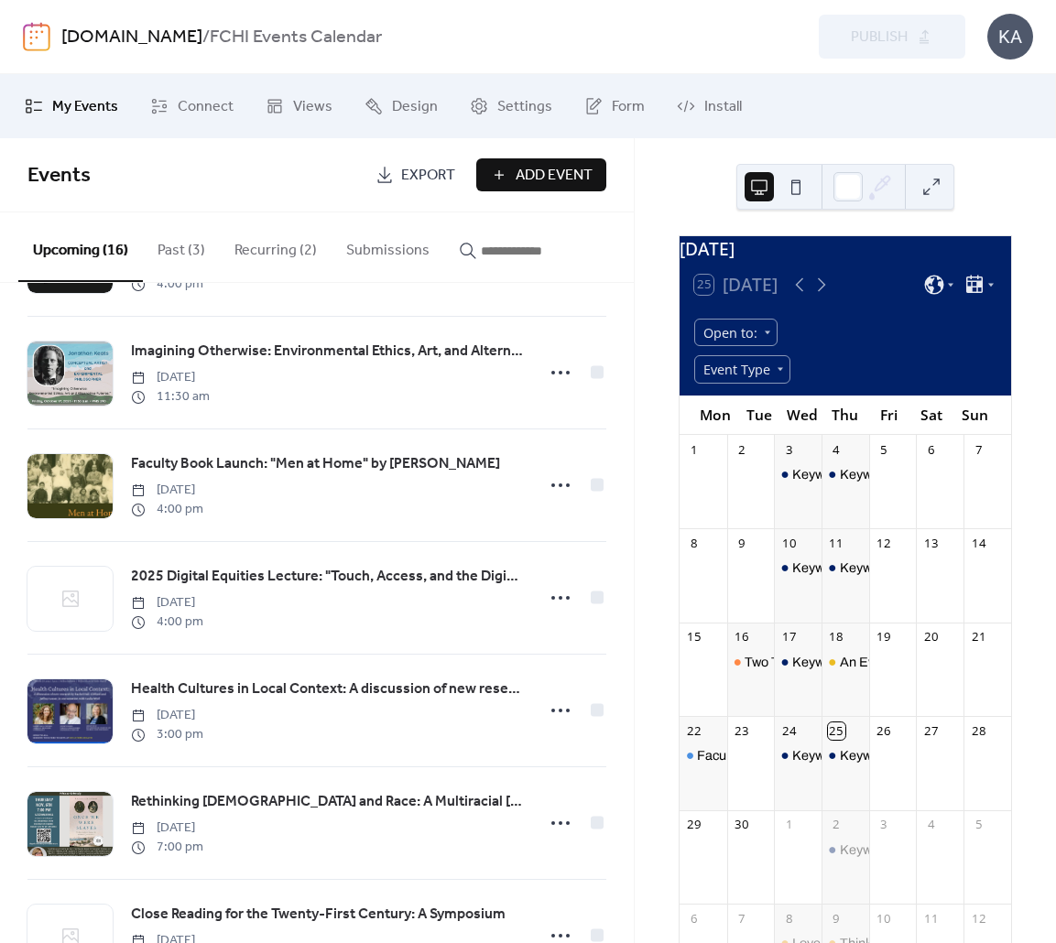
scroll to position [702, 0]
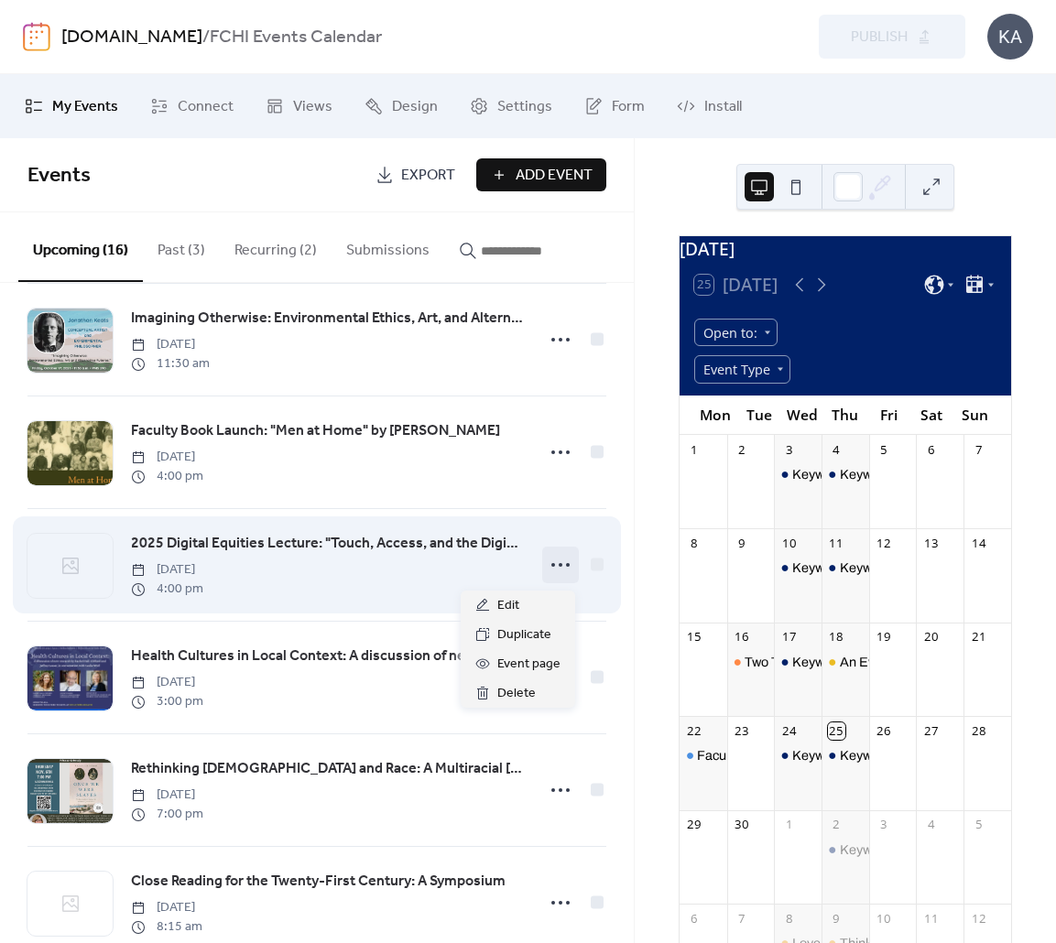
click at [548, 566] on icon at bounding box center [560, 564] width 29 height 29
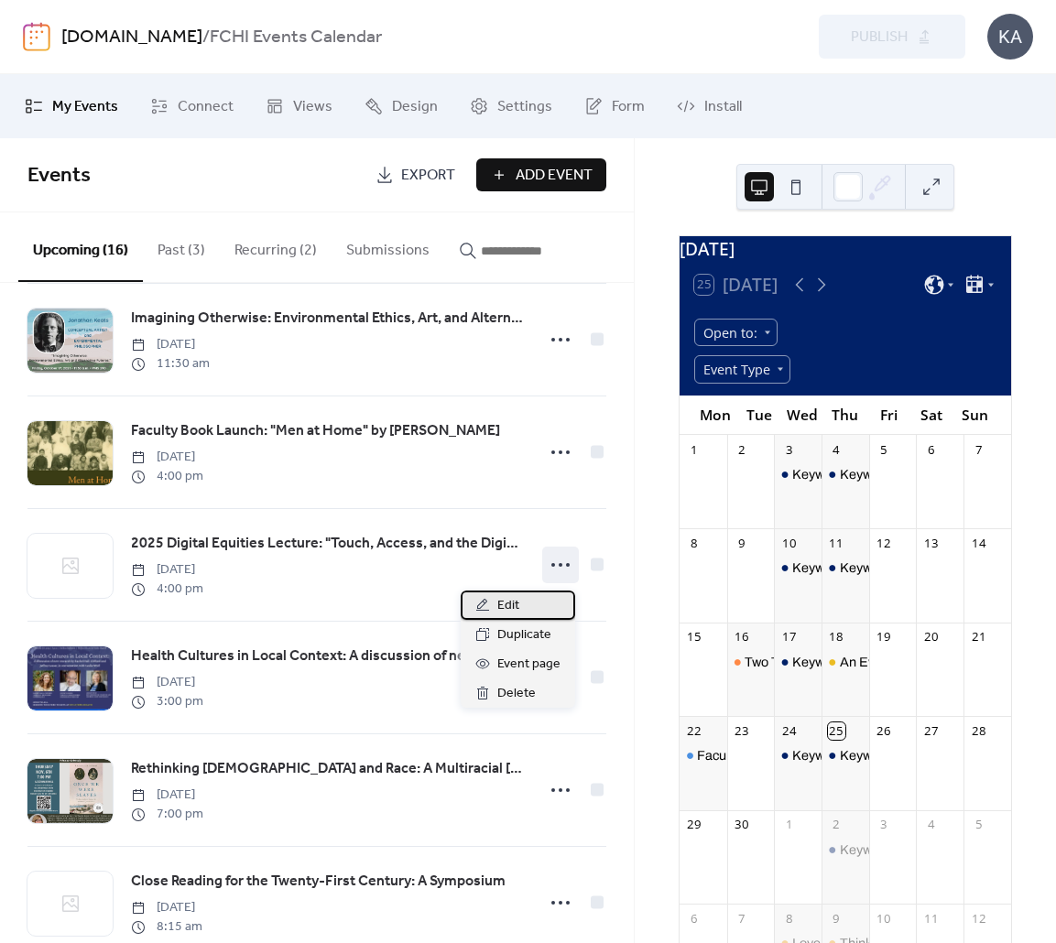
click at [538, 598] on div "Edit" at bounding box center [518, 605] width 114 height 29
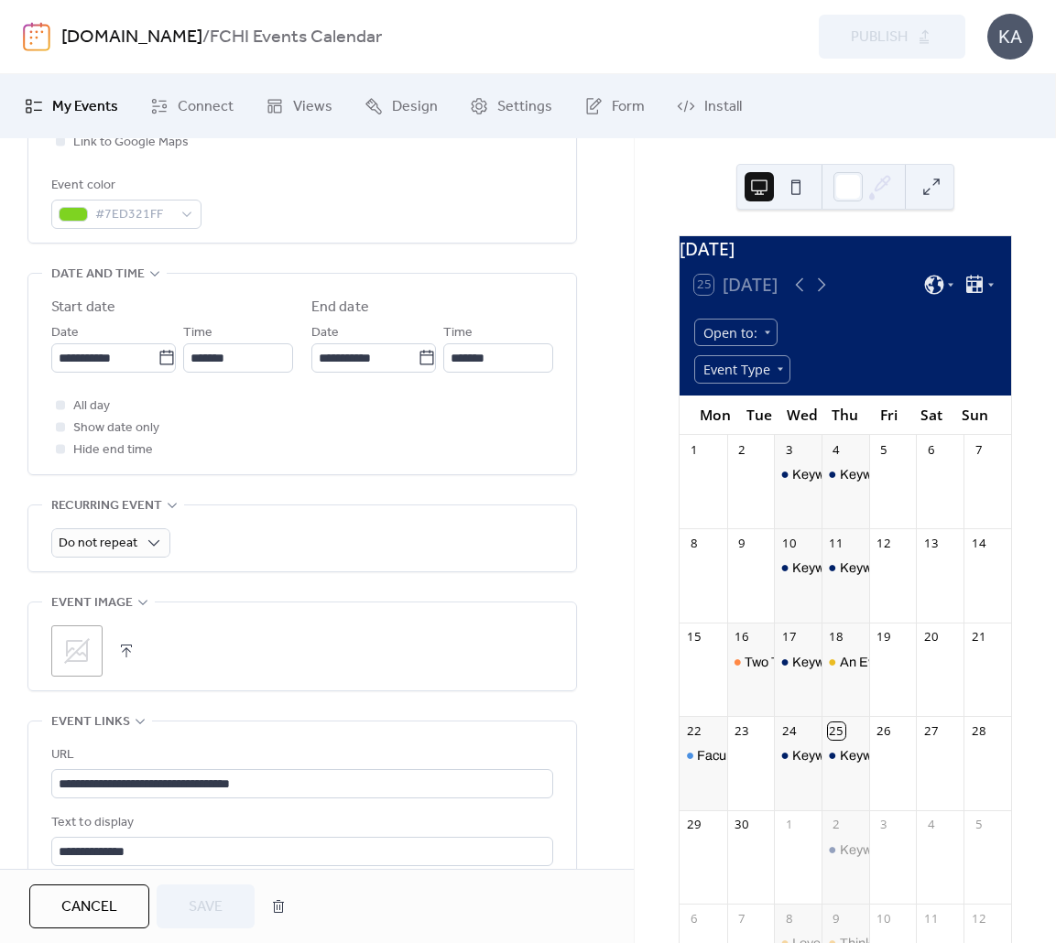
scroll to position [502, 0]
click at [116, 641] on button "button" at bounding box center [127, 649] width 26 height 26
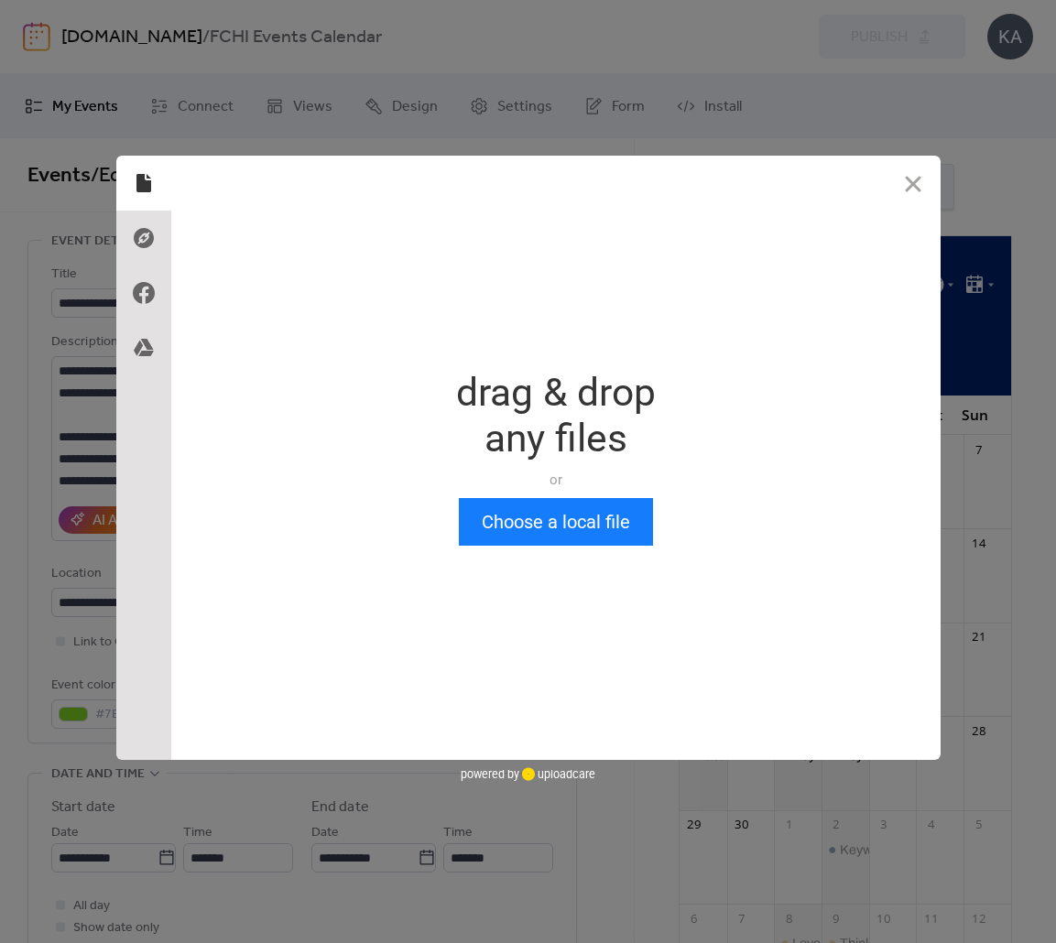
scroll to position [0, 0]
click at [577, 534] on button "Choose a local file" at bounding box center [556, 522] width 194 height 48
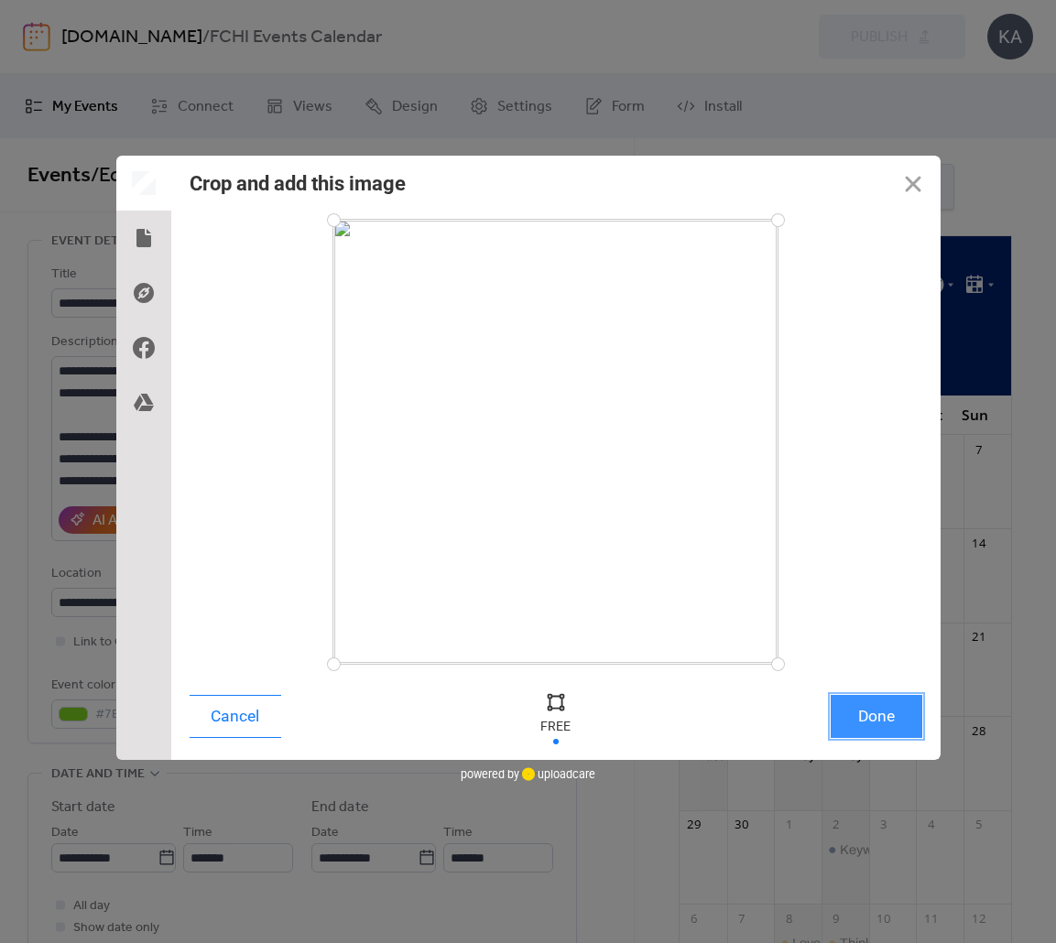
click at [884, 724] on button "Done" at bounding box center [876, 716] width 92 height 43
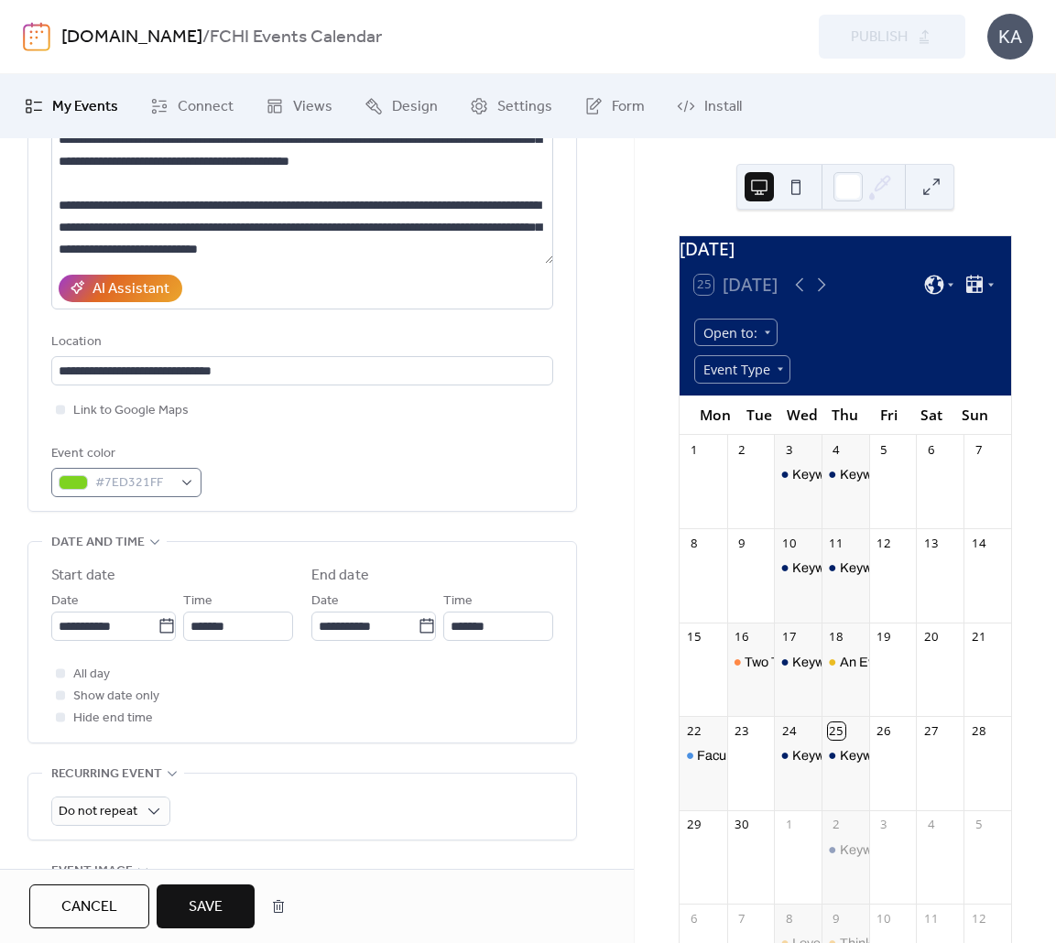
scroll to position [222, 0]
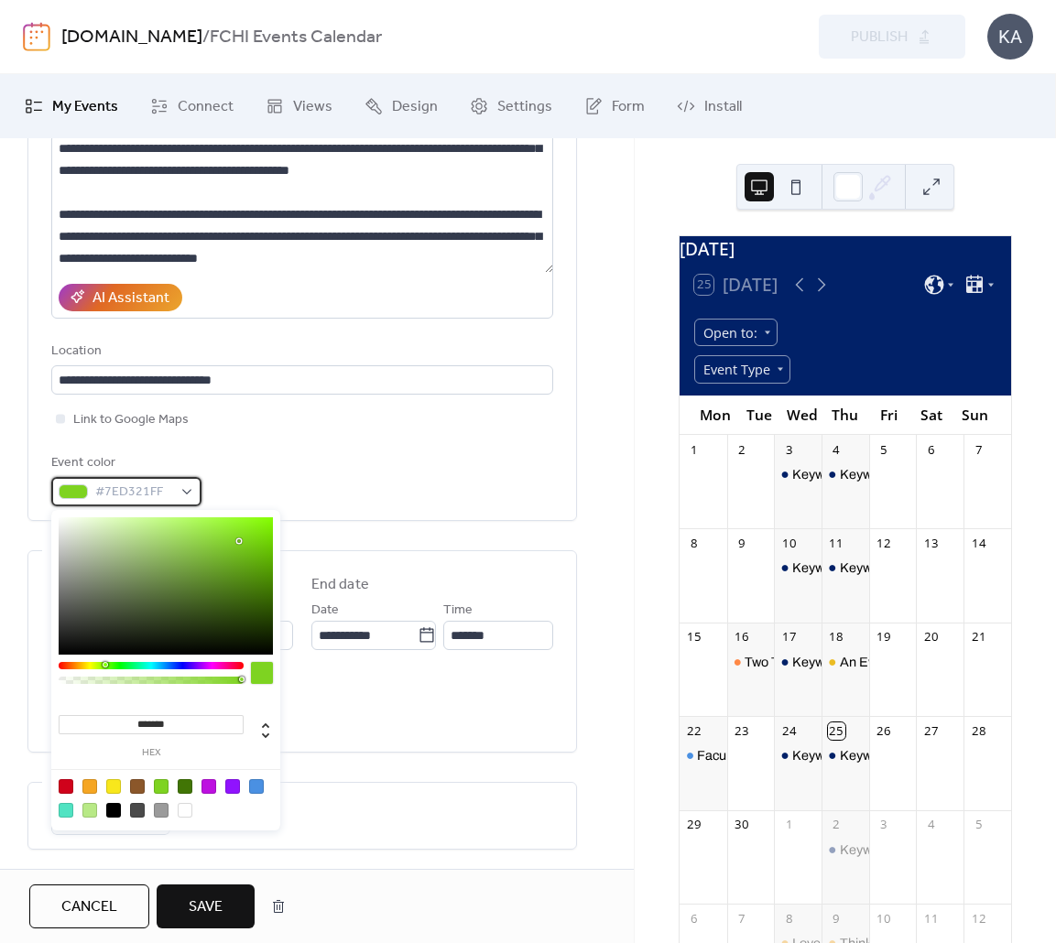
click at [191, 496] on div "#7ED321FF" at bounding box center [126, 491] width 150 height 29
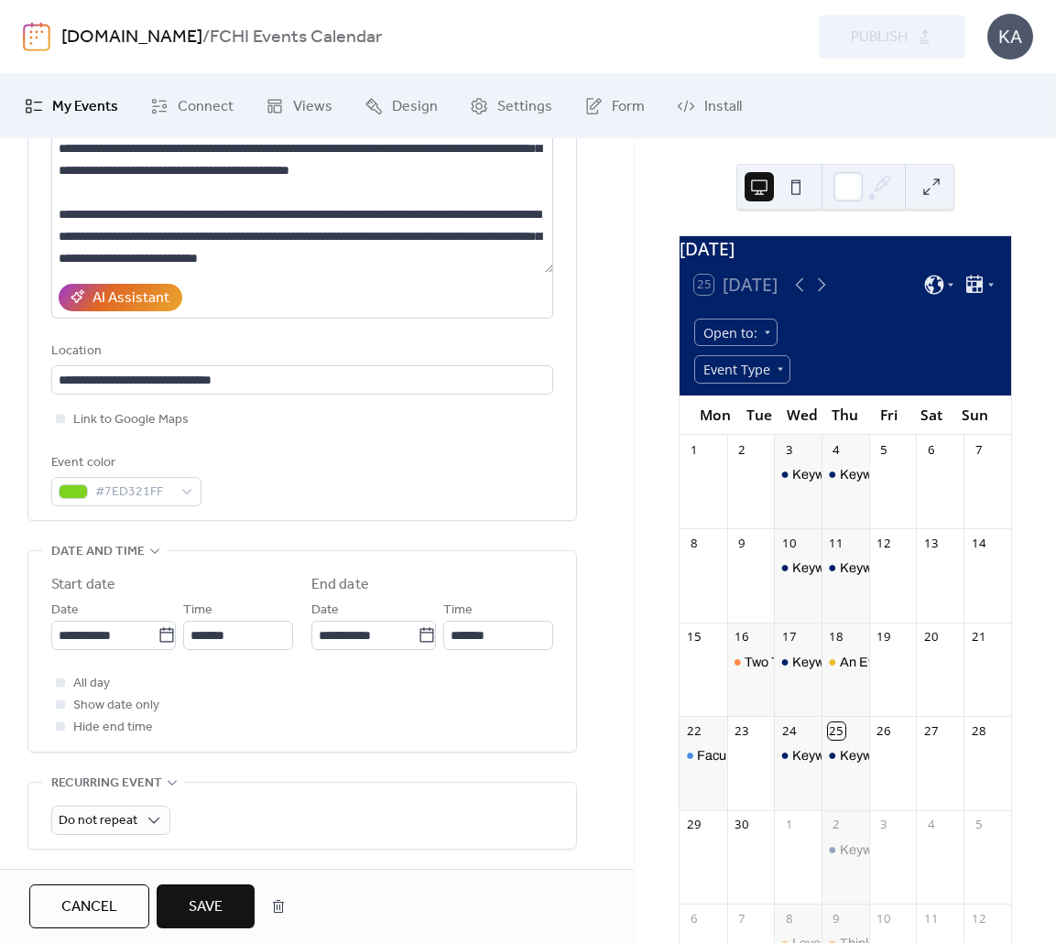
click at [335, 440] on div "**********" at bounding box center [302, 273] width 502 height 465
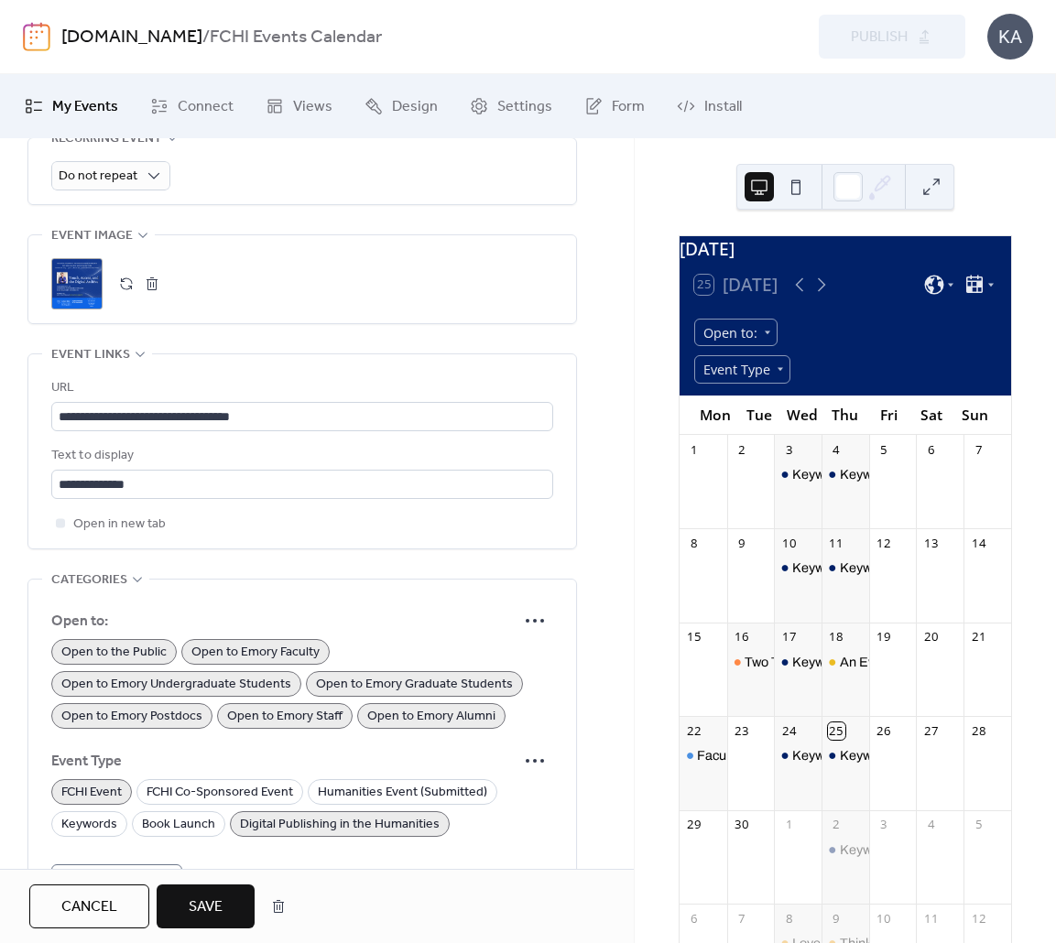
scroll to position [852, 0]
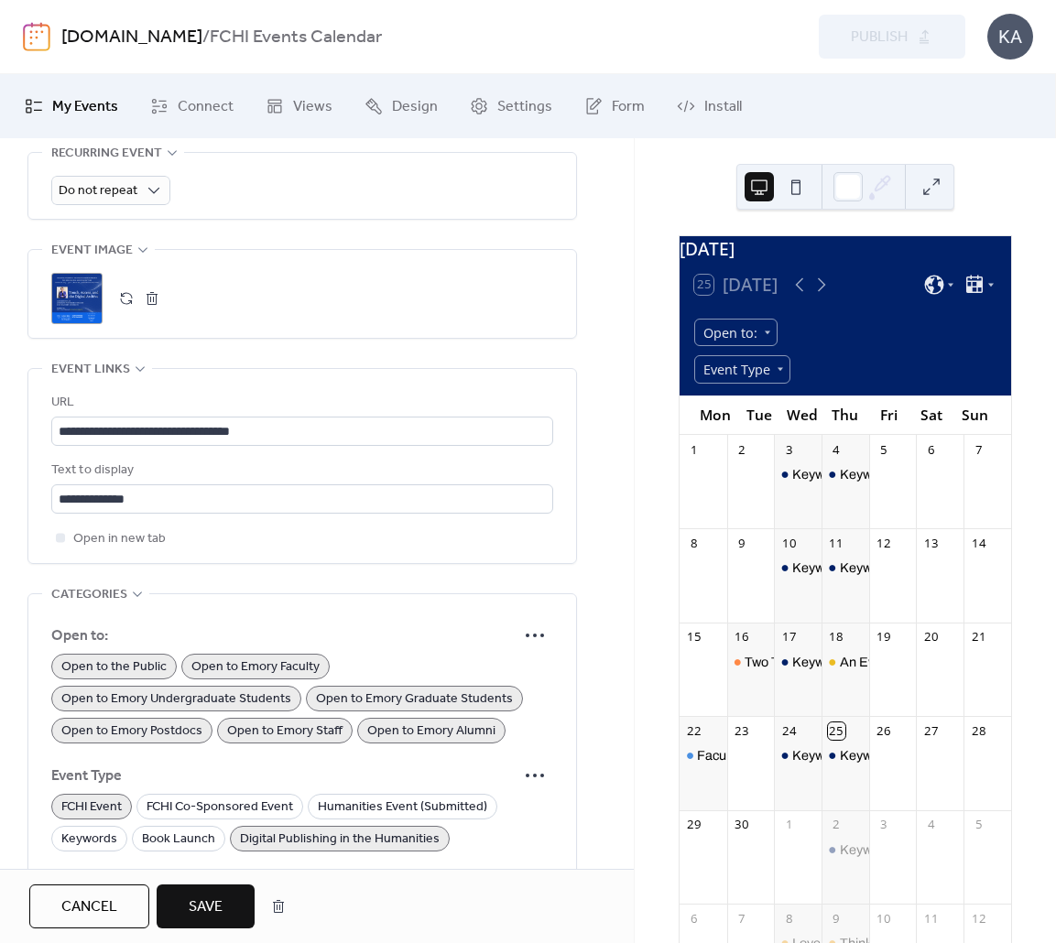
click at [213, 902] on span "Save" at bounding box center [206, 907] width 34 height 22
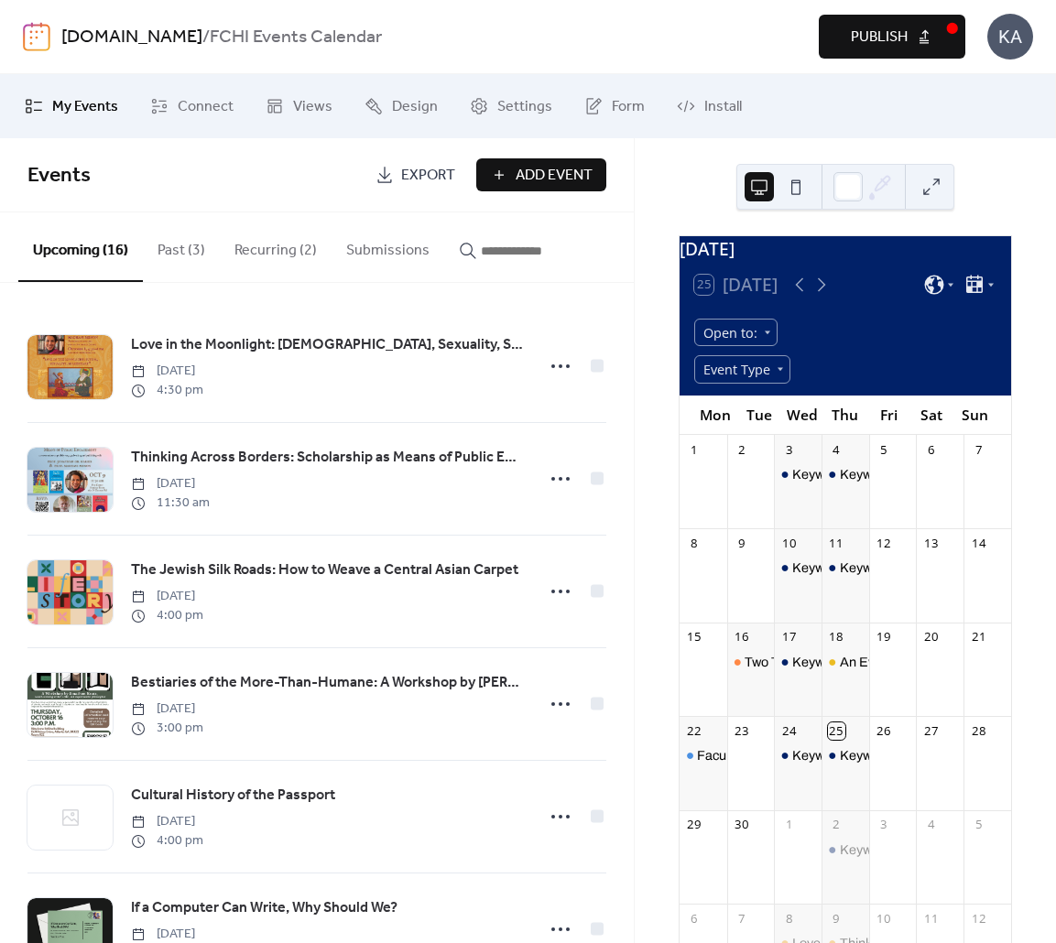
click at [839, 20] on button "Publish" at bounding box center [892, 37] width 146 height 44
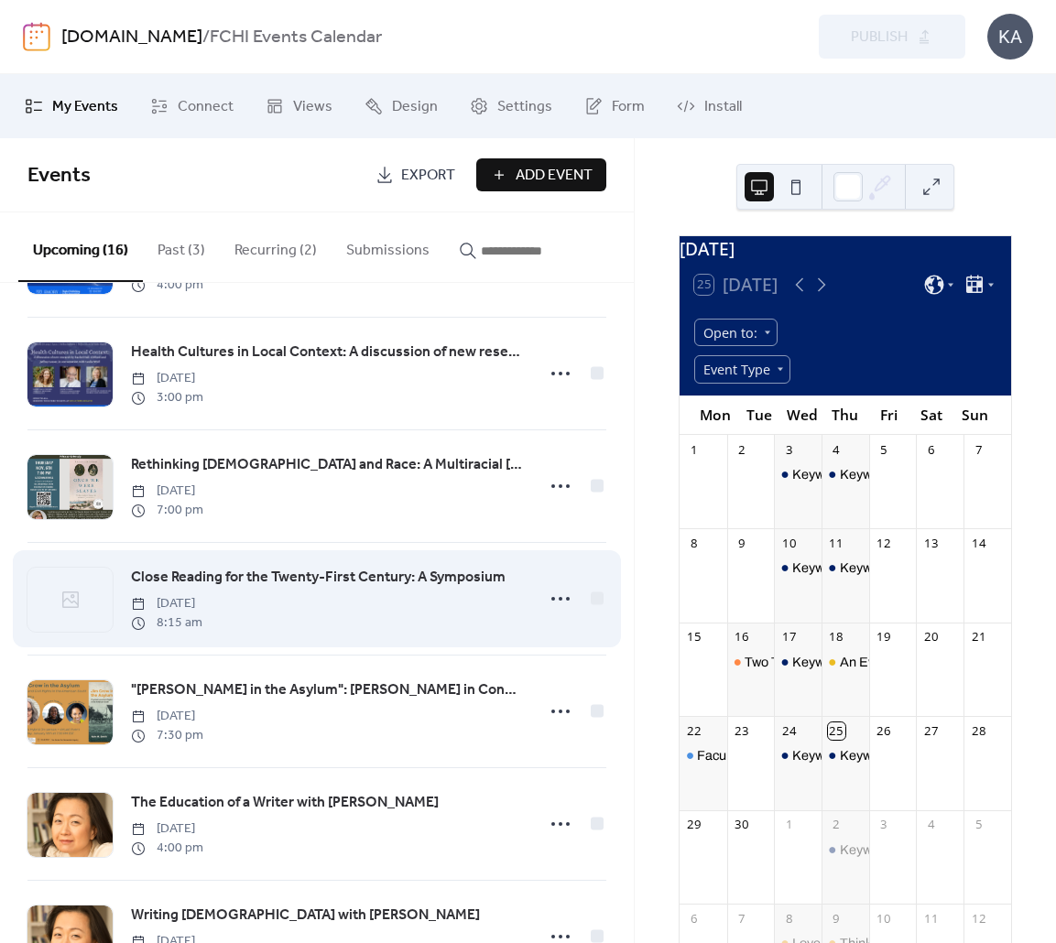
scroll to position [1203, 0]
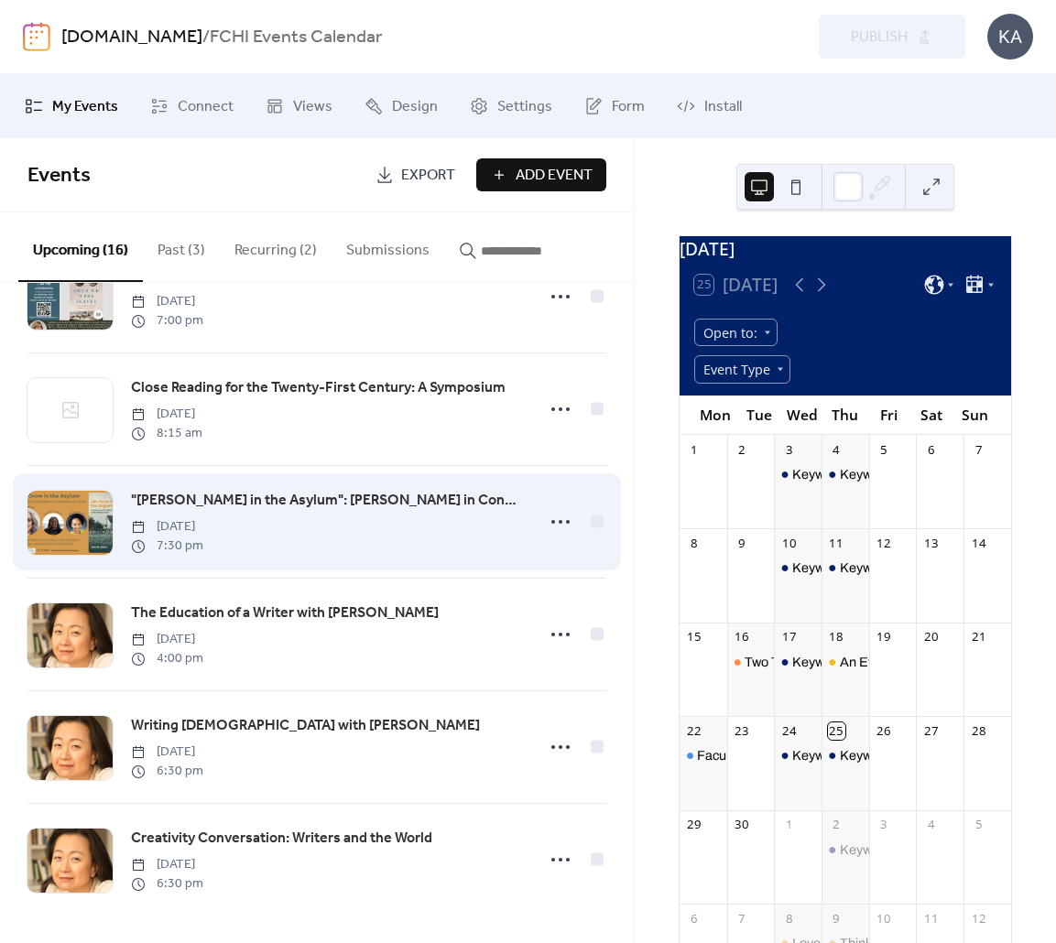
click at [342, 494] on span ""[PERSON_NAME] in the Asylum": [PERSON_NAME] in Conversation with [PERSON_NAME]…" at bounding box center [327, 501] width 392 height 22
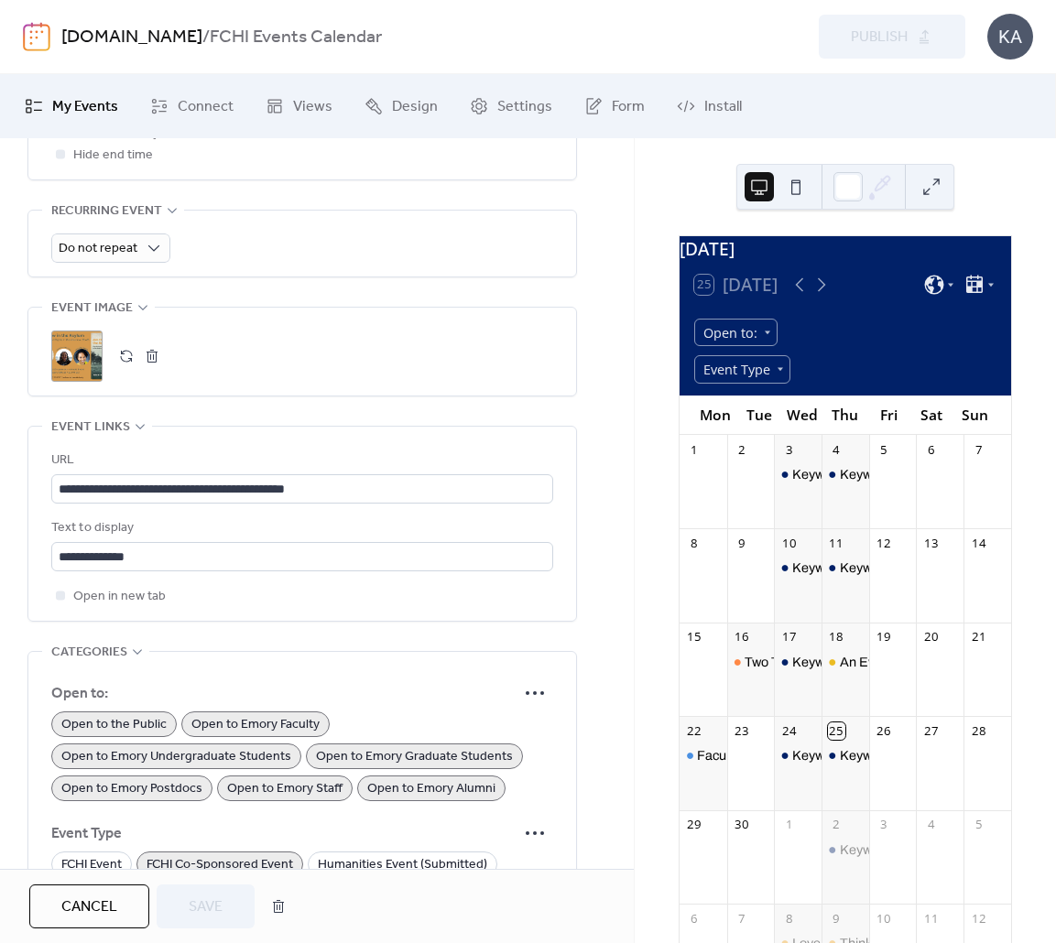
scroll to position [1002, 0]
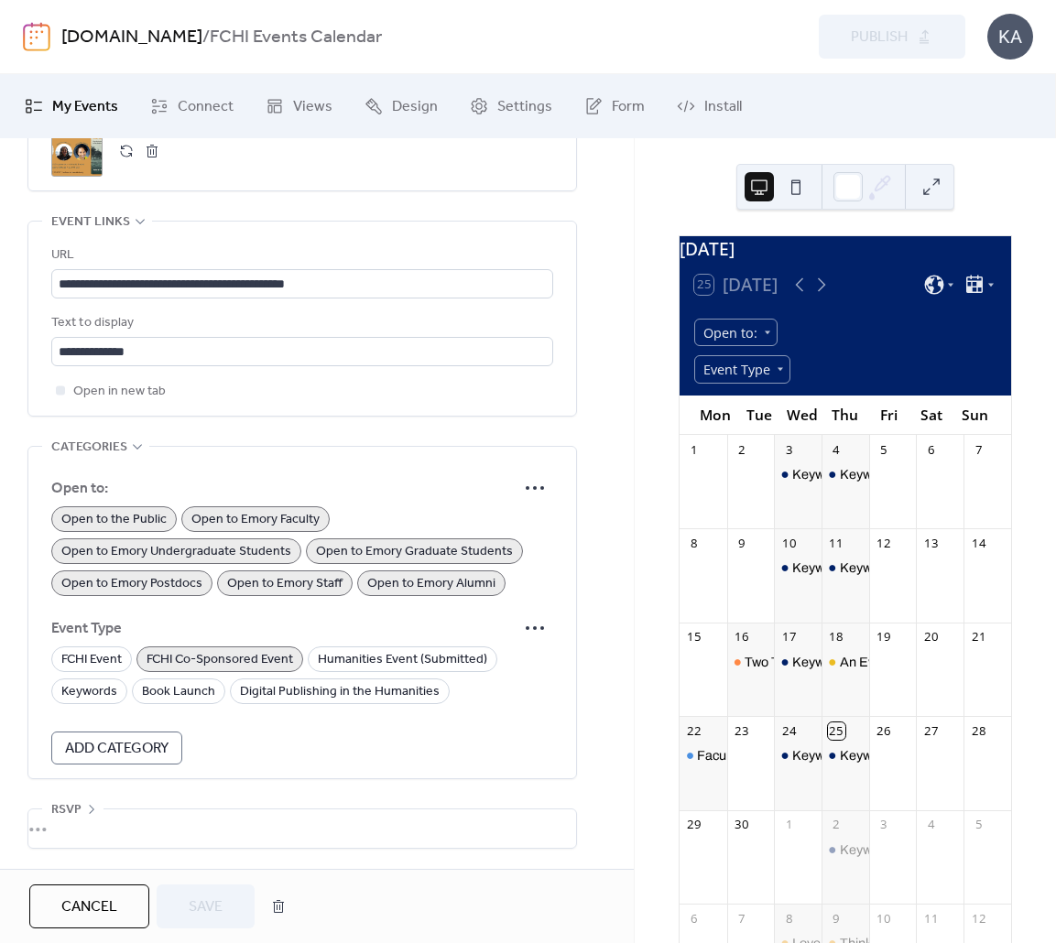
drag, startPoint x: 107, startPoint y: 911, endPoint x: 125, endPoint y: 892, distance: 26.6
click at [107, 911] on span "Cancel" at bounding box center [89, 907] width 56 height 22
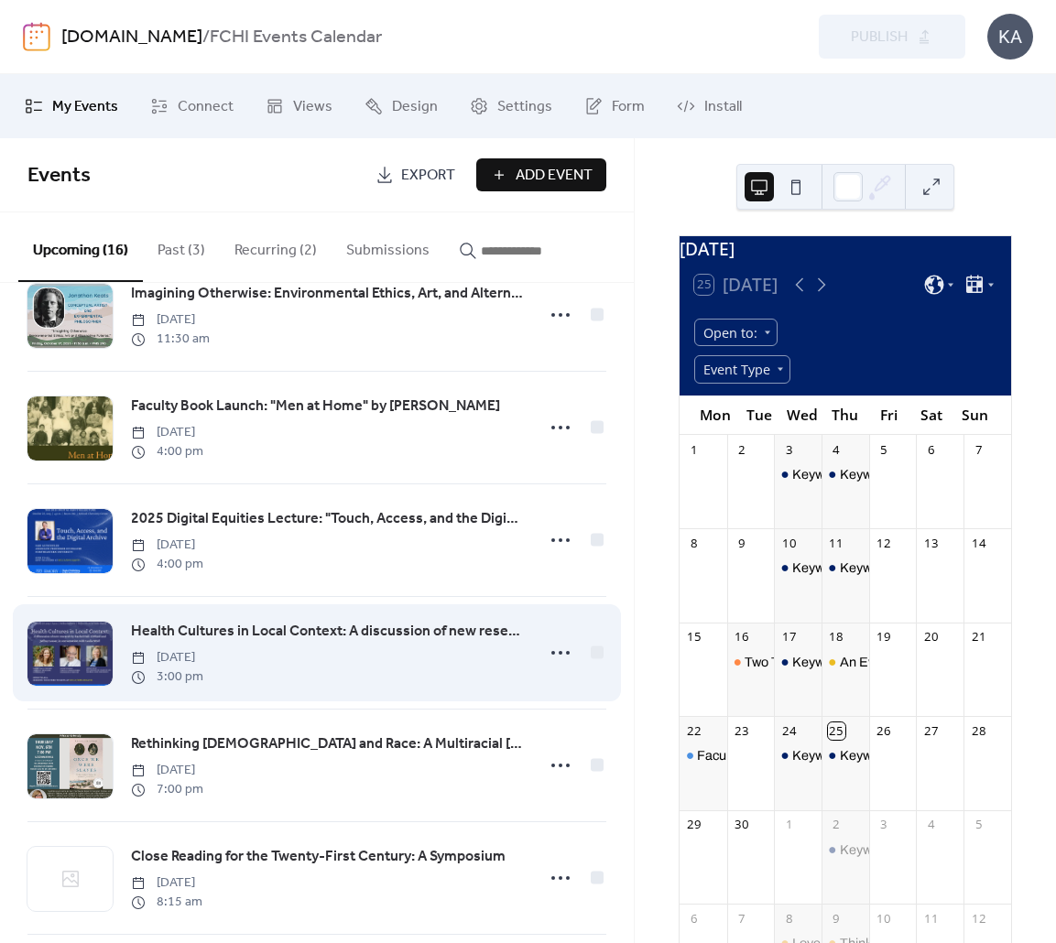
scroll to position [732, 0]
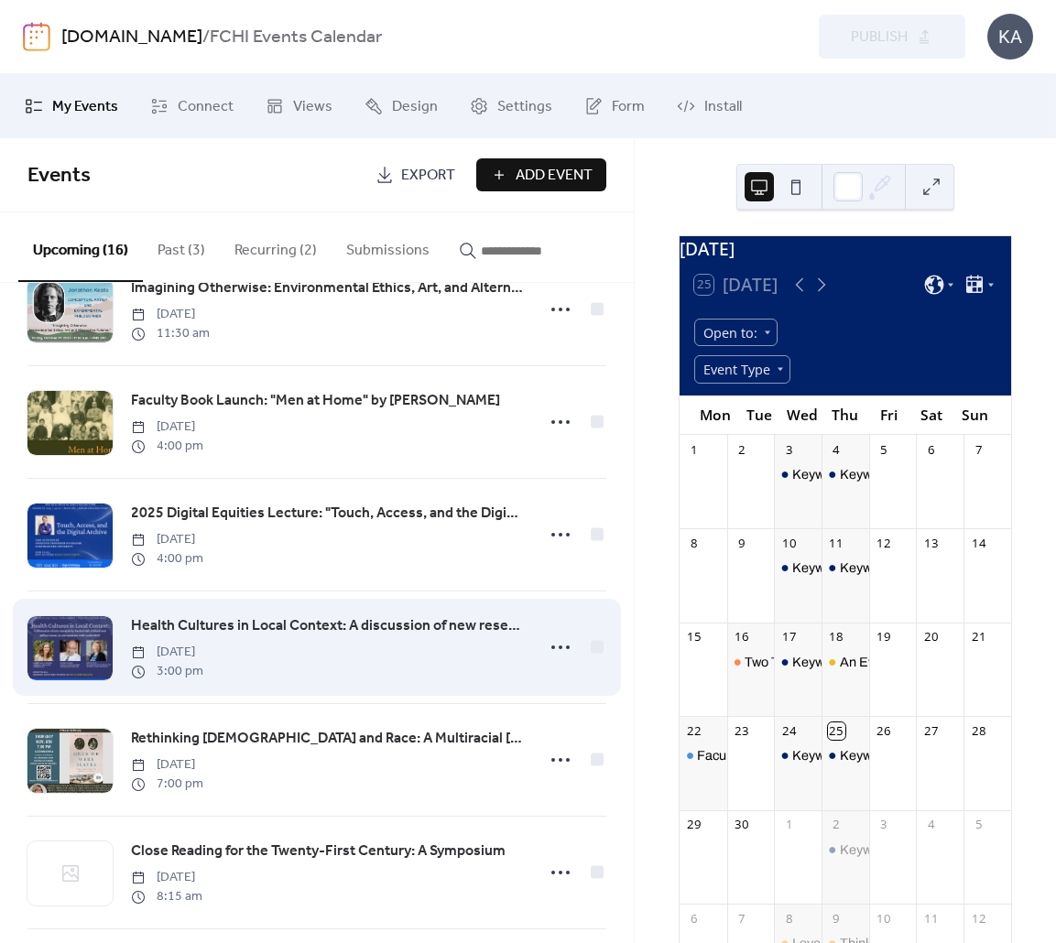
click at [327, 632] on span "Health Cultures in Local Context: A discussion of new research by [PERSON_NAME]…" at bounding box center [327, 626] width 392 height 22
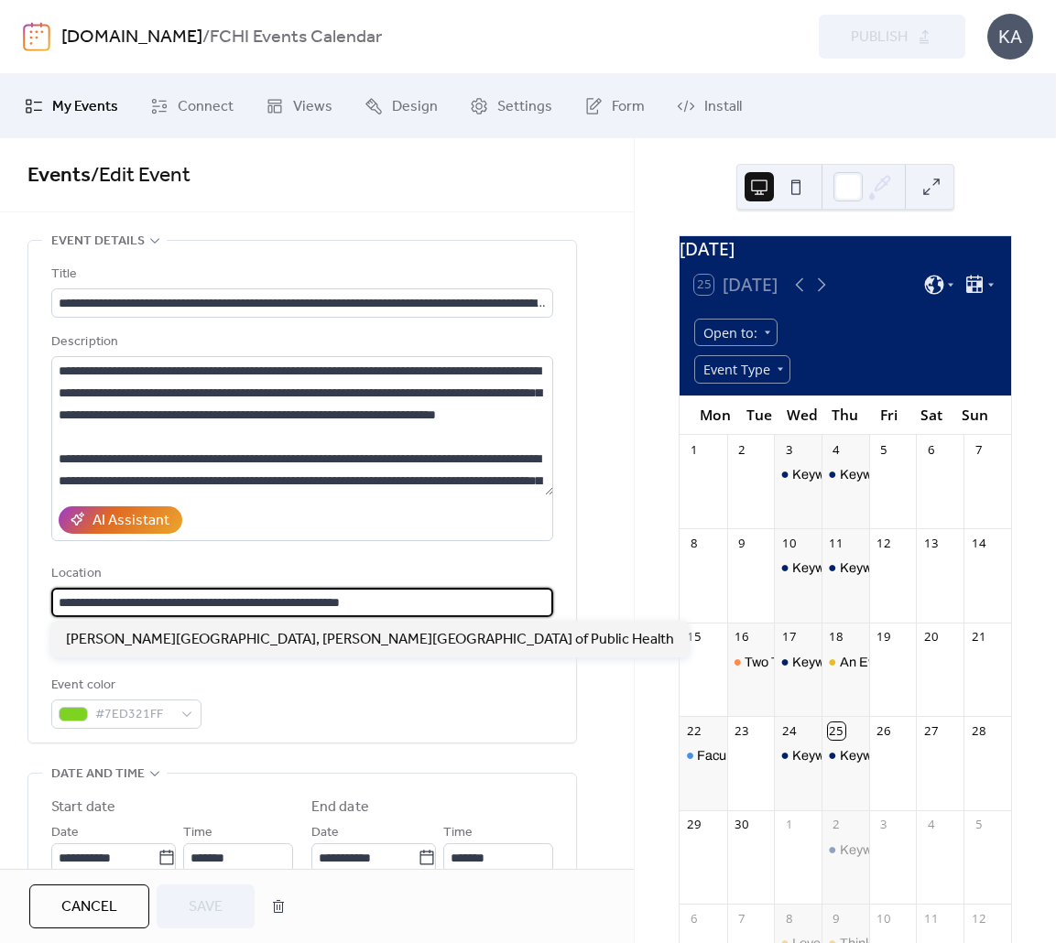
drag, startPoint x: 219, startPoint y: 601, endPoint x: 437, endPoint y: 601, distance: 217.9
click at [437, 601] on input "**********" at bounding box center [302, 602] width 502 height 29
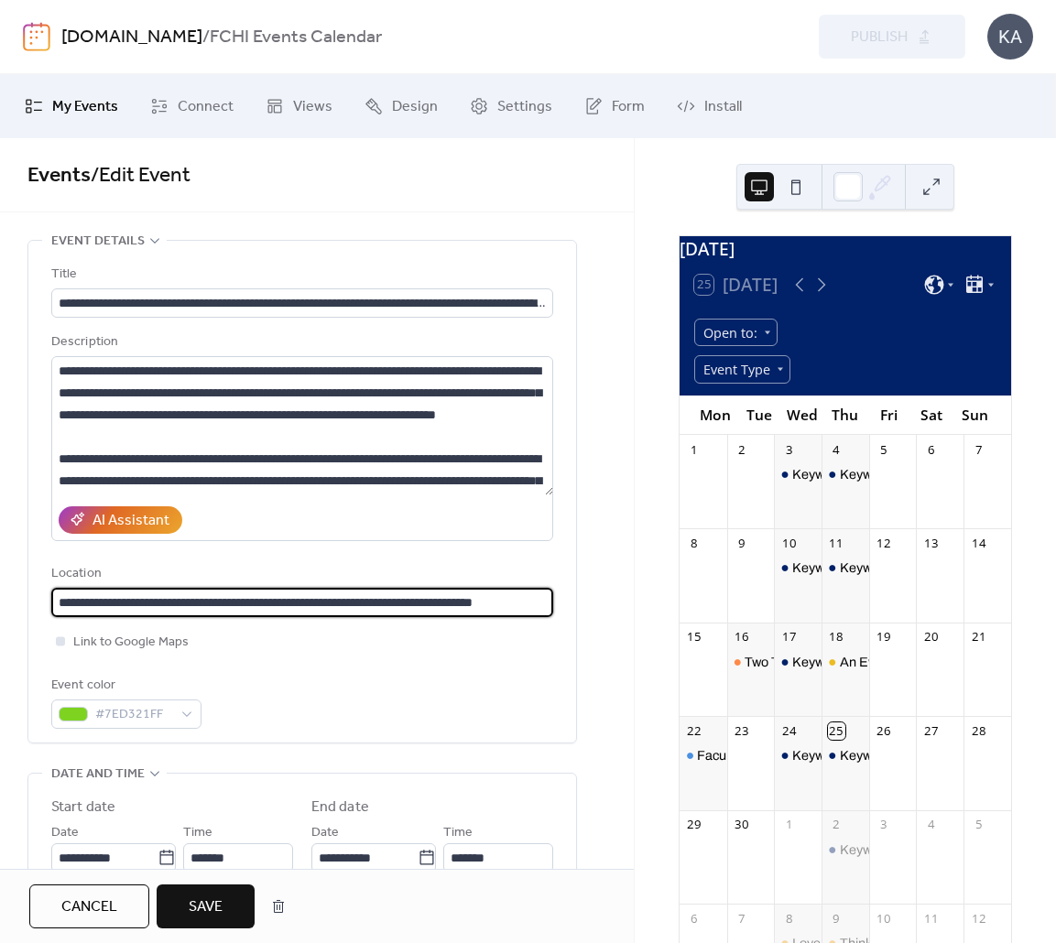
type input "**********"
click at [119, 636] on span "Link to Google Maps" at bounding box center [130, 643] width 115 height 22
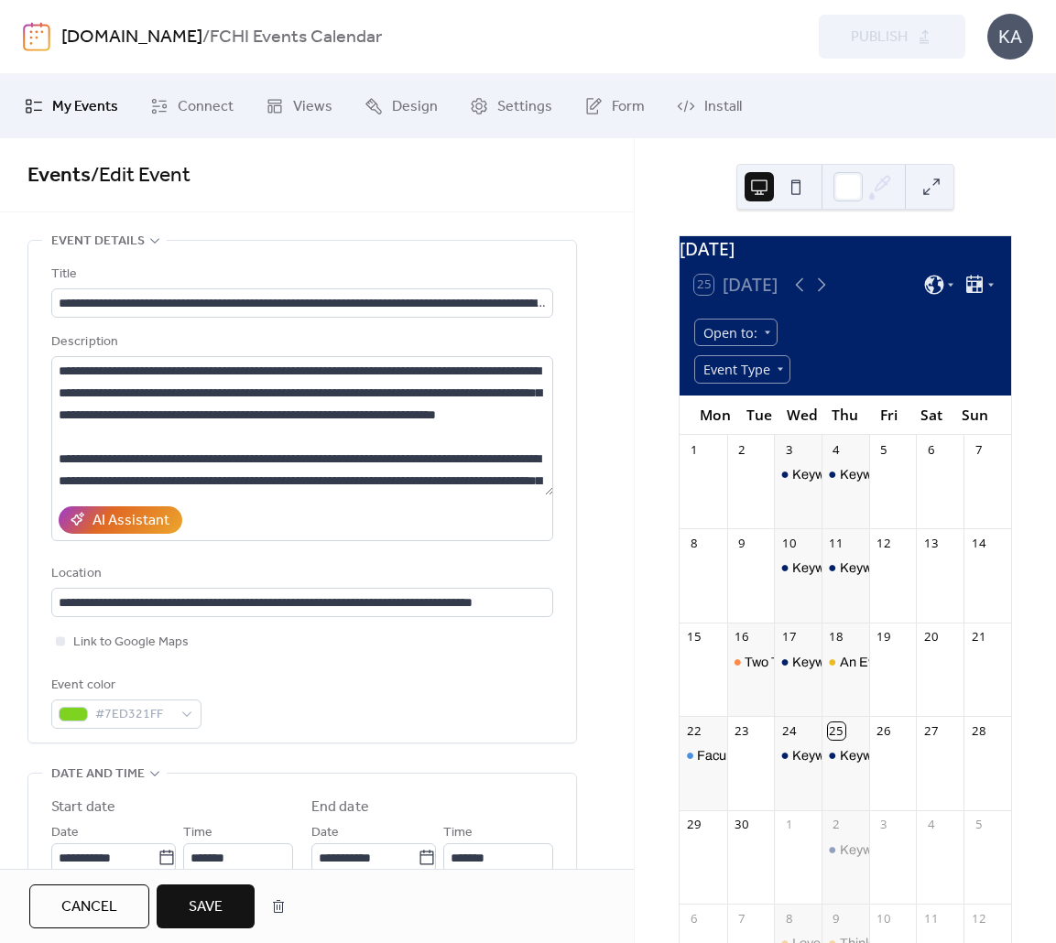
click at [221, 908] on span "Save" at bounding box center [206, 907] width 34 height 22
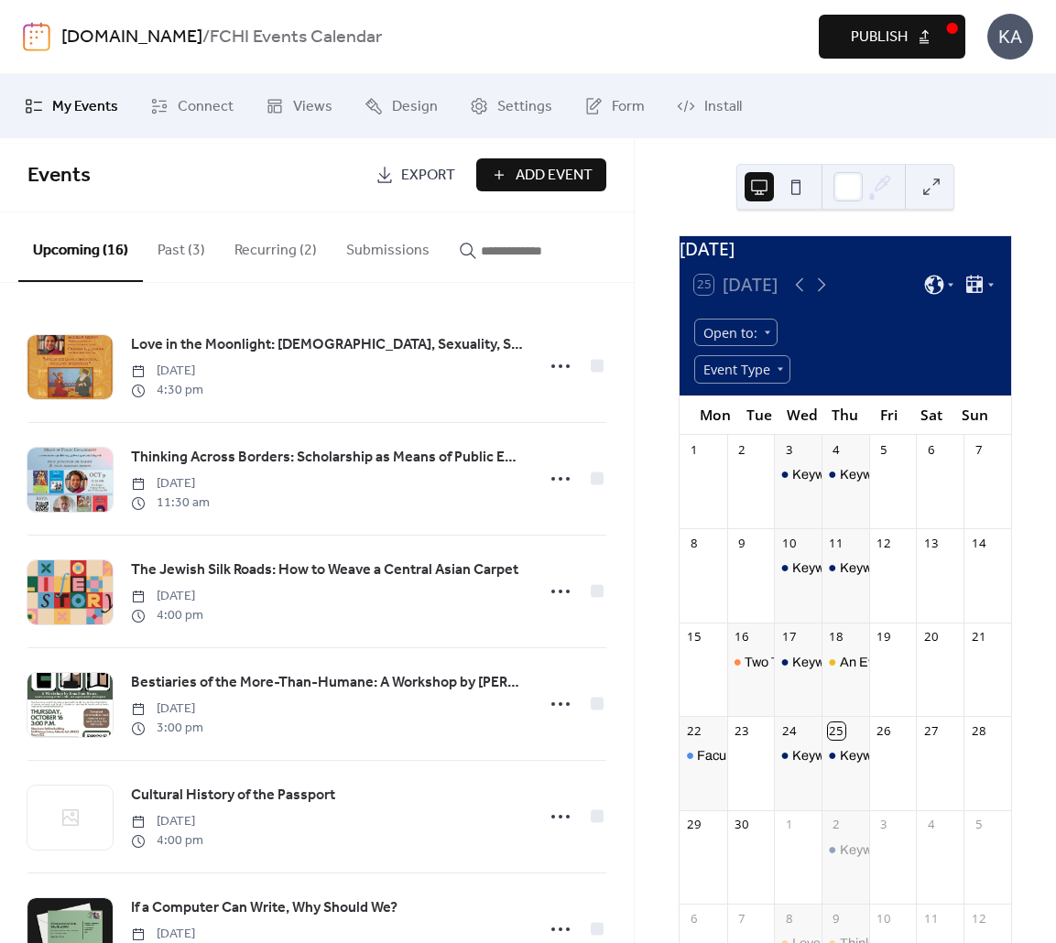
click at [873, 38] on span "Publish" at bounding box center [879, 38] width 57 height 22
